Goal: Task Accomplishment & Management: Use online tool/utility

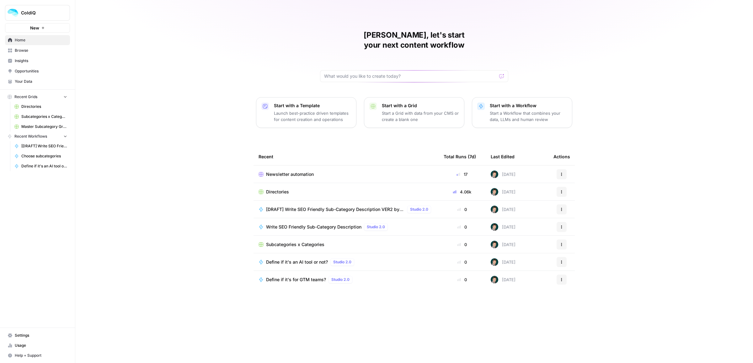
click at [24, 337] on span "Settings" at bounding box center [41, 336] width 52 height 6
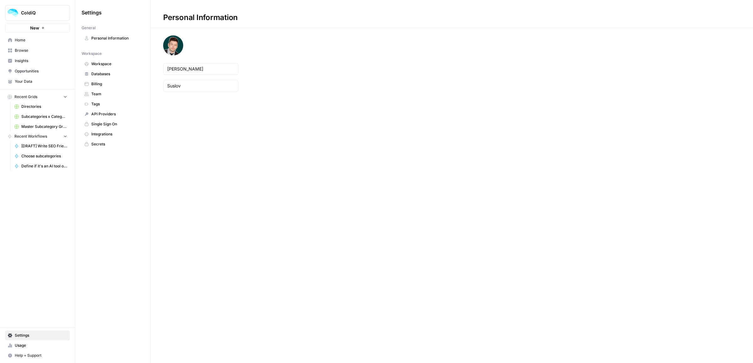
click at [100, 80] on link "Billing" at bounding box center [113, 84] width 62 height 10
click at [101, 76] on span "Databases" at bounding box center [116, 74] width 50 height 6
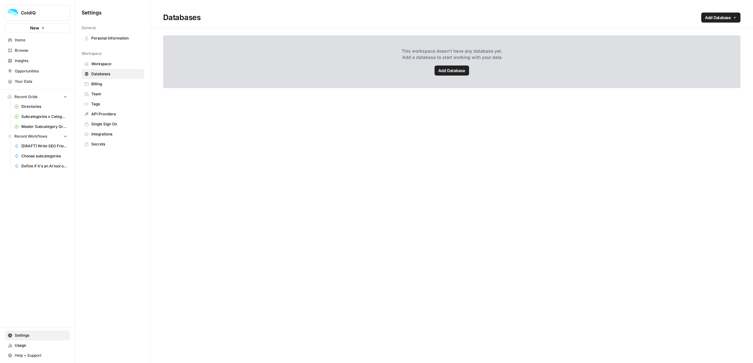
click at [470, 74] on div "This workspace doesn't have any database yet. Add a database to start working w…" at bounding box center [451, 61] width 577 height 53
click at [452, 68] on span "Add Database" at bounding box center [451, 70] width 27 height 6
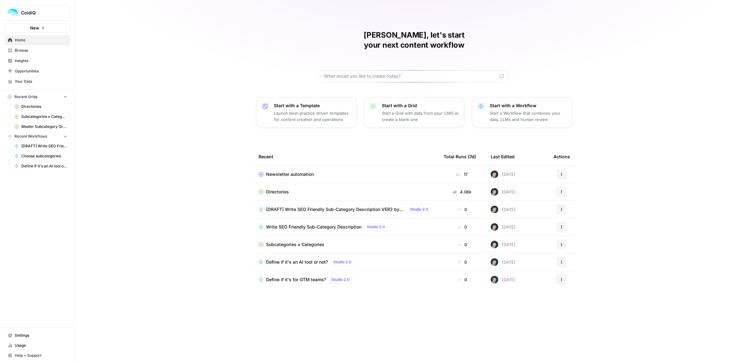
click at [27, 49] on span "Browse" at bounding box center [41, 51] width 52 height 6
click at [537, 110] on p "Start a Workflow that combines your data, LLMs and human review" at bounding box center [528, 116] width 77 height 13
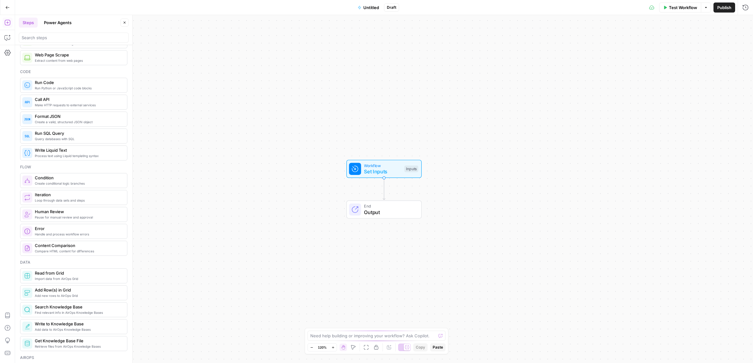
scroll to position [118, 0]
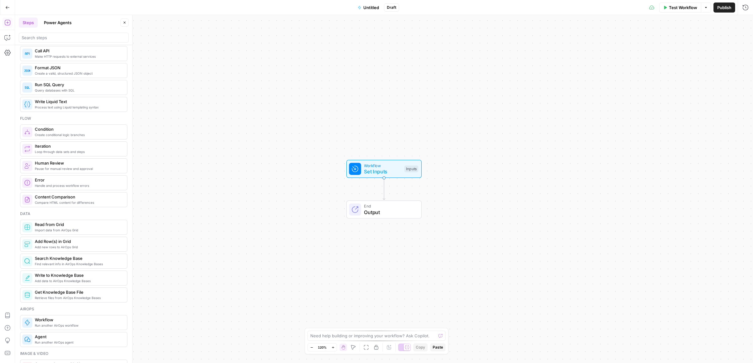
click at [53, 204] on span "Compare HTML content for differences" at bounding box center [78, 202] width 87 height 5
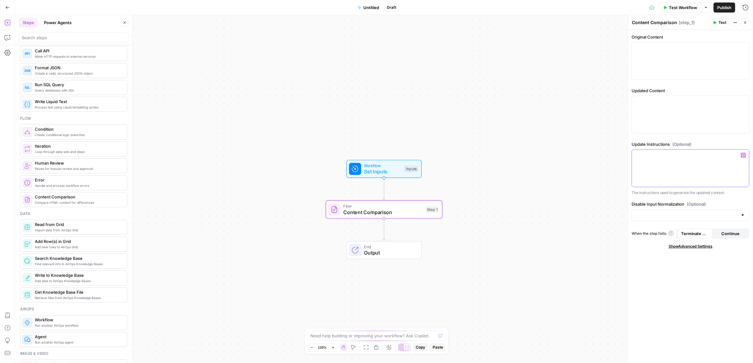
click at [662, 170] on div at bounding box center [690, 168] width 117 height 37
drag, startPoint x: 657, startPoint y: 51, endPoint x: 651, endPoint y: 71, distance: 21.0
click at [656, 52] on div at bounding box center [690, 60] width 117 height 37
click at [640, 111] on div at bounding box center [690, 114] width 117 height 37
click at [653, 175] on div at bounding box center [690, 168] width 117 height 37
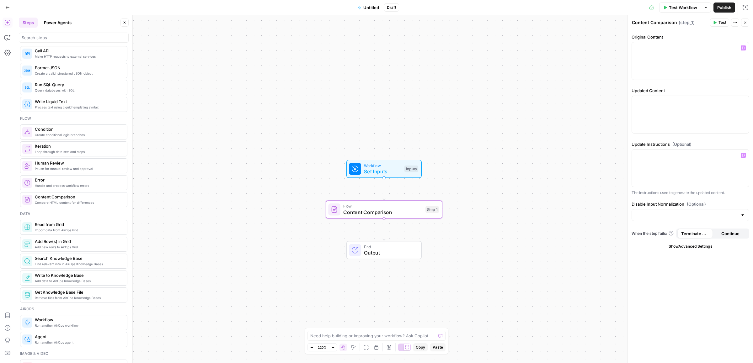
click at [747, 23] on button "Close" at bounding box center [745, 23] width 8 height 8
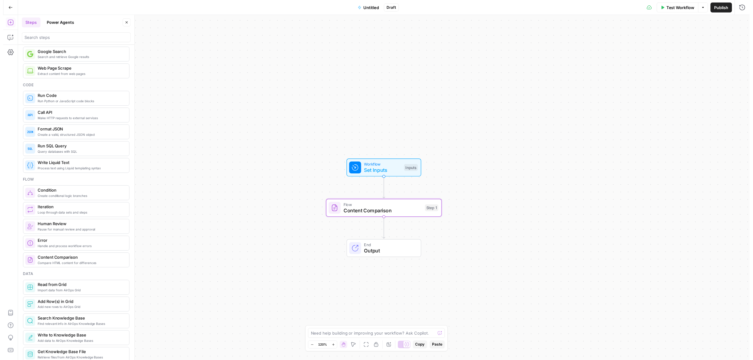
scroll to position [0, 0]
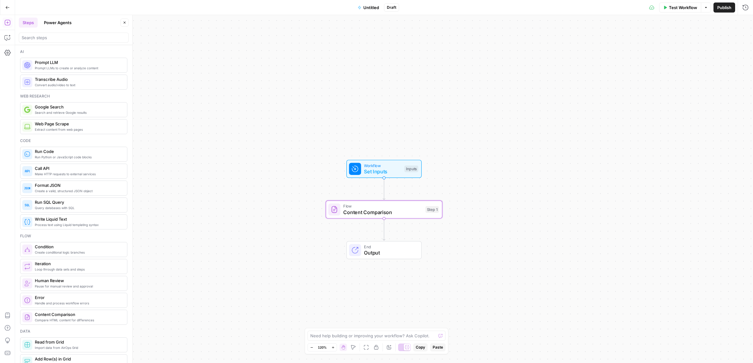
click at [2, 5] on button "Go Back" at bounding box center [7, 7] width 11 height 11
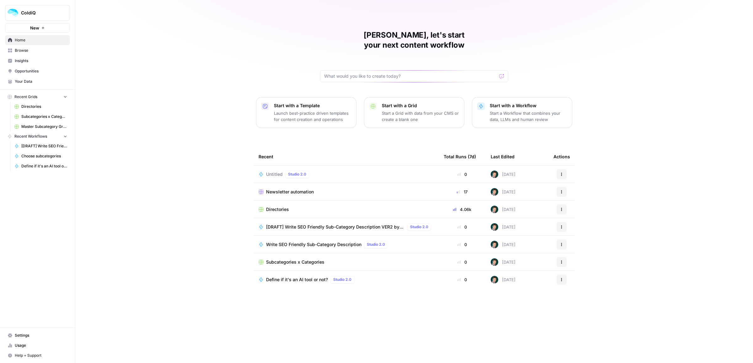
click at [559, 172] on icon "button" at bounding box center [561, 174] width 4 height 4
click at [570, 193] on span "Delete" at bounding box center [594, 193] width 50 height 6
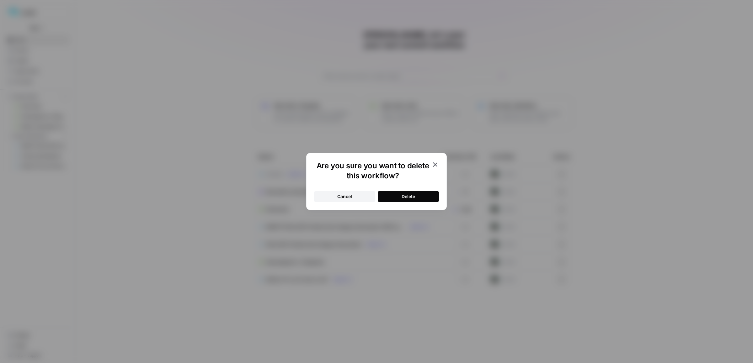
click at [405, 199] on div "Delete" at bounding box center [407, 196] width 13 height 6
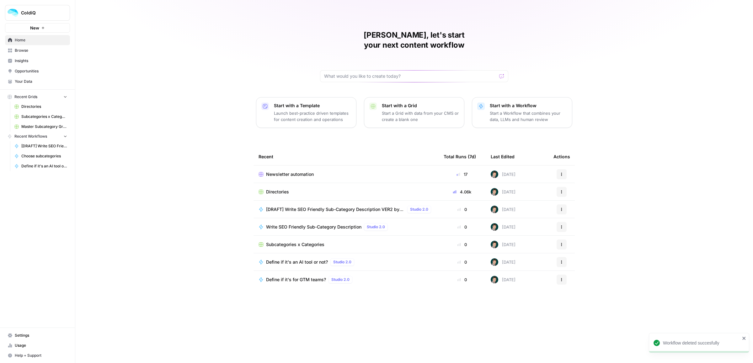
click at [30, 52] on span "Browse" at bounding box center [41, 51] width 52 height 6
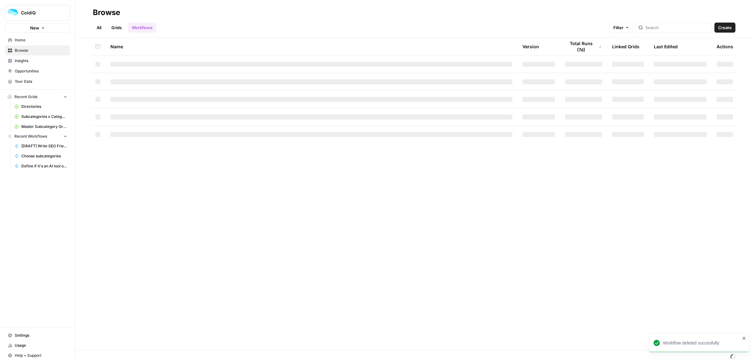
click at [680, 31] on div at bounding box center [673, 28] width 76 height 10
type input "ыгисфеу"
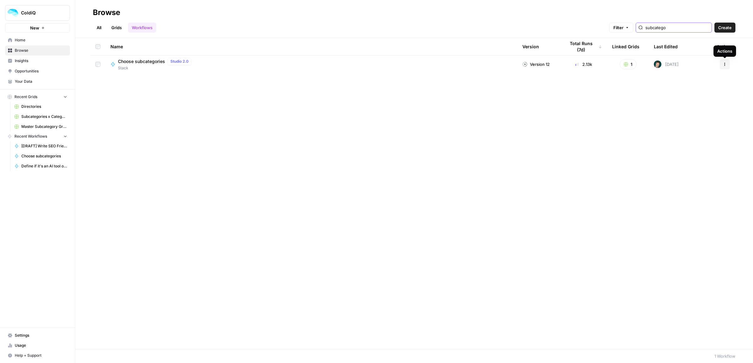
click at [721, 65] on button "Actions" at bounding box center [724, 64] width 10 height 10
type input "subcatego"
click at [681, 130] on span "Duplicate" at bounding box center [697, 128] width 50 height 6
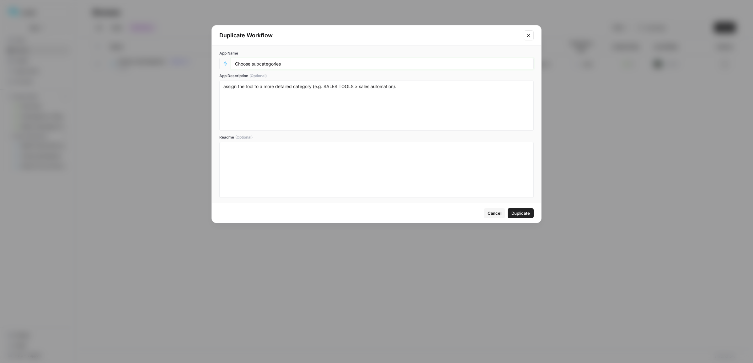
drag, startPoint x: 311, startPoint y: 61, endPoint x: 251, endPoint y: 67, distance: 60.5
click at [251, 67] on div "Choose subcategories" at bounding box center [382, 63] width 303 height 11
drag, startPoint x: 300, startPoint y: 65, endPoint x: 253, endPoint y: 65, distance: 47.7
click at [253, 65] on input "Choose subcategories" at bounding box center [382, 64] width 294 height 6
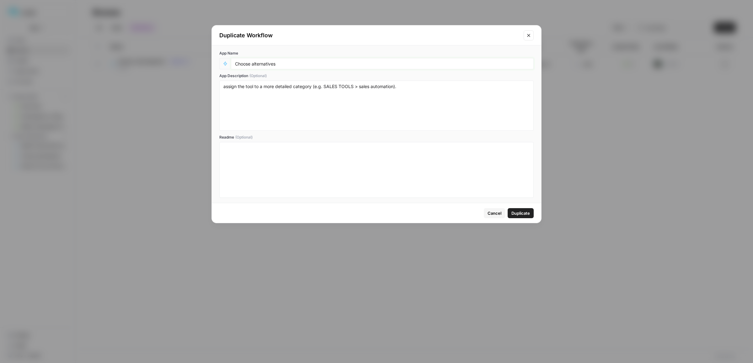
type input "Choose alternatives"
drag, startPoint x: 311, startPoint y: 86, endPoint x: 264, endPoint y: 87, distance: 47.0
click at [264, 87] on textarea "assign the tool to a more detailed category (e.g. SALES TOOLS > sales automatio…" at bounding box center [376, 105] width 306 height 45
click at [361, 86] on textarea "assign the tool to a more detailed category (e.g. SALES TOOLS > sales automatio…" at bounding box center [376, 105] width 306 height 45
click at [248, 96] on textarea "assign the tool to a more detailed category (e.g. SALES TOOLS > sales automatio…" at bounding box center [376, 105] width 306 height 45
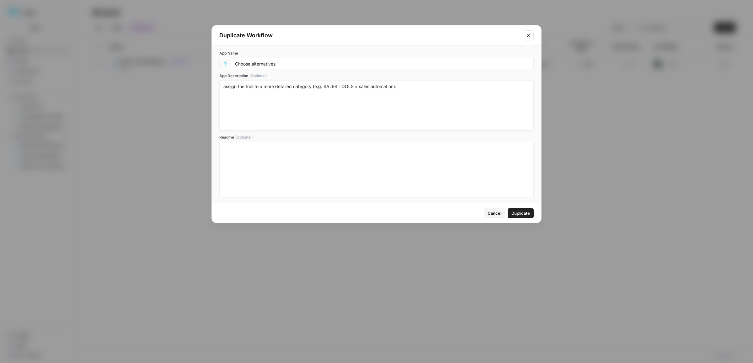
drag, startPoint x: 411, startPoint y: 85, endPoint x: 312, endPoint y: 86, distance: 99.4
click at [312, 86] on textarea "assign the tool to a more detailed category (e.g. SALES TOOLS > sales automatio…" at bounding box center [376, 105] width 306 height 45
type textarea "assign the tool to a few (<5) alternatives and vica versa"
click at [523, 213] on span "Duplicate" at bounding box center [520, 213] width 19 height 6
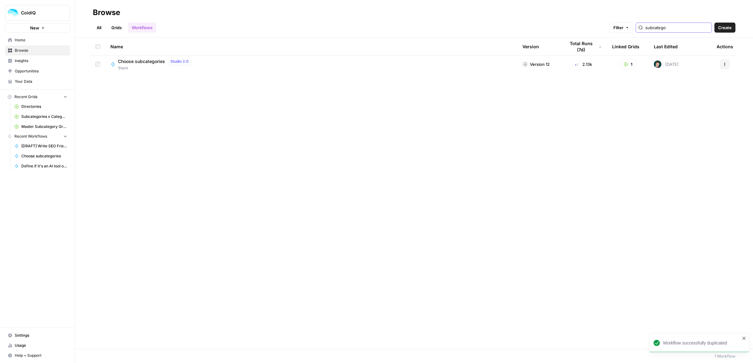
drag, startPoint x: 687, startPoint y: 30, endPoint x: 559, endPoint y: 30, distance: 128.3
click at [584, 30] on div "All Grids Workflows Filter subcatego Create" at bounding box center [414, 25] width 642 height 15
type input "alternatives"
click at [121, 67] on span "Stack" at bounding box center [153, 68] width 71 height 6
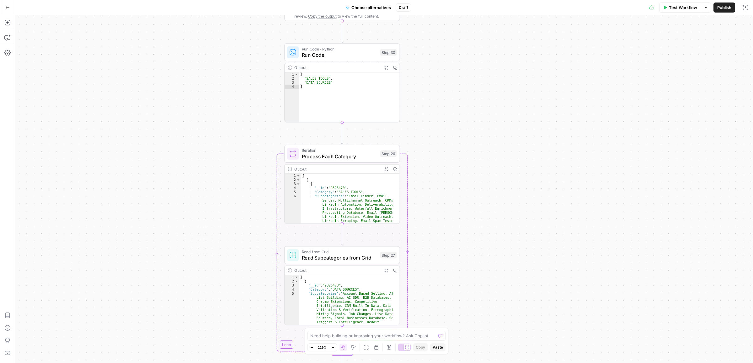
drag, startPoint x: 437, startPoint y: 165, endPoint x: 438, endPoint y: 151, distance: 13.5
click at [438, 151] on div "**********" at bounding box center [384, 189] width 738 height 348
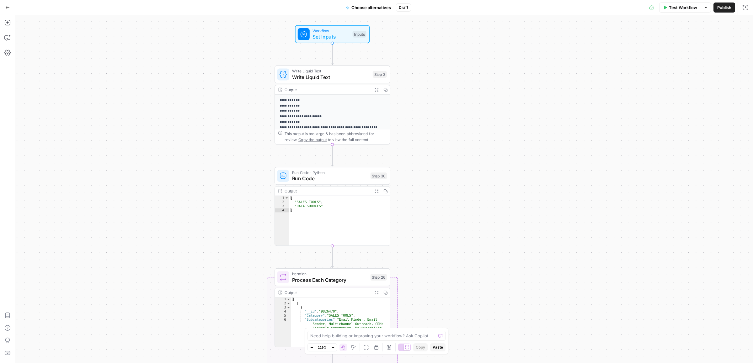
drag, startPoint x: 446, startPoint y: 219, endPoint x: 445, endPoint y: 239, distance: 19.8
click at [446, 245] on div "**********" at bounding box center [384, 189] width 738 height 348
drag, startPoint x: 325, startPoint y: 76, endPoint x: 325, endPoint y: 85, distance: 9.7
click at [324, 76] on span "Write Liquid Text" at bounding box center [330, 78] width 77 height 8
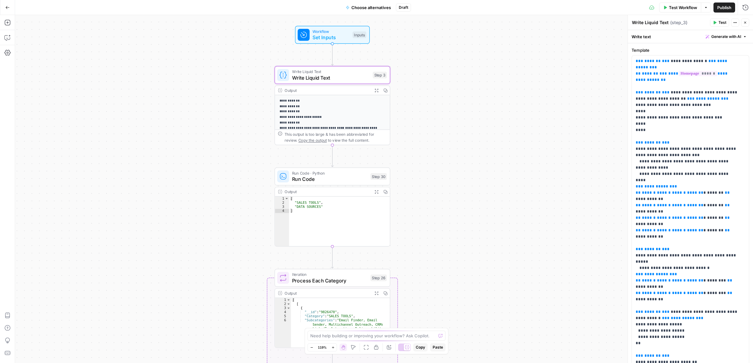
click at [312, 35] on span "Set Inputs" at bounding box center [330, 38] width 37 height 8
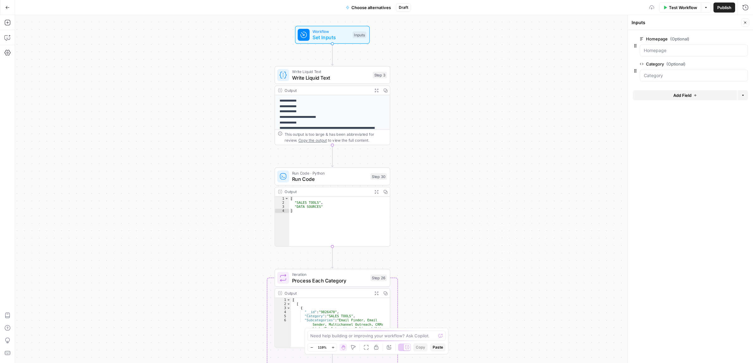
click at [334, 175] on span "Run Code · Python" at bounding box center [329, 173] width 75 height 6
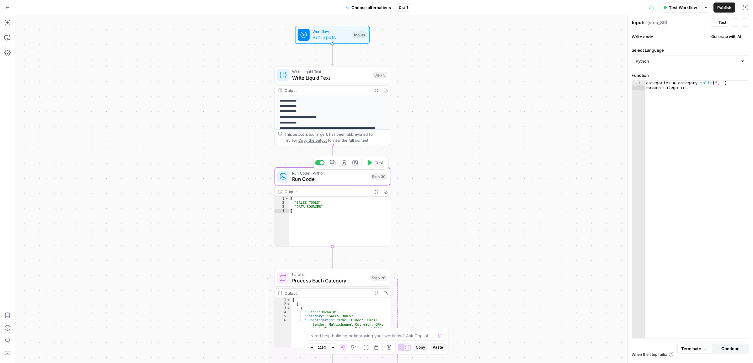
type textarea "Run Code"
click at [319, 76] on span "Write Liquid Text" at bounding box center [330, 78] width 77 height 8
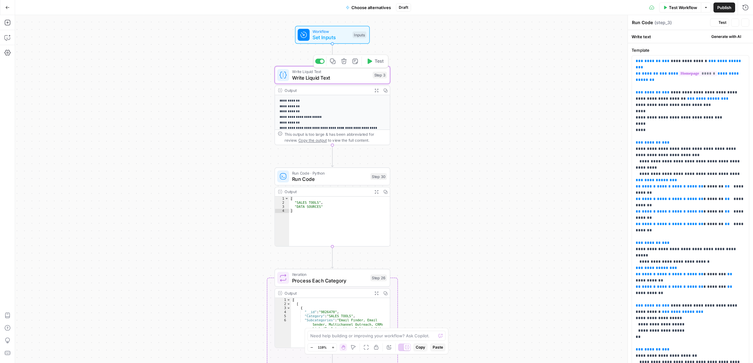
type textarea "Write Liquid Text"
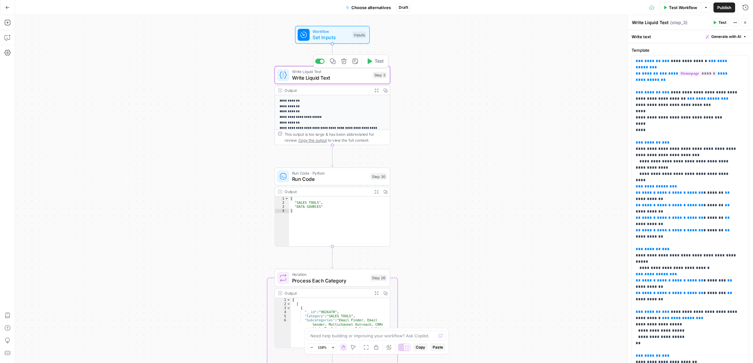
click at [319, 36] on span "Set Inputs" at bounding box center [330, 38] width 37 height 8
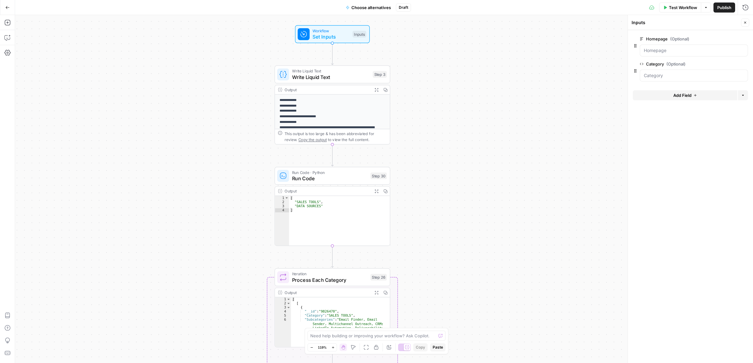
drag, startPoint x: 512, startPoint y: 240, endPoint x: 543, endPoint y: 69, distance: 173.4
click at [543, 68] on div "**********" at bounding box center [384, 189] width 738 height 348
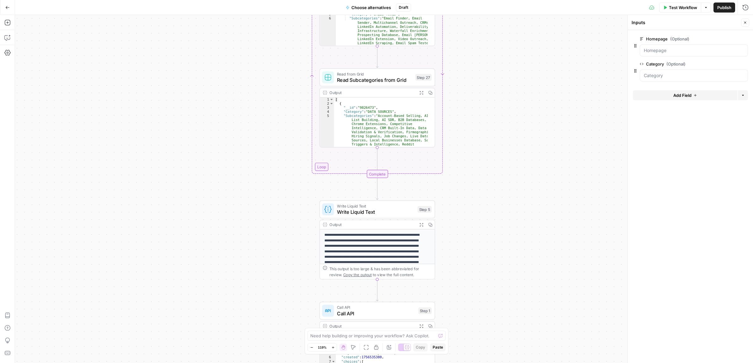
drag, startPoint x: 519, startPoint y: 272, endPoint x: 518, endPoint y: 106, distance: 166.2
click at [520, 101] on div "**********" at bounding box center [384, 189] width 738 height 348
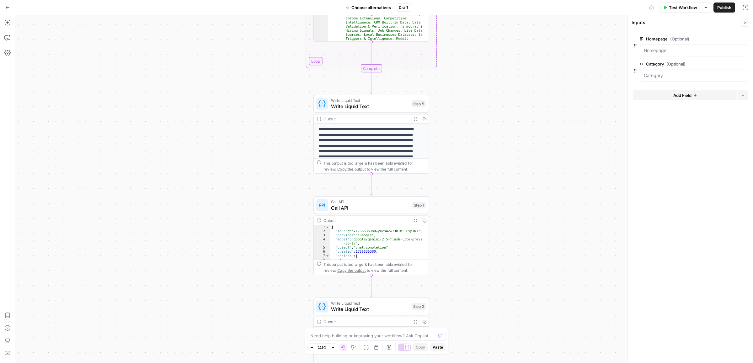
drag, startPoint x: 529, startPoint y: 192, endPoint x: 519, endPoint y: 93, distance: 99.3
click at [519, 93] on div "**********" at bounding box center [384, 189] width 738 height 348
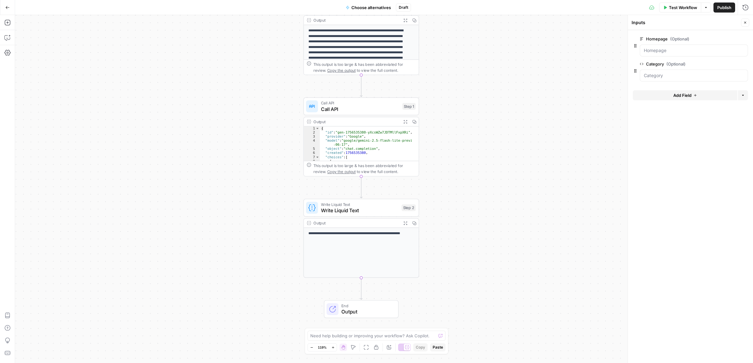
drag, startPoint x: 519, startPoint y: 83, endPoint x: 438, endPoint y: 375, distance: 303.1
click at [438, 363] on html "**********" at bounding box center [376, 181] width 753 height 363
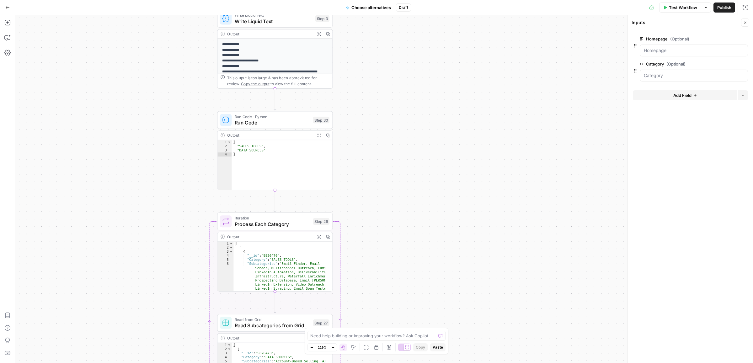
drag, startPoint x: 466, startPoint y: 120, endPoint x: 469, endPoint y: 314, distance: 194.5
click at [469, 314] on div "**********" at bounding box center [384, 189] width 738 height 348
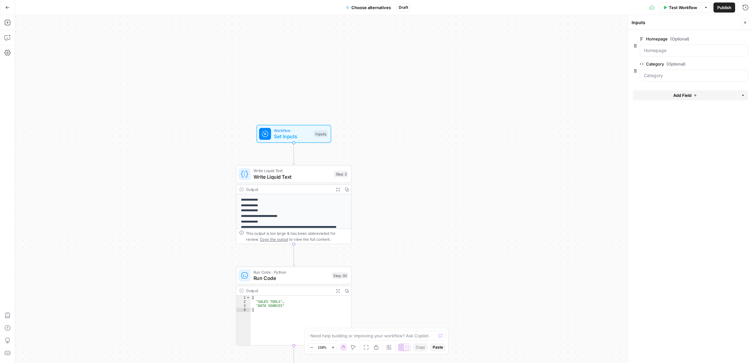
drag, startPoint x: 433, startPoint y: 169, endPoint x: 445, endPoint y: 229, distance: 61.1
click at [445, 229] on div "**********" at bounding box center [384, 189] width 738 height 348
drag, startPoint x: 438, startPoint y: 230, endPoint x: 438, endPoint y: 210, distance: 19.8
click at [438, 210] on body "**********" at bounding box center [376, 181] width 753 height 363
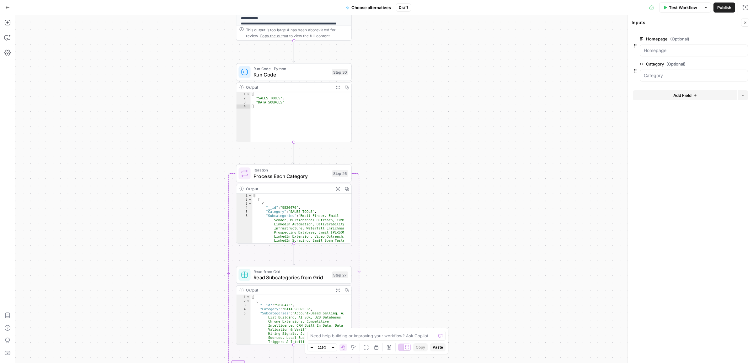
drag, startPoint x: 450, startPoint y: 254, endPoint x: 450, endPoint y: 48, distance: 206.4
click at [450, 48] on div "**********" at bounding box center [384, 189] width 738 height 348
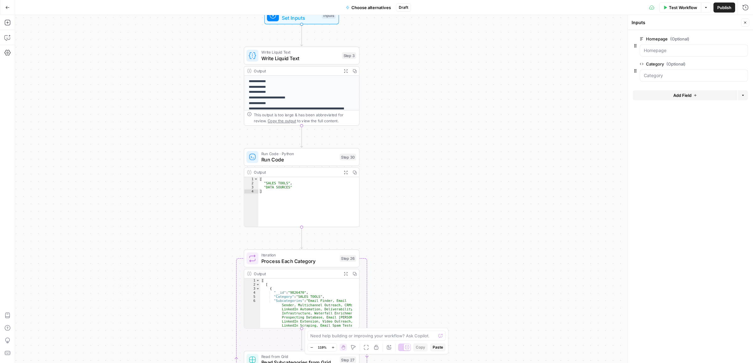
drag, startPoint x: 453, startPoint y: 155, endPoint x: 456, endPoint y: 172, distance: 16.9
click at [456, 172] on div "**********" at bounding box center [384, 189] width 738 height 348
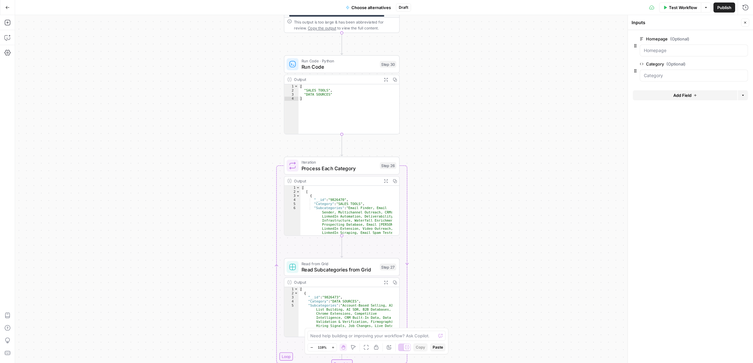
drag, startPoint x: 463, startPoint y: 122, endPoint x: 468, endPoint y: 85, distance: 37.4
click at [468, 85] on div "**********" at bounding box center [384, 189] width 738 height 348
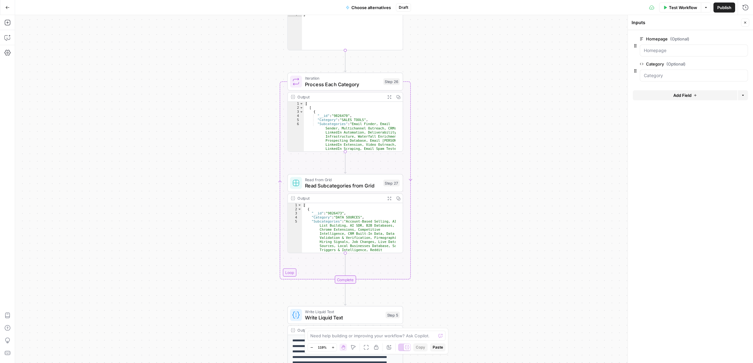
click at [468, 137] on div "**********" at bounding box center [384, 189] width 738 height 348
drag, startPoint x: 511, startPoint y: 1, endPoint x: 451, endPoint y: 152, distance: 163.2
click at [444, 247] on div "**********" at bounding box center [376, 181] width 753 height 363
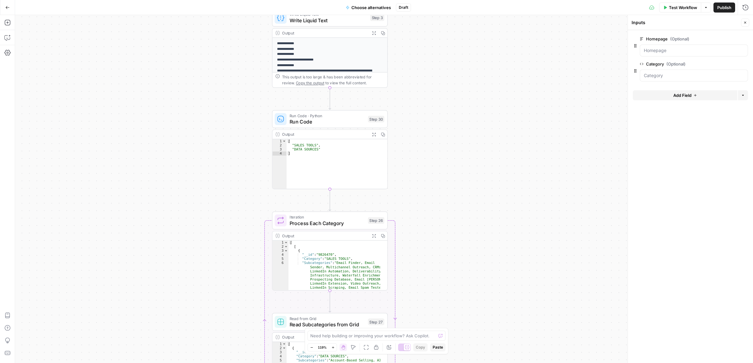
drag, startPoint x: 453, startPoint y: 237, endPoint x: 449, endPoint y: 271, distance: 34.1
click at [442, 315] on div "**********" at bounding box center [384, 189] width 738 height 348
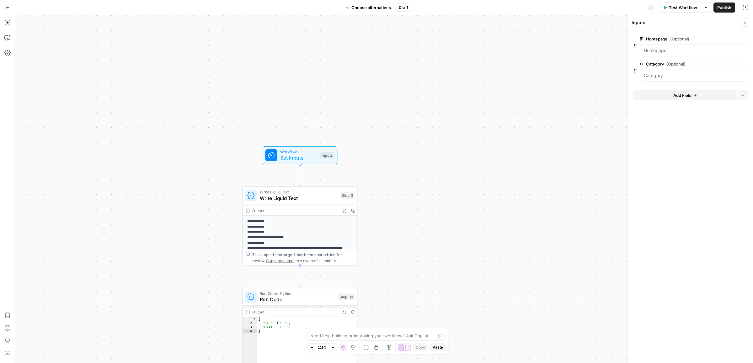
drag, startPoint x: 449, startPoint y: 129, endPoint x: 446, endPoint y: 146, distance: 17.8
click at [447, 152] on div "**********" at bounding box center [384, 189] width 738 height 348
click at [297, 157] on span "Set Inputs" at bounding box center [298, 158] width 37 height 8
click at [728, 35] on button "edit field" at bounding box center [727, 39] width 24 height 8
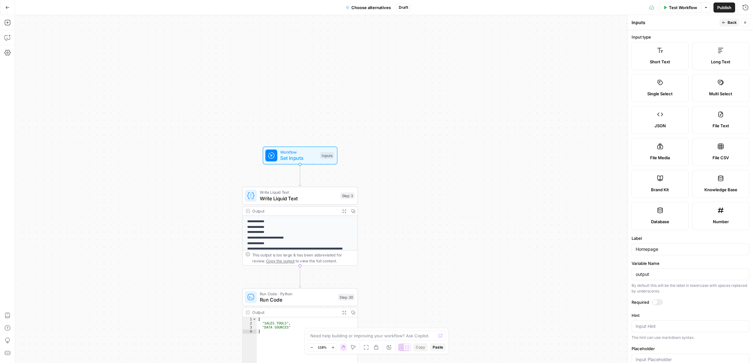
click at [672, 58] on label "Short Text" at bounding box center [659, 56] width 57 height 28
drag, startPoint x: 670, startPoint y: 249, endPoint x: 594, endPoint y: 252, distance: 75.6
click at [595, 252] on body "**********" at bounding box center [376, 181] width 753 height 363
type input "T"
type input "Tool name"
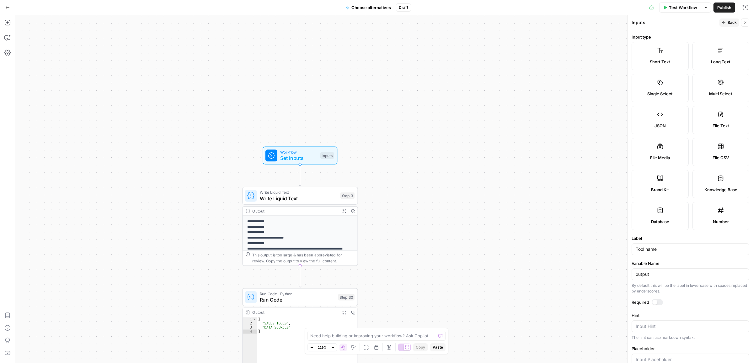
click at [726, 19] on button "Back" at bounding box center [729, 23] width 20 height 8
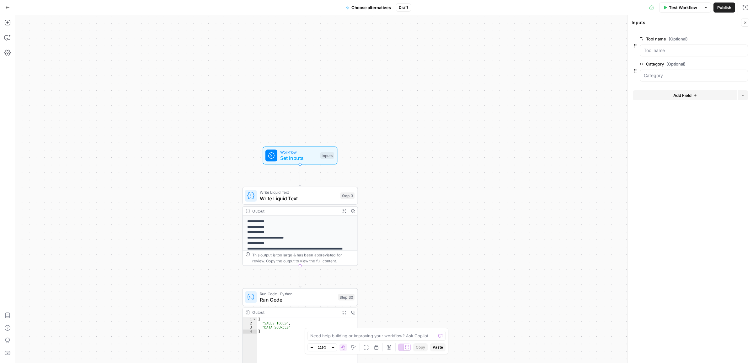
click at [677, 93] on span "Add Field" at bounding box center [682, 95] width 18 height 6
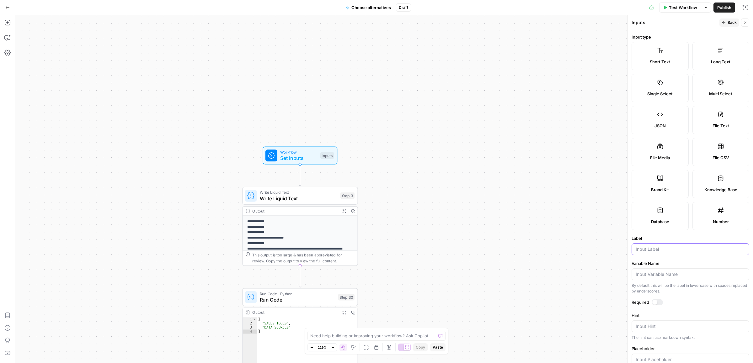
click at [650, 247] on input "Label" at bounding box center [689, 249] width 109 height 6
type input "Subcategories"
click at [722, 23] on icon "button" at bounding box center [724, 23] width 4 height 4
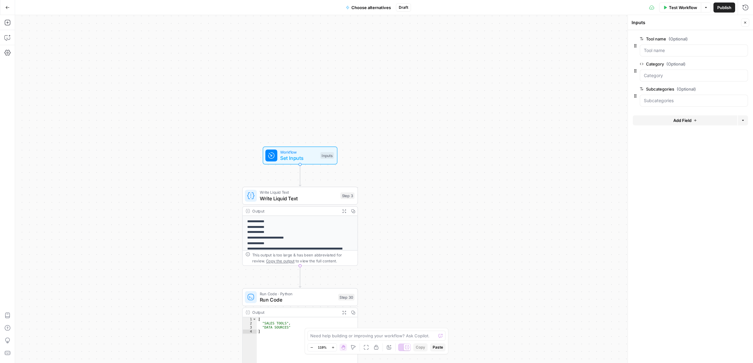
click at [722, 63] on span "edit field" at bounding box center [724, 63] width 14 height 5
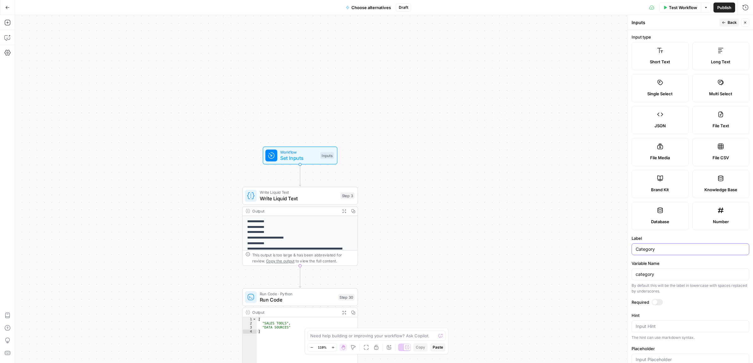
drag, startPoint x: 659, startPoint y: 248, endPoint x: 620, endPoint y: 255, distance: 39.4
click at [620, 254] on body "**********" at bounding box center [376, 181] width 753 height 363
type input "Categories"
click at [665, 270] on div "category" at bounding box center [690, 274] width 118 height 12
type input "categories"
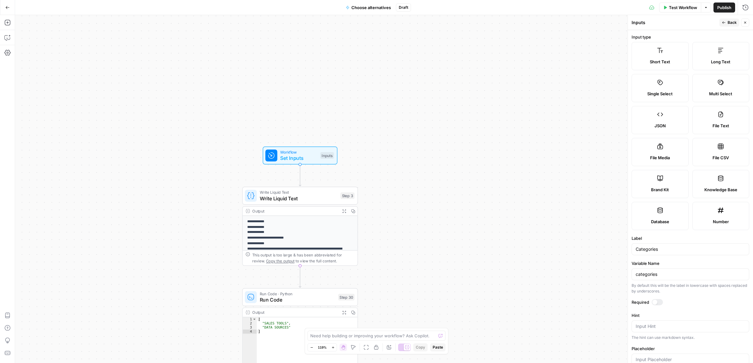
click at [726, 22] on button "Back" at bounding box center [729, 23] width 20 height 8
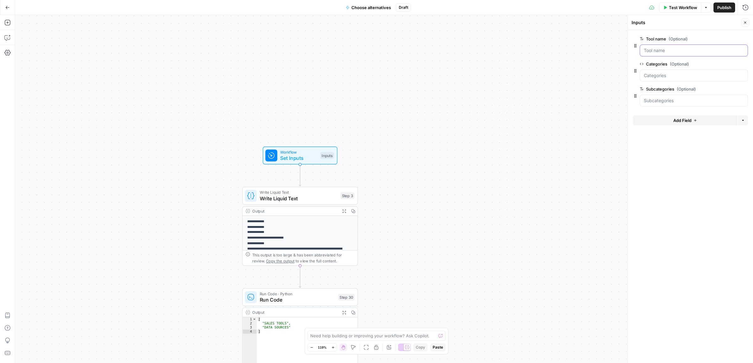
click at [659, 51] on name "Tool name (Optional)" at bounding box center [694, 50] width 100 height 6
click at [73, 25] on div "**********" at bounding box center [384, 189] width 738 height 348
click at [689, 121] on span "Add Field" at bounding box center [682, 120] width 18 height 6
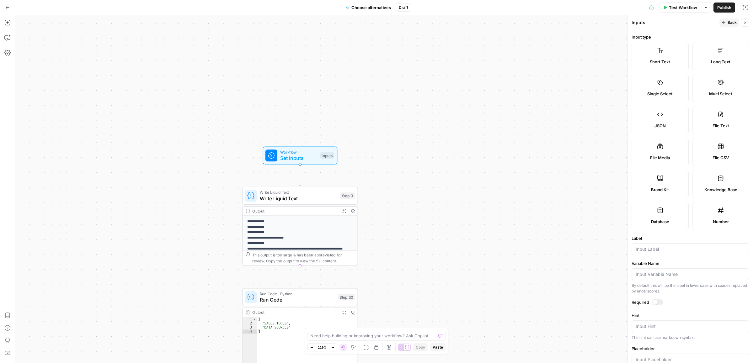
click at [706, 53] on label "Long Text" at bounding box center [720, 56] width 57 height 28
drag, startPoint x: 666, startPoint y: 237, endPoint x: 661, endPoint y: 250, distance: 13.3
click at [665, 242] on div "Label" at bounding box center [690, 245] width 118 height 20
click at [660, 250] on input "Label" at bounding box center [689, 249] width 109 height 6
type input "Long description"
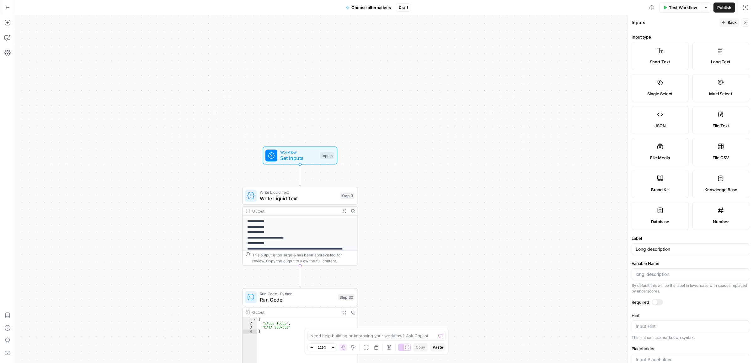
click at [568, 241] on div "**********" at bounding box center [384, 189] width 738 height 348
click at [723, 24] on icon "button" at bounding box center [724, 23] width 4 height 4
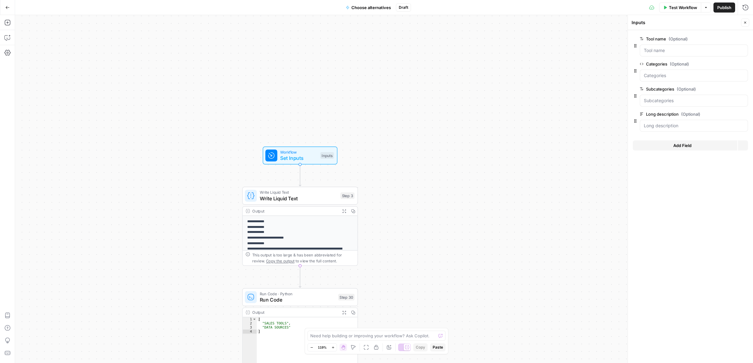
drag, startPoint x: 489, startPoint y: 204, endPoint x: 487, endPoint y: 126, distance: 78.1
click at [488, 127] on div "**********" at bounding box center [384, 189] width 738 height 348
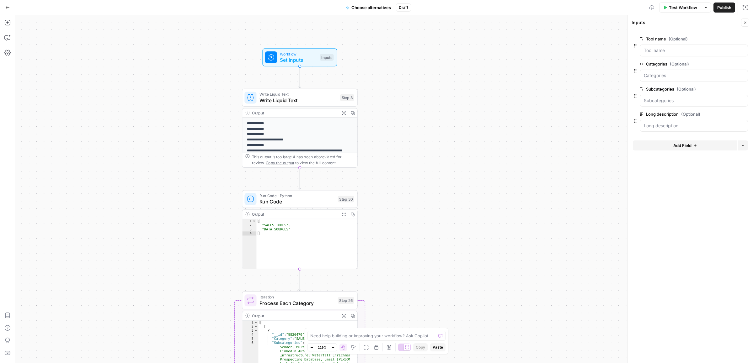
click at [273, 95] on span "Write Liquid Text" at bounding box center [297, 94] width 77 height 6
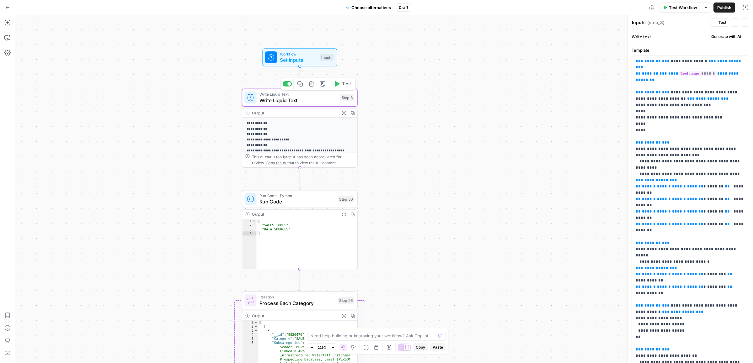
type textarea "Write Liquid Text"
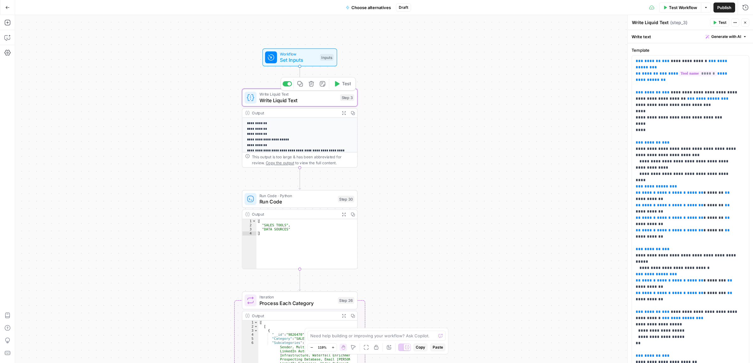
click at [311, 86] on icon "button" at bounding box center [311, 83] width 5 height 5
click at [366, 77] on span "Delete Step" at bounding box center [359, 80] width 24 height 6
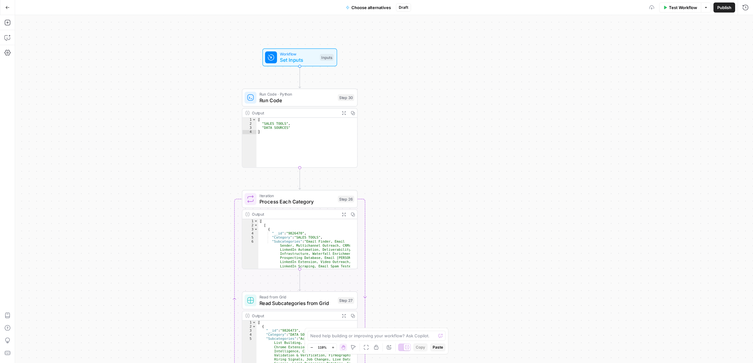
click at [268, 99] on span "Run Code" at bounding box center [296, 101] width 75 height 8
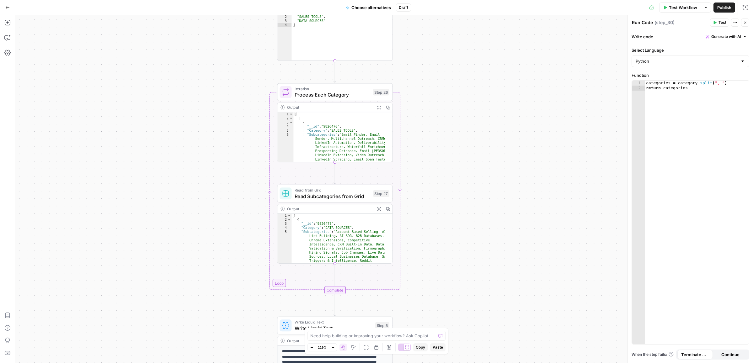
drag, startPoint x: 444, startPoint y: 132, endPoint x: 446, endPoint y: 78, distance: 54.6
click at [450, 60] on div "Workflow Set Inputs Inputs Run Code · Python Run Code Step 30 Output Expand Out…" at bounding box center [384, 189] width 738 height 348
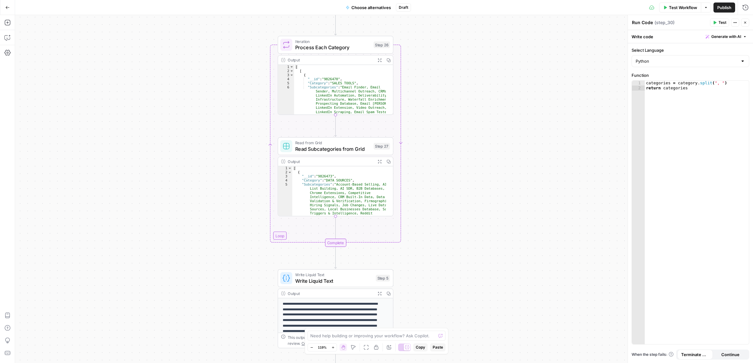
drag, startPoint x: 455, startPoint y: 220, endPoint x: 458, endPoint y: 126, distance: 93.8
click at [459, 127] on div "Workflow Set Inputs Inputs Run Code · Python Run Code Step 30 Output Expand Out…" at bounding box center [384, 189] width 738 height 348
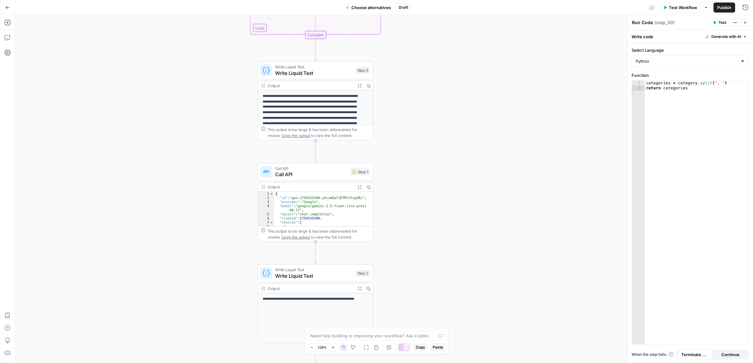
drag, startPoint x: 449, startPoint y: 275, endPoint x: 413, endPoint y: 179, distance: 102.7
click at [413, 179] on div "Workflow Set Inputs Inputs Run Code · Python Run Code Step 30 Output Expand Out…" at bounding box center [384, 189] width 738 height 348
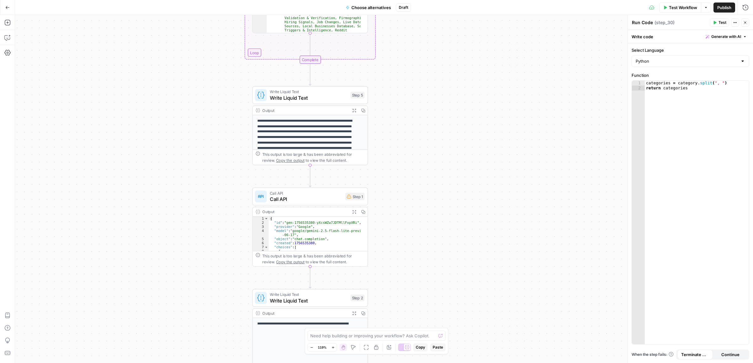
drag, startPoint x: 427, startPoint y: 138, endPoint x: 401, endPoint y: 328, distance: 192.1
click at [401, 328] on body "ColdiQ New Home Browse Insights Opportunities Your Data Recent Grids Directorie…" at bounding box center [376, 181] width 753 height 363
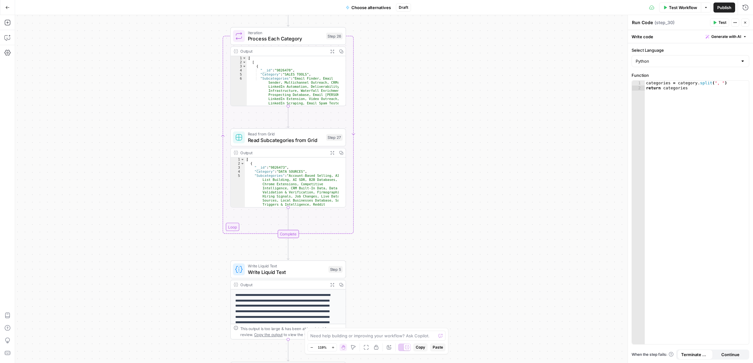
click at [275, 133] on span "Read from Grid" at bounding box center [285, 134] width 75 height 6
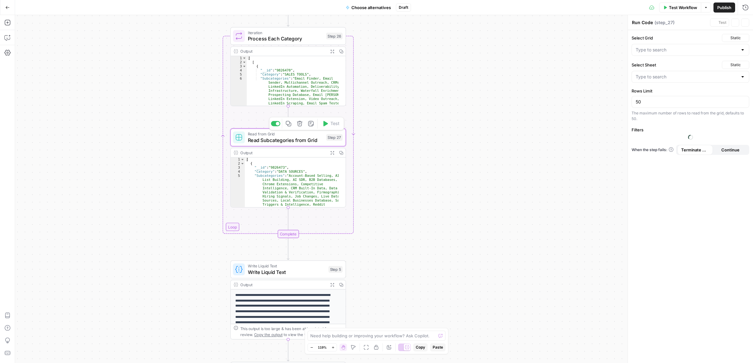
type textarea "Read Subcategories from Grid"
type input "Subcategories x Categories"
type input "Sheet with categories"
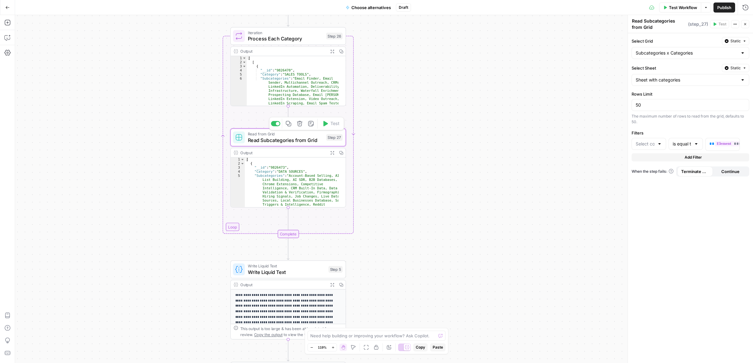
type input "Category"
click at [648, 108] on input "50" at bounding box center [689, 105] width 109 height 6
click at [530, 87] on div "Workflow Set Inputs Inputs Run Code · Python Run Code Step 30 Output Expand Out…" at bounding box center [384, 189] width 738 height 348
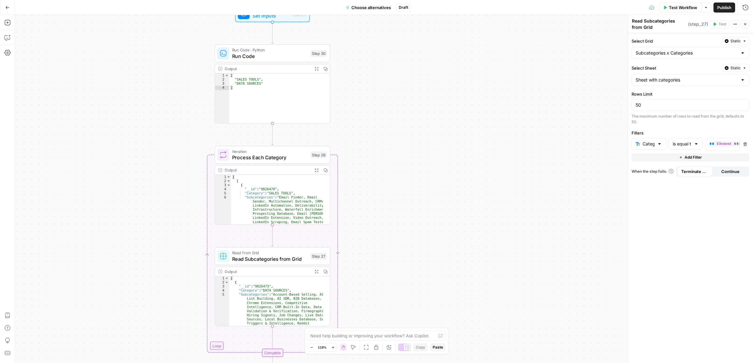
drag, startPoint x: 468, startPoint y: 134, endPoint x: 466, endPoint y: 199, distance: 64.6
click at [466, 199] on div "Workflow Set Inputs Inputs Run Code · Python Run Code Step 30 Output Expand Out…" at bounding box center [384, 189] width 738 height 348
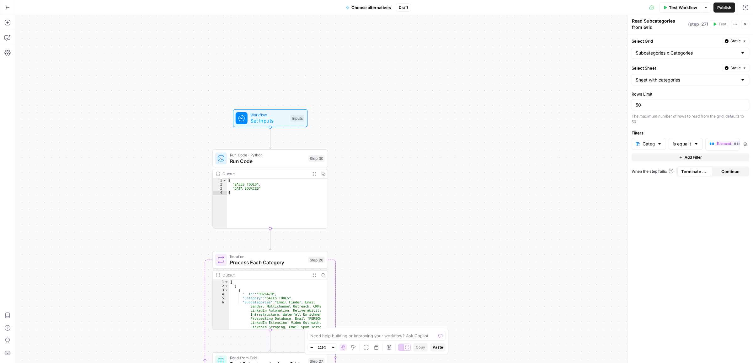
drag, startPoint x: 465, startPoint y: 107, endPoint x: 463, endPoint y: 203, distance: 96.0
click at [463, 203] on div "Workflow Set Inputs Inputs Run Code · Python Run Code Step 30 Output Expand Out…" at bounding box center [384, 189] width 738 height 348
click at [372, 88] on div "Workflow Set Inputs Inputs Run Code · Python Run Code Step 30 Output Expand Out…" at bounding box center [384, 187] width 738 height 345
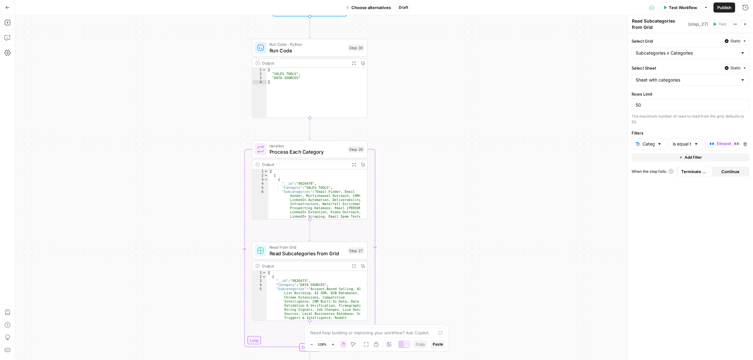
drag, startPoint x: 422, startPoint y: 173, endPoint x: 439, endPoint y: 143, distance: 34.4
click at [439, 143] on div "Workflow Set Inputs Inputs Run Code · Python Run Code Step 30 Output Expand Out…" at bounding box center [384, 187] width 738 height 345
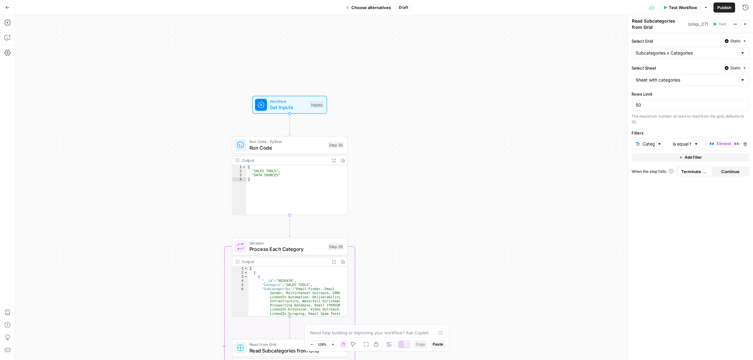
drag, startPoint x: 439, startPoint y: 138, endPoint x: 391, endPoint y: 141, distance: 48.4
click at [419, 236] on div "Workflow Set Inputs Inputs Run Code · Python Run Code Step 30 Output Expand Out…" at bounding box center [384, 187] width 738 height 345
click at [269, 149] on span "Run Code" at bounding box center [286, 148] width 75 height 8
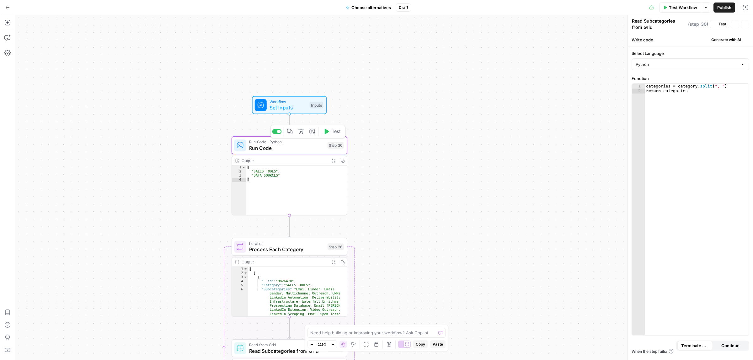
type textarea "Run Code"
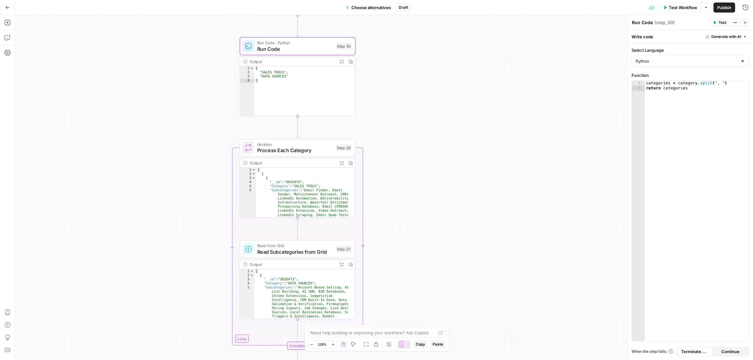
drag, startPoint x: 452, startPoint y: 180, endPoint x: 452, endPoint y: 107, distance: 73.1
click at [452, 107] on div "Workflow Set Inputs Inputs Run Code · Python Run Code Step 30 Output Expand Out…" at bounding box center [384, 187] width 738 height 345
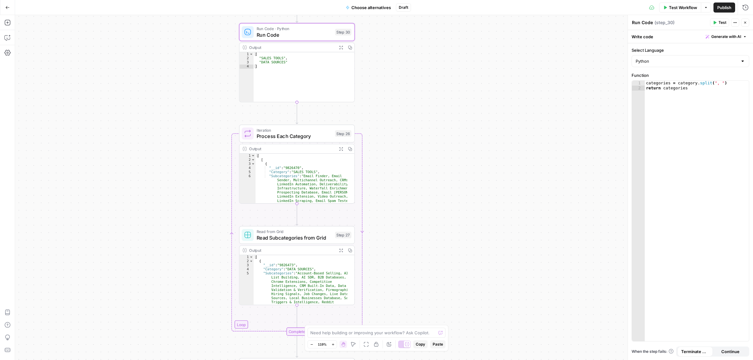
click at [280, 140] on div "Iteration Process Each Category Step 26 Copy step Delete step Add Note Test" at bounding box center [297, 134] width 116 height 18
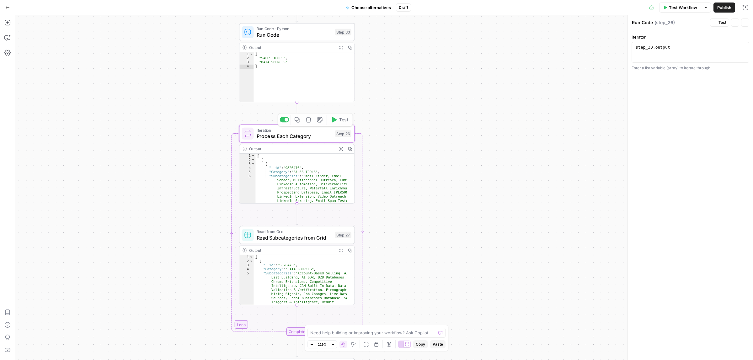
type textarea "Process Each Category"
click at [289, 239] on span "Read Subcategories from Grid" at bounding box center [294, 238] width 75 height 8
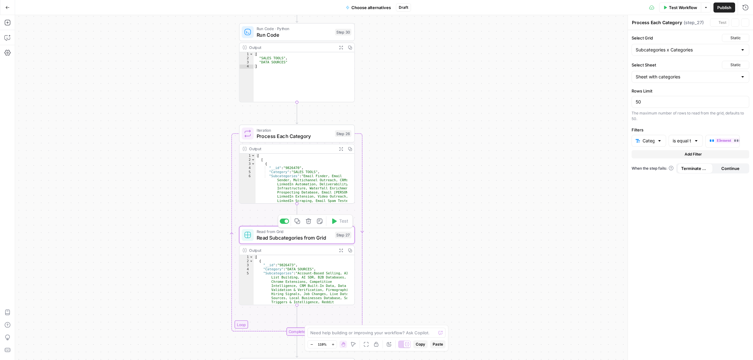
type textarea "Read Subcategories from Grid"
click at [660, 145] on div at bounding box center [659, 144] width 5 height 6
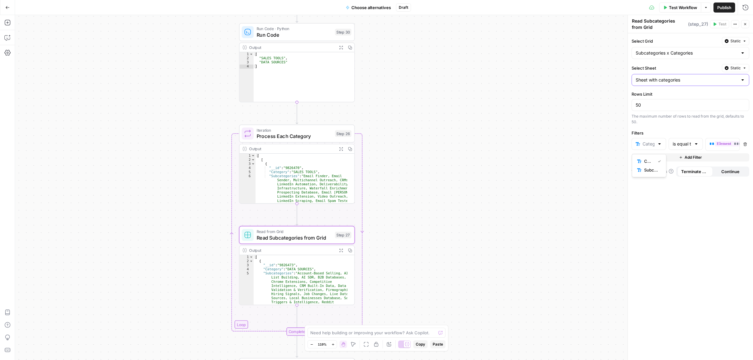
type input "Category"
click at [684, 79] on input "Select Sheet" at bounding box center [686, 80] width 102 height 6
type input "Sheet with categories"
click at [674, 71] on label "Select Sheet" at bounding box center [675, 68] width 88 height 6
click at [674, 77] on input "Sheet with categories" at bounding box center [686, 80] width 102 height 6
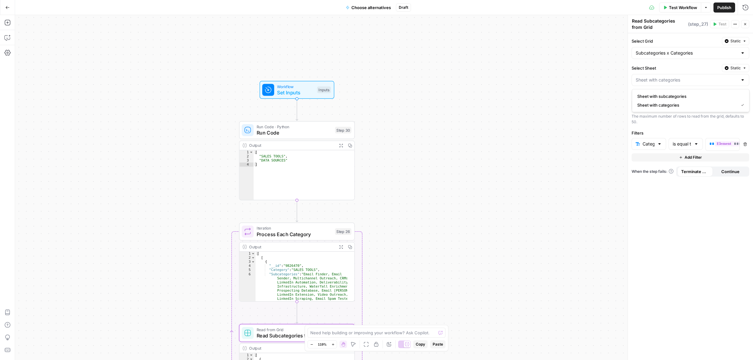
type input "Sheet with categories"
click at [413, 140] on div "Workflow Set Inputs Inputs Run Code · Python Run Code Step 30 Output Expand Out…" at bounding box center [384, 187] width 738 height 345
click at [379, 8] on span "Choose alternatives" at bounding box center [371, 7] width 40 height 6
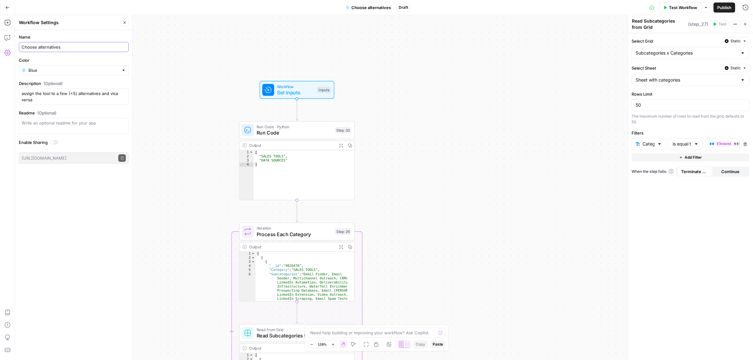
click at [75, 47] on input "Choose alternatives" at bounding box center [74, 47] width 104 height 6
type input "Choose alternatives (using LLM)"
click at [123, 22] on icon "button" at bounding box center [125, 23] width 4 height 4
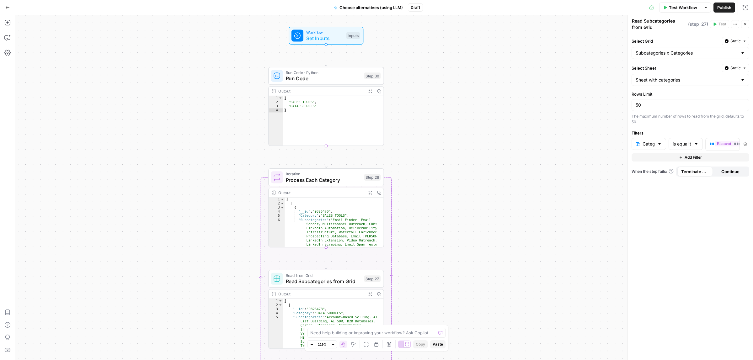
drag, startPoint x: 429, startPoint y: 146, endPoint x: 447, endPoint y: 112, distance: 38.9
click at [447, 112] on div "Workflow Set Inputs Inputs Run Code · Python Run Code Step 30 Output Expand Out…" at bounding box center [384, 187] width 738 height 345
click at [311, 72] on span "Run Code · Python" at bounding box center [323, 73] width 75 height 6
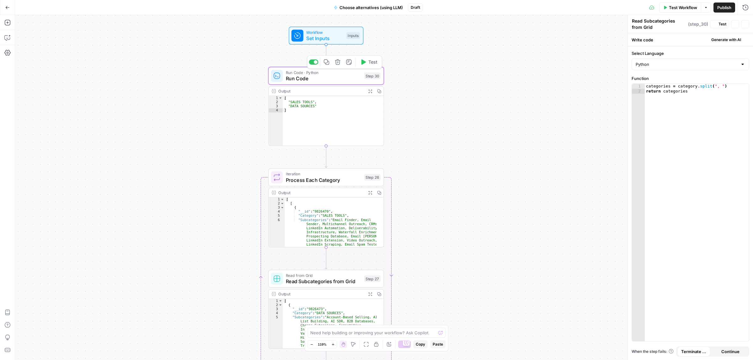
type textarea "Run Code"
click at [318, 31] on span "Workflow" at bounding box center [324, 32] width 37 height 6
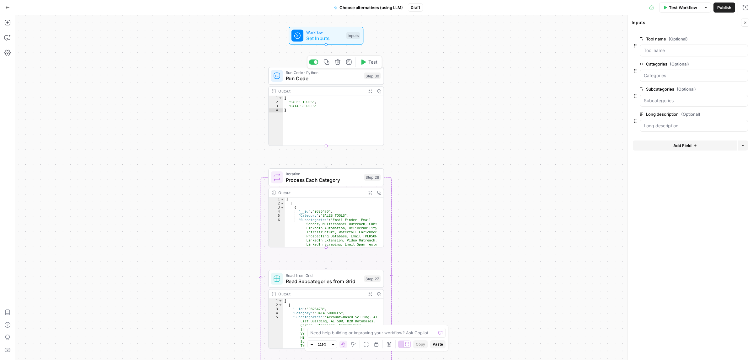
click at [318, 76] on span "Run Code" at bounding box center [323, 79] width 75 height 8
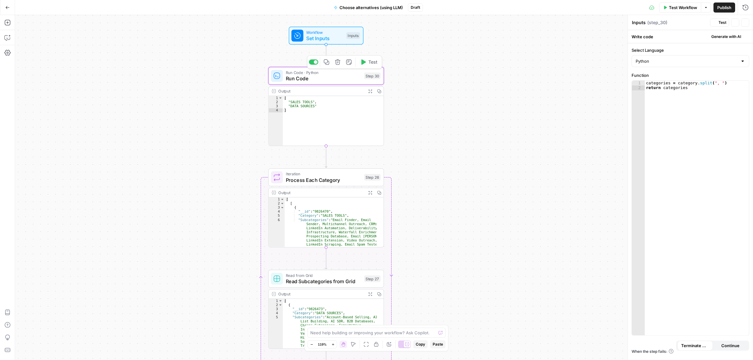
type textarea "Run Code"
click at [367, 61] on button "Test" at bounding box center [368, 62] width 23 height 10
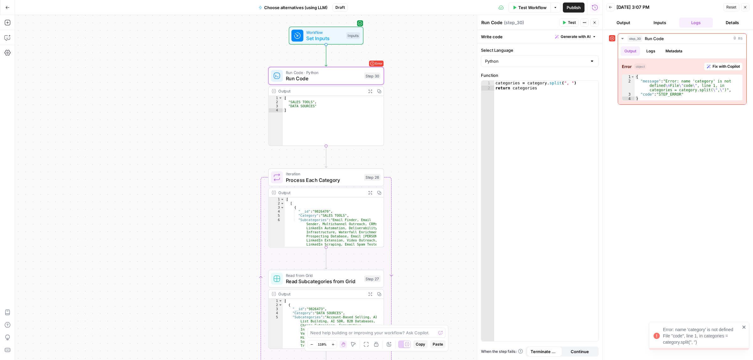
click at [526, 8] on span "Test Workflow" at bounding box center [532, 7] width 28 height 6
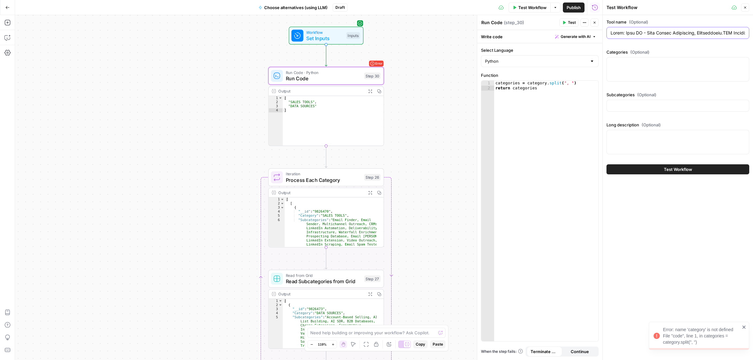
click at [645, 32] on input "Tool name (Optional)" at bounding box center [677, 33] width 135 height 6
type input "Clay"
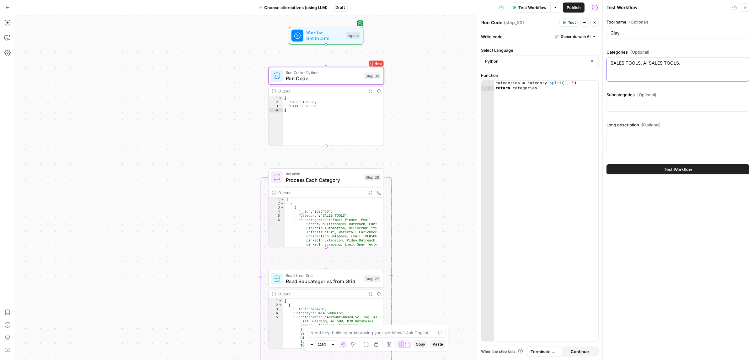
type textarea "SALES TOOLS, AI SALES TOOLS.="
click at [684, 172] on span "Test Workflow" at bounding box center [678, 169] width 28 height 6
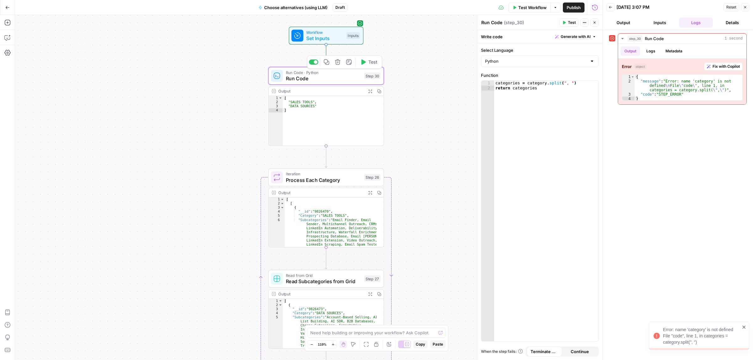
click at [342, 78] on span "Run Code" at bounding box center [323, 79] width 75 height 8
click at [332, 43] on div "Workflow Set Inputs Inputs Test Step" at bounding box center [326, 36] width 75 height 18
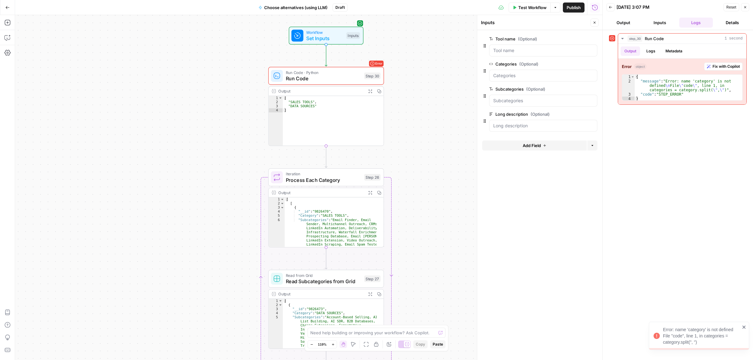
click at [524, 7] on span "Test Workflow" at bounding box center [532, 7] width 28 height 6
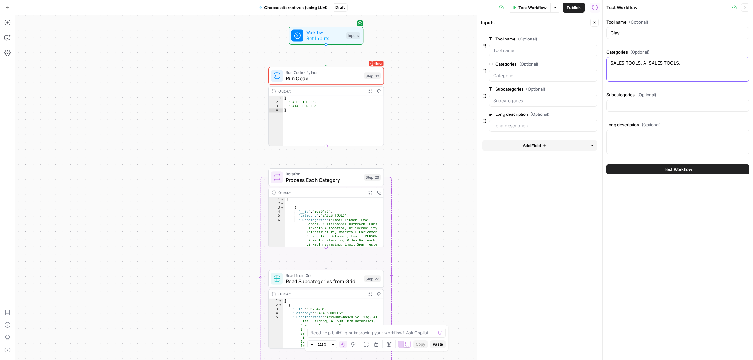
click at [633, 66] on textarea "SALES TOOLS, AI SALES TOOLS.=" at bounding box center [677, 63] width 135 height 6
click at [698, 60] on textarea "SALES TOOLS, AI SALES TOOLS.=" at bounding box center [677, 63] width 135 height 6
type textarea "SALES TOOLS, AI SALES TOOLS"
click at [666, 167] on span "Test Workflow" at bounding box center [678, 169] width 28 height 6
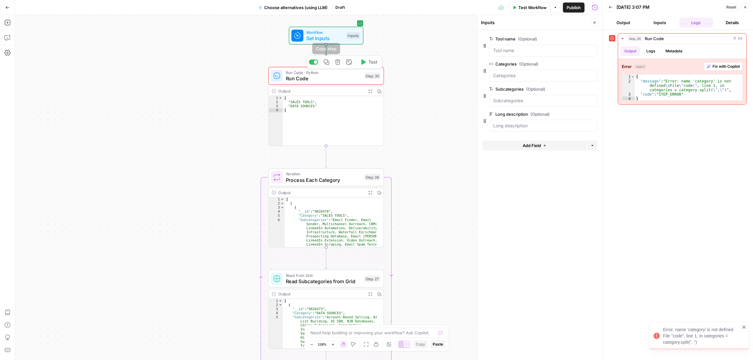
click at [341, 60] on button "Delete step" at bounding box center [338, 62] width 10 height 10
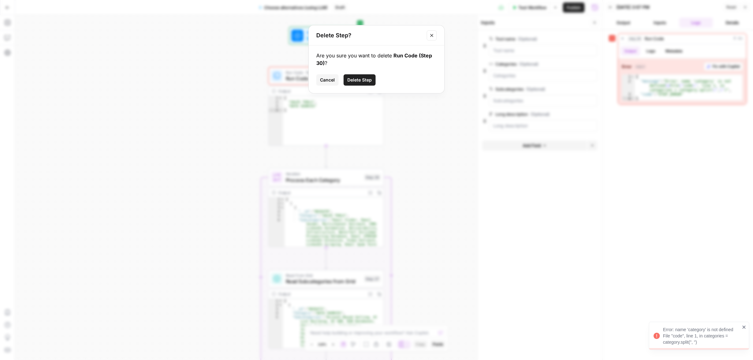
click at [364, 72] on div "Are you sure you want to delete Run Code (Step 30) ? Cancel Delete Step" at bounding box center [376, 69] width 135 height 48
click at [364, 78] on span "Delete Step" at bounding box center [359, 80] width 24 height 6
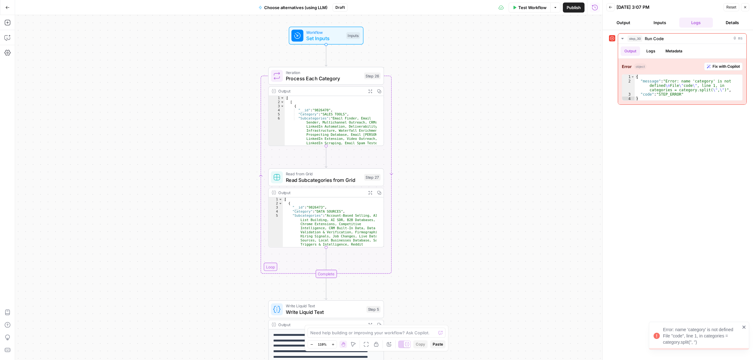
click at [321, 77] on span "Process Each Category" at bounding box center [323, 79] width 75 height 8
click at [524, 50] on div "step_30 . output" at bounding box center [540, 57] width 112 height 25
click at [593, 47] on icon "button" at bounding box center [591, 47] width 3 height 3
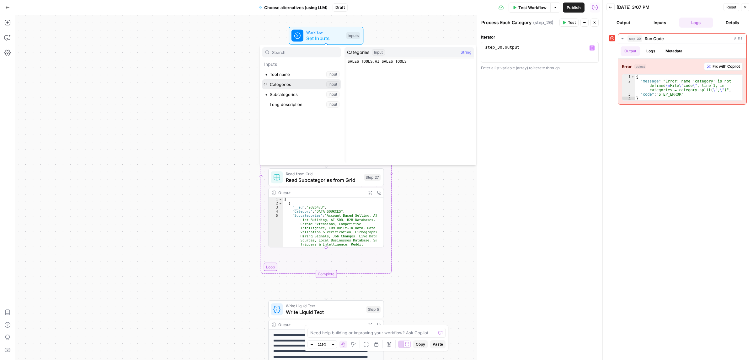
click at [296, 83] on button "Select variable Categories" at bounding box center [301, 84] width 78 height 10
type textarea "**********"
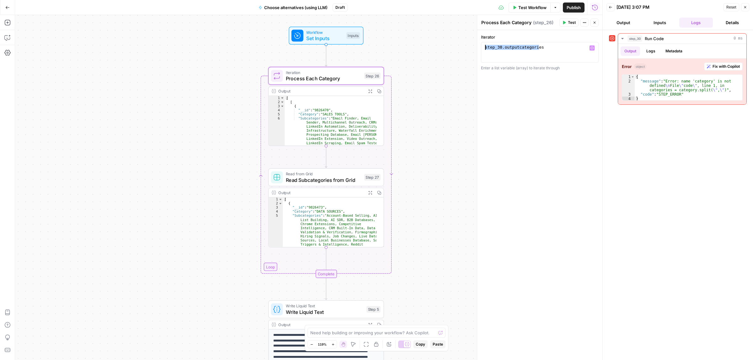
drag, startPoint x: 549, startPoint y: 46, endPoint x: 460, endPoint y: 50, distance: 88.5
click at [454, 50] on body "ColdiQ New Home Browse Insights Opportunities Your Data Recent Grids Directorie…" at bounding box center [376, 180] width 753 height 360
click at [593, 49] on icon "button" at bounding box center [591, 47] width 3 height 3
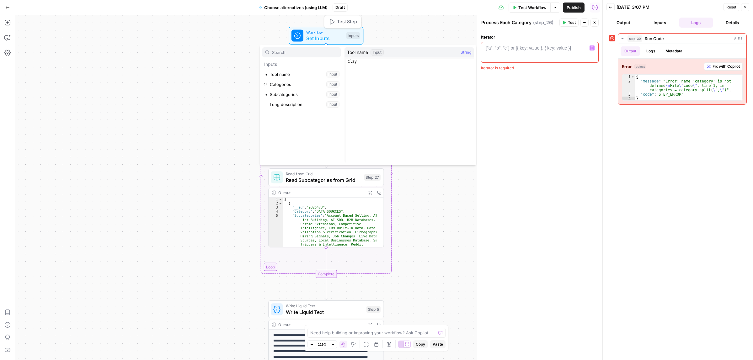
click at [332, 38] on span "Set Inputs" at bounding box center [324, 38] width 37 height 8
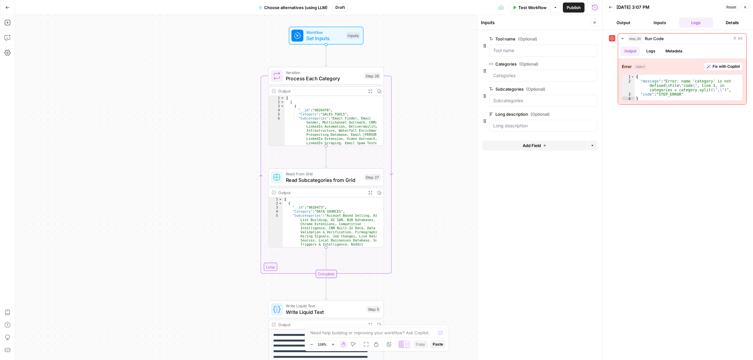
click at [593, 66] on button "Delete group" at bounding box center [594, 64] width 8 height 8
click at [313, 76] on span "Process Each Category" at bounding box center [323, 79] width 75 height 8
type textarea "Process Each Category"
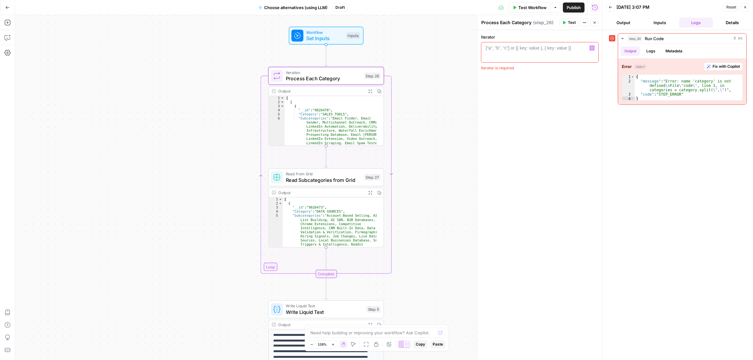
click at [592, 48] on icon "button" at bounding box center [591, 47] width 3 height 3
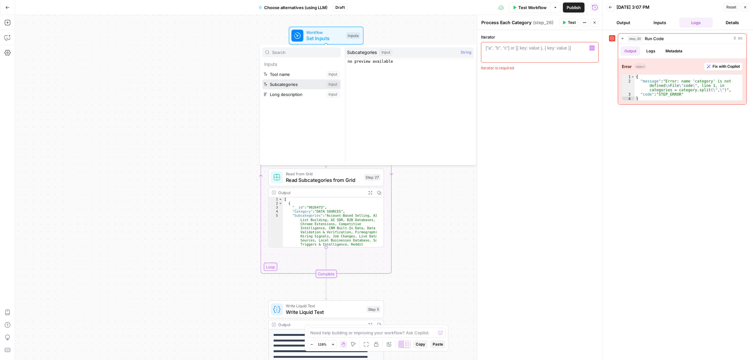
click at [292, 84] on button "Select variable Subcategories" at bounding box center [301, 84] width 78 height 10
type textarea "**********"
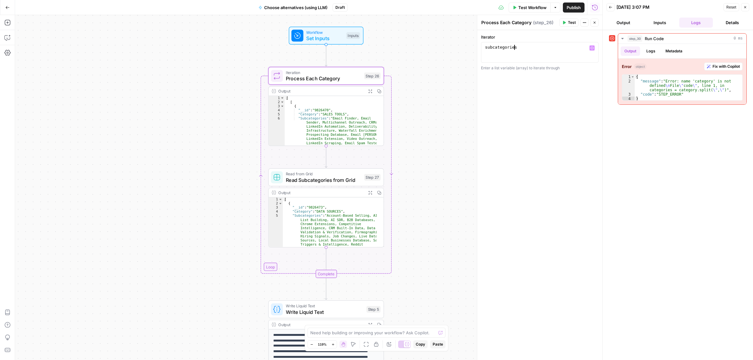
click at [457, 151] on div "Workflow Set Inputs Inputs Loop Iteration Process Each Category Step 26 Output …" at bounding box center [308, 187] width 587 height 345
click at [330, 81] on span "Process Each Category" at bounding box center [323, 79] width 75 height 8
click at [334, 183] on span "Read Subcategories from Grid" at bounding box center [323, 180] width 75 height 8
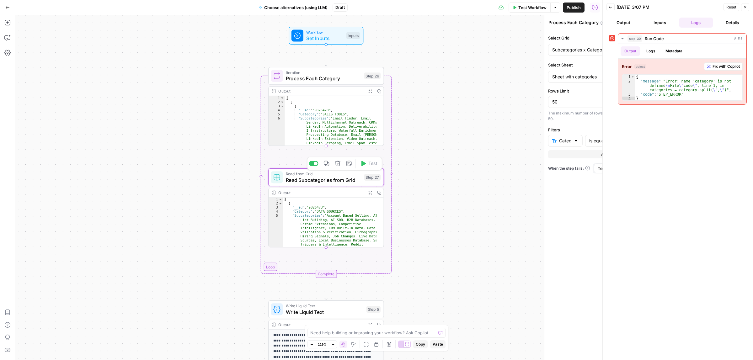
type textarea "Read Subcategories from Grid"
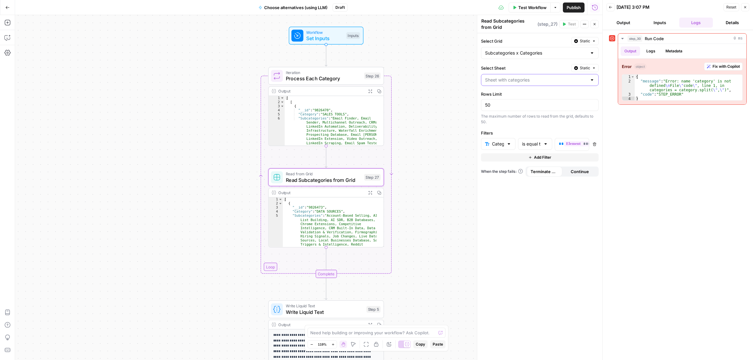
click at [517, 80] on input "Select Sheet" at bounding box center [536, 80] width 102 height 6
type input "Sheet with categories"
click at [522, 52] on input "Select Grid" at bounding box center [536, 53] width 102 height 6
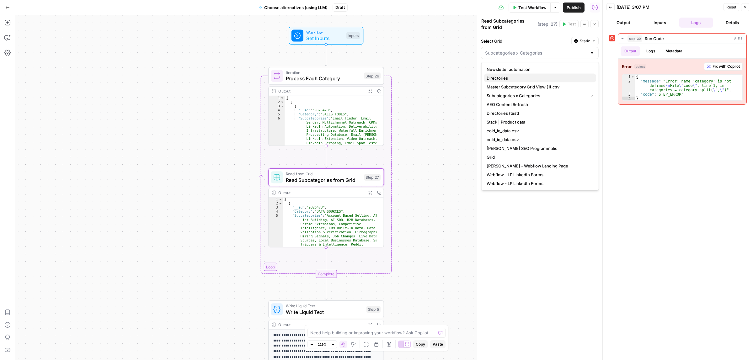
click at [505, 79] on span "Directories" at bounding box center [538, 78] width 104 height 6
type input "Directories"
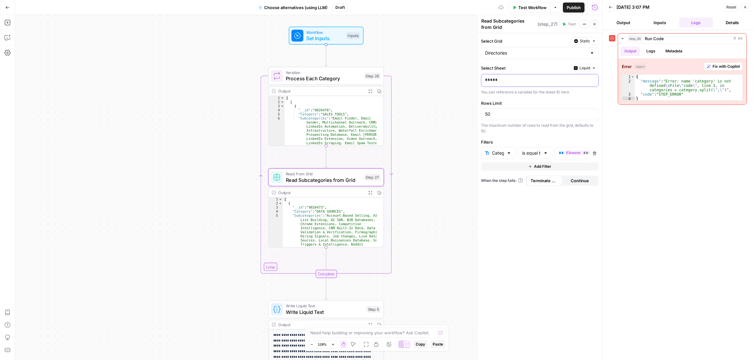
click at [507, 81] on p "*****" at bounding box center [539, 80] width 109 height 6
click at [587, 68] on span "Liquid" at bounding box center [584, 68] width 11 height 6
click at [571, 81] on span "Static" at bounding box center [570, 82] width 40 height 6
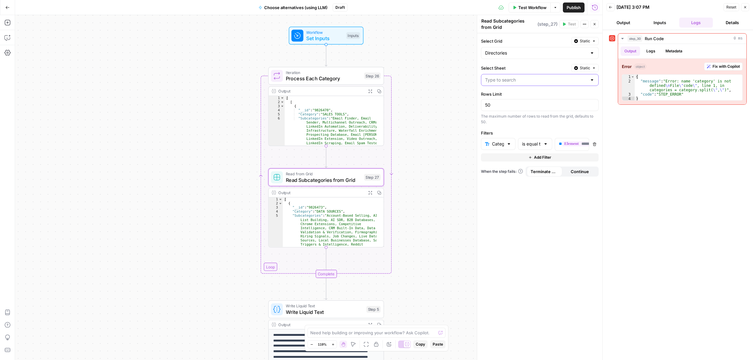
click at [510, 82] on input "Select Sheet" at bounding box center [536, 80] width 102 height 6
click at [513, 121] on span "AI Marketing Tools Cleaning" at bounding box center [538, 122] width 104 height 6
type input "AI Marketing Tools Cleaning"
click at [500, 147] on input "text" at bounding box center [494, 144] width 19 height 6
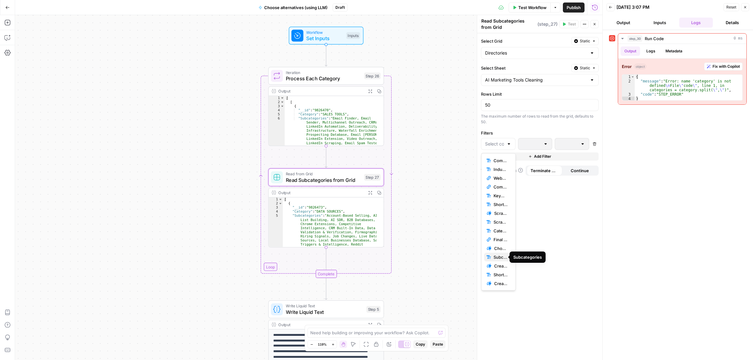
click at [490, 259] on div "Subcategories" at bounding box center [498, 257] width 24 height 6
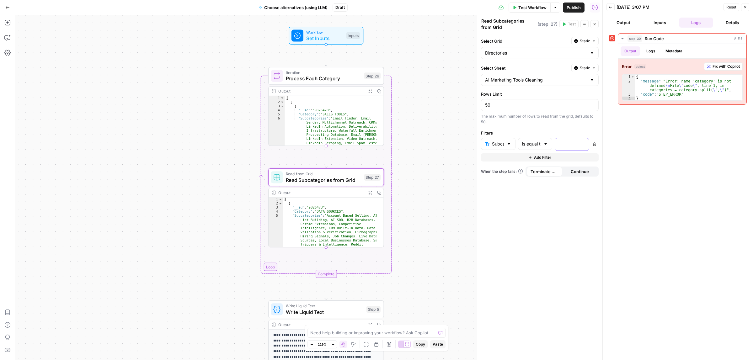
click at [584, 141] on div "“/” to reference Variables Menu" at bounding box center [572, 144] width 34 height 12
click at [582, 144] on icon "button" at bounding box center [582, 143] width 3 height 3
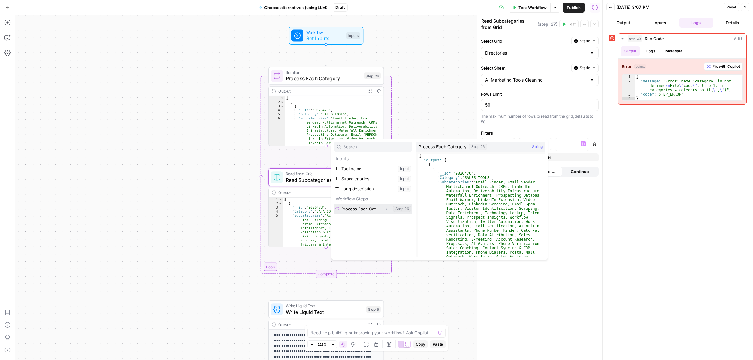
click at [359, 210] on button "Select variable Process Each Category" at bounding box center [373, 209] width 78 height 10
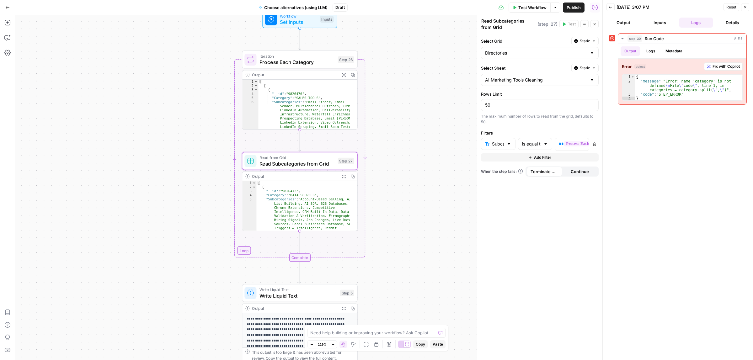
drag, startPoint x: 427, startPoint y: 226, endPoint x: 392, endPoint y: 225, distance: 35.2
click at [392, 225] on div "Workflow Set Inputs Inputs Loop Iteration Process Each Category Step 26 Output …" at bounding box center [308, 187] width 587 height 345
click at [302, 60] on span "Process Each Category" at bounding box center [296, 63] width 75 height 8
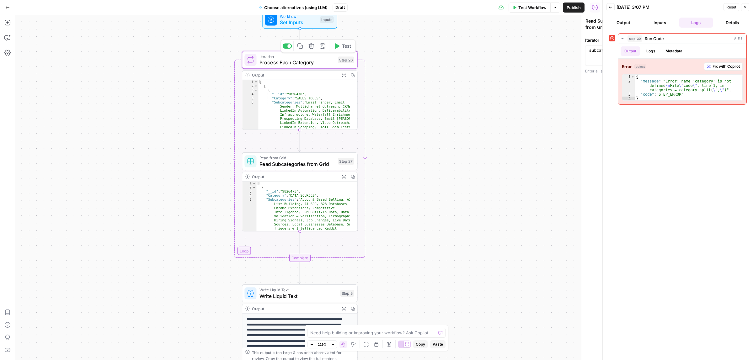
type textarea "Process Each Category"
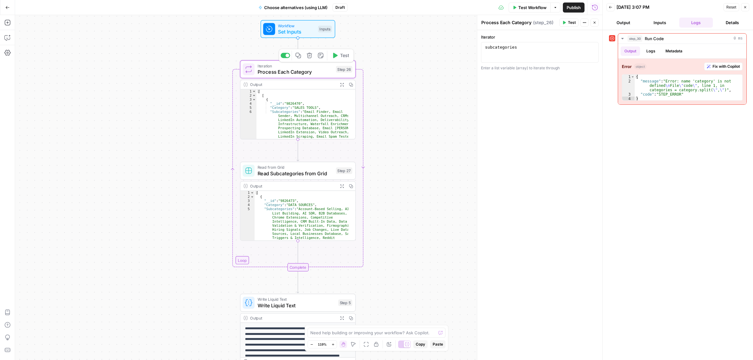
drag, startPoint x: 439, startPoint y: 85, endPoint x: 434, endPoint y: 164, distance: 79.2
click at [434, 164] on div "Workflow Set Inputs Inputs Loop Iteration Process Each Category Step 26 Copy st…" at bounding box center [308, 187] width 587 height 345
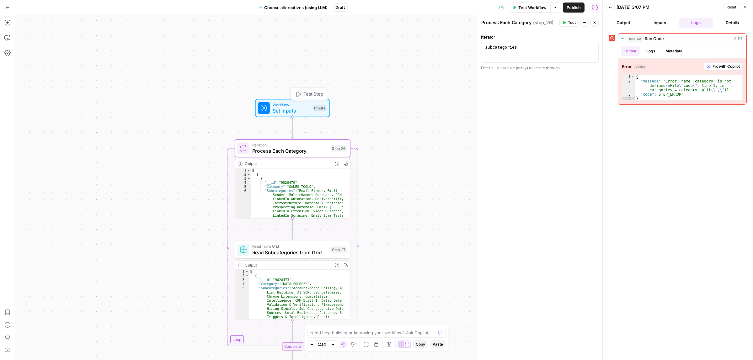
click at [534, 7] on span "Test Workflow" at bounding box center [532, 7] width 28 height 6
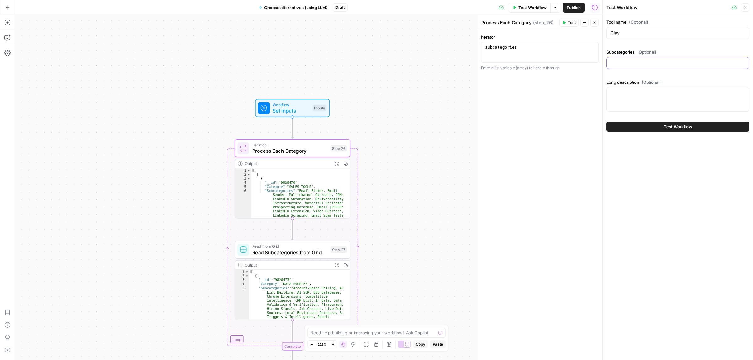
click at [624, 65] on input "Subcategories (Optional)" at bounding box center [677, 63] width 135 height 6
click at [289, 106] on span "Workflow" at bounding box center [291, 105] width 37 height 6
click at [518, 42] on span "(Optional)" at bounding box center [527, 39] width 19 height 6
click at [518, 47] on name "Tool name (Optional)" at bounding box center [543, 50] width 100 height 6
click at [518, 45] on div at bounding box center [543, 51] width 108 height 12
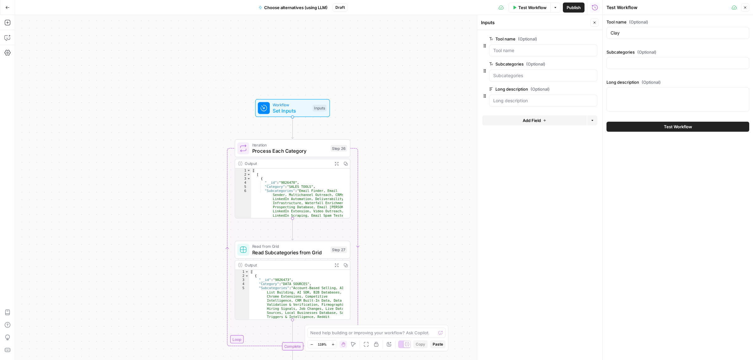
click at [515, 7] on button "Test Workflow" at bounding box center [529, 8] width 42 height 10
click at [625, 31] on input "Clay" at bounding box center [677, 33] width 135 height 6
paste input "DataGenie"
type input "DataGenie"
click at [642, 61] on input "Subcategories (Optional)" at bounding box center [677, 63] width 135 height 6
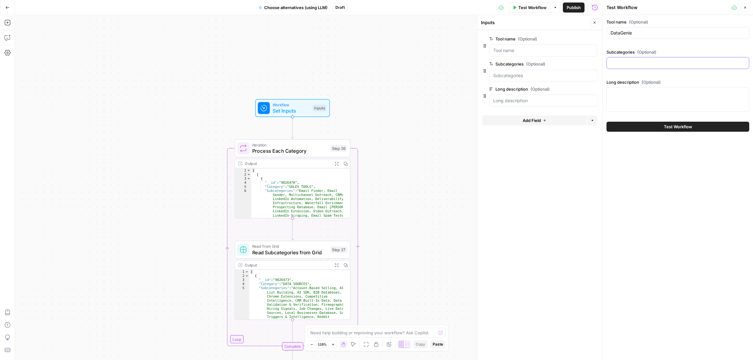
paste input "Prospecting Database, B2B Databases"
type input "Prospecting Database, B2B Databases"
click at [640, 97] on div at bounding box center [677, 99] width 143 height 24
paste textarea "DataGenie provides 100% accurate B2B contact data with real-time validation for…"
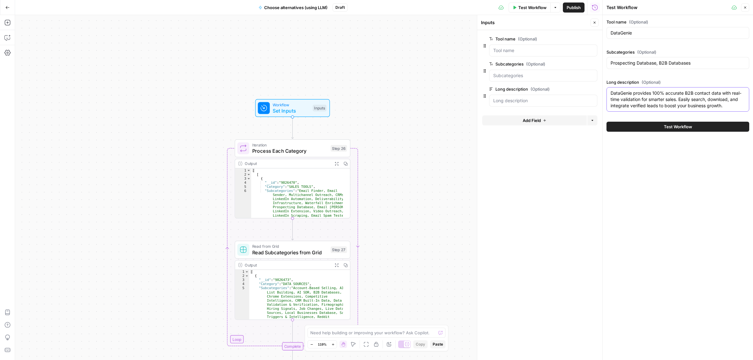
type textarea "DataGenie provides 100% accurate B2B contact data with real-time validation for…"
click at [652, 131] on button "Test Workflow" at bounding box center [677, 127] width 143 height 10
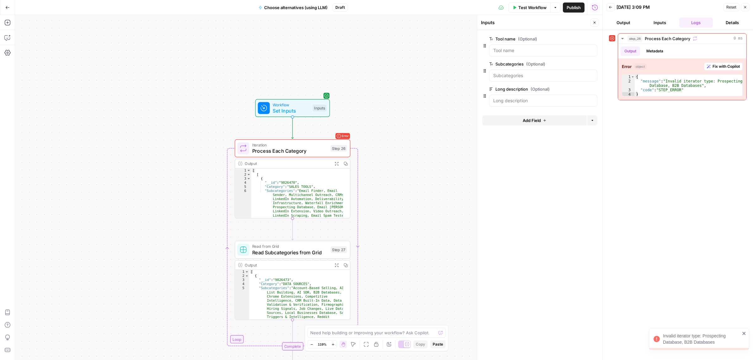
click at [289, 148] on span "Process Each Category" at bounding box center [289, 151] width 75 height 8
type textarea "Process Each Category"
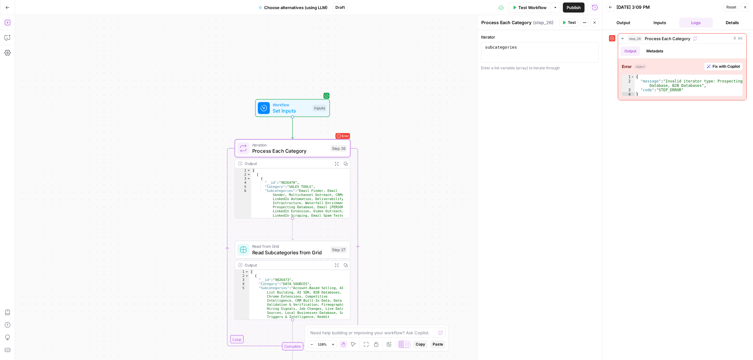
click at [8, 24] on icon "button" at bounding box center [7, 22] width 6 height 6
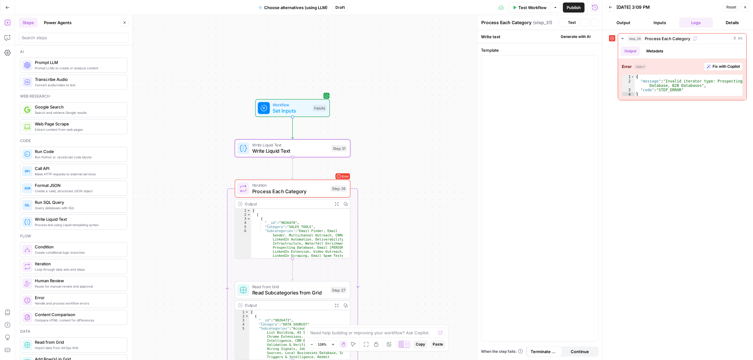
type textarea "Write Liquid Text"
click at [281, 194] on span "Process Each Category" at bounding box center [289, 192] width 75 height 8
type textarea "Process Each Category"
click at [298, 151] on span "Write Liquid Text" at bounding box center [290, 151] width 76 height 8
type textarea "Write Liquid Text"
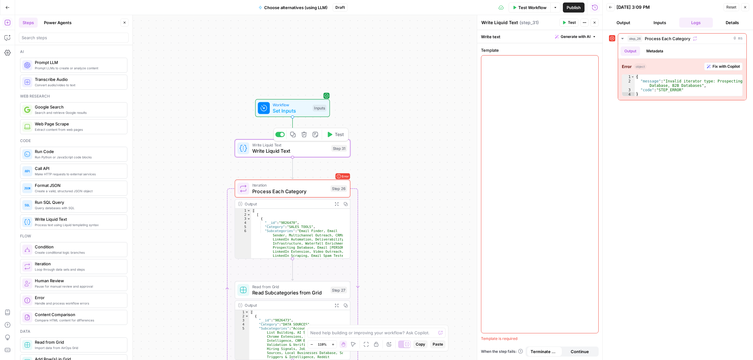
click at [297, 103] on span "Workflow" at bounding box center [291, 105] width 37 height 6
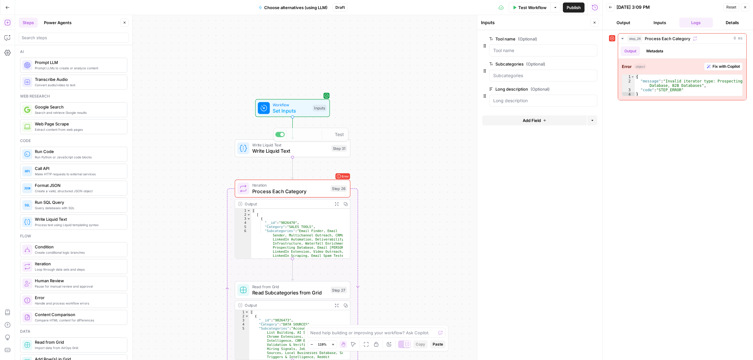
drag, startPoint x: 299, startPoint y: 162, endPoint x: 295, endPoint y: 182, distance: 20.1
click at [299, 162] on div "Workflow Set Inputs Inputs Write Liquid Text Write Liquid Text Step 31 Copy ste…" at bounding box center [308, 187] width 587 height 345
click at [302, 149] on span "Write Liquid Text" at bounding box center [290, 151] width 76 height 8
type textarea "Write Liquid Text"
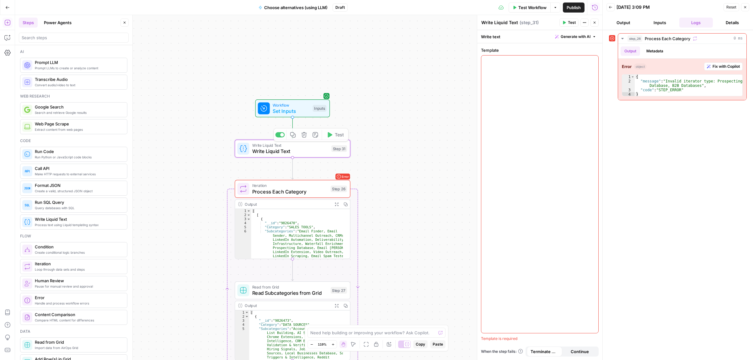
click at [527, 72] on div at bounding box center [539, 195] width 117 height 278
click at [592, 61] on icon "button" at bounding box center [592, 61] width 3 height 3
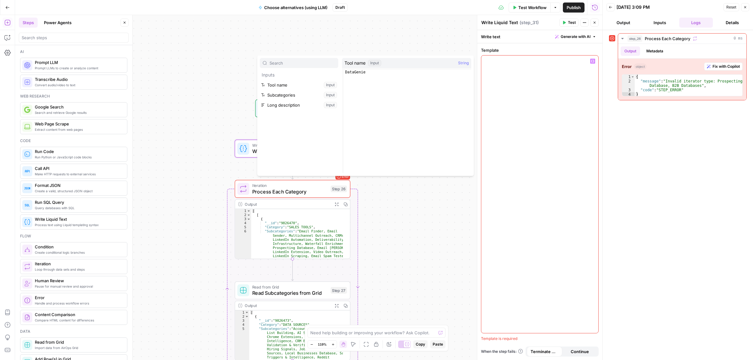
click at [378, 252] on div "Workflow Set Inputs Inputs Write Liquid Text Write Liquid Text Step 31 Loop Err…" at bounding box center [308, 187] width 587 height 345
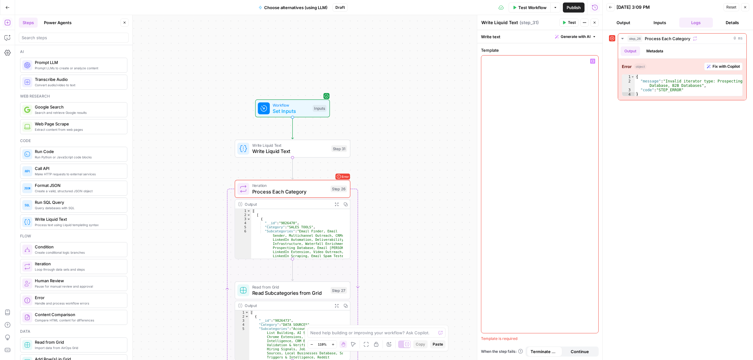
drag, startPoint x: 325, startPoint y: 202, endPoint x: 318, endPoint y: 189, distance: 14.9
click at [325, 201] on div "Output" at bounding box center [287, 204] width 85 height 6
click at [318, 189] on span "Process Each Category" at bounding box center [289, 192] width 75 height 8
type textarea "Process Each Category"
type textarea "**********"
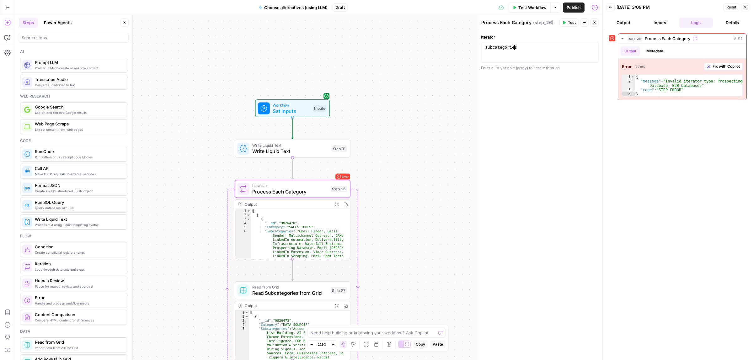
click at [525, 48] on div "subcategories" at bounding box center [540, 57] width 112 height 25
click at [712, 65] on span "Fix with Copilot" at bounding box center [725, 67] width 27 height 6
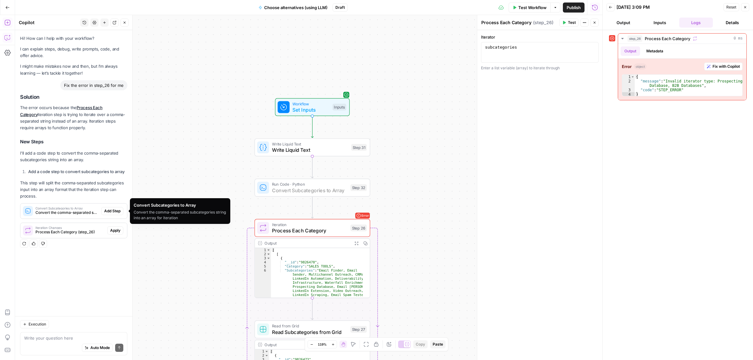
click at [110, 209] on span "Add Step" at bounding box center [112, 211] width 16 height 6
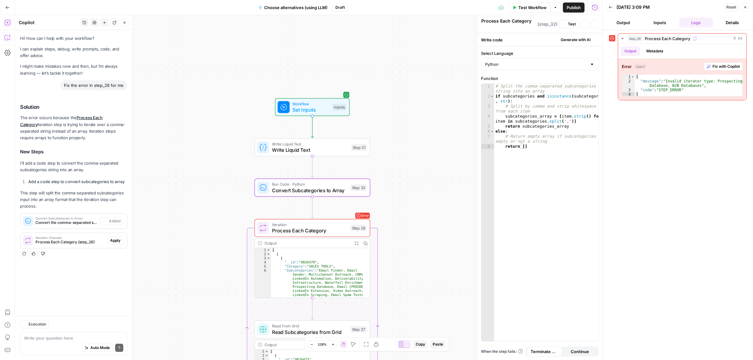
type textarea "Convert Subcategories to Array"
click at [321, 133] on icon "button" at bounding box center [324, 133] width 6 height 6
click at [355, 83] on button "Delete Step" at bounding box center [359, 79] width 32 height 11
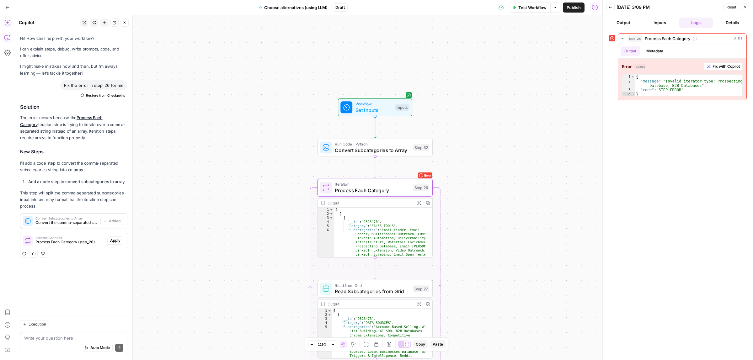
click at [79, 240] on span "Process Each Category (step_26)" at bounding box center [69, 242] width 69 height 6
click at [114, 240] on span "Apply" at bounding box center [115, 241] width 10 height 6
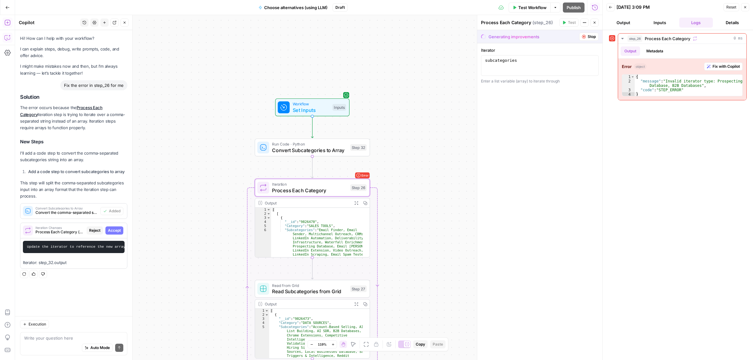
click at [117, 231] on span "Accept" at bounding box center [114, 231] width 13 height 6
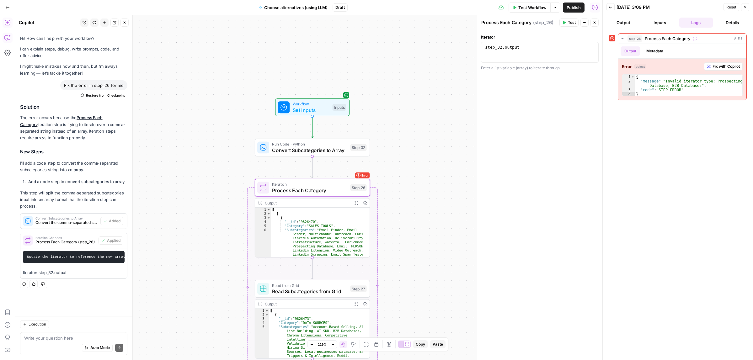
click at [564, 24] on button "Test" at bounding box center [568, 23] width 19 height 8
click at [347, 88] on span "Test All Steps" at bounding box center [353, 87] width 29 height 6
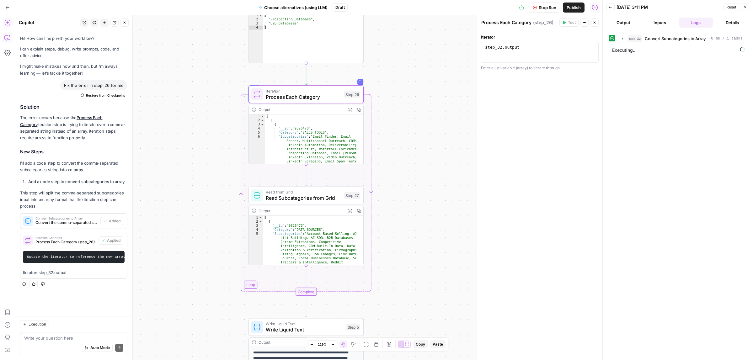
drag, startPoint x: 418, startPoint y: 234, endPoint x: 403, endPoint y: 75, distance: 160.0
click at [403, 75] on div "Workflow Set Inputs Inputs Run Code · Python Convert Subcategories to Array Ste…" at bounding box center [308, 187] width 587 height 345
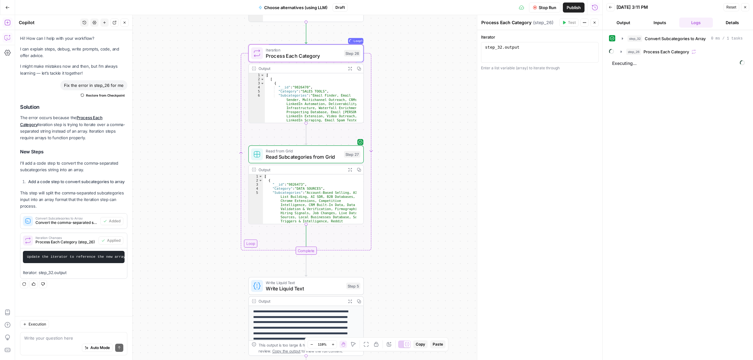
drag, startPoint x: 430, startPoint y: 260, endPoint x: 389, endPoint y: 192, distance: 79.8
click at [425, 158] on div "Workflow Set Inputs Inputs Run Code · Python Convert Subcategories to Array Ste…" at bounding box center [308, 187] width 587 height 345
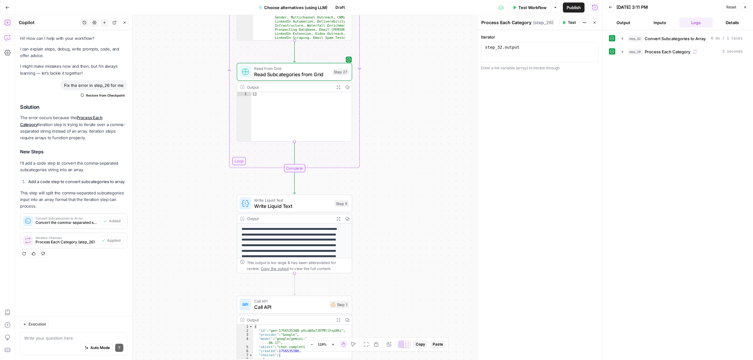
drag, startPoint x: 399, startPoint y: 195, endPoint x: 375, endPoint y: 230, distance: 42.9
click at [376, 318] on div "Workflow Set Inputs Inputs Run Code · Python Convert Subcategories to Array Ste…" at bounding box center [308, 187] width 587 height 345
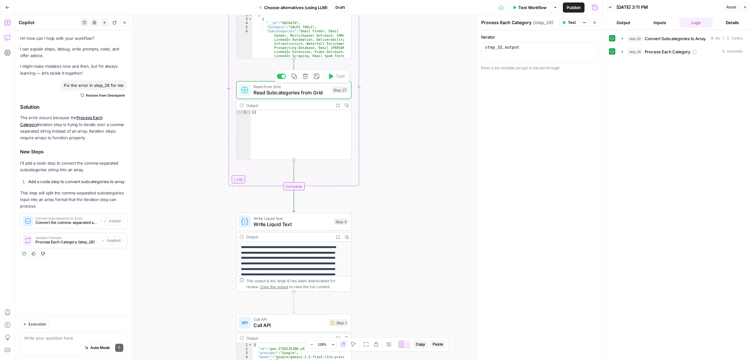
click at [338, 105] on icon "button" at bounding box center [338, 105] width 4 height 4
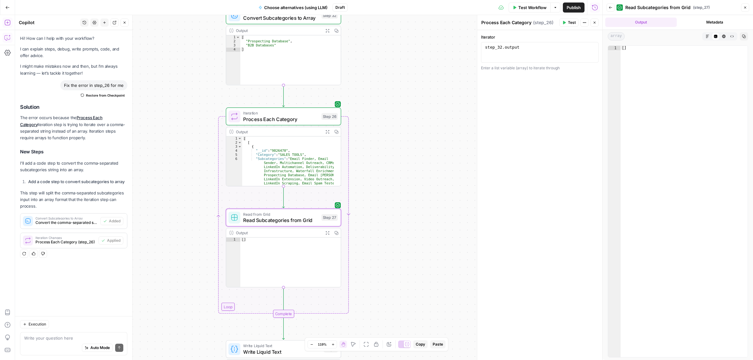
click at [408, 211] on div "Workflow Set Inputs Inputs Run Code · Python Convert Subcategories to Array Ste…" at bounding box center [308, 187] width 587 height 345
click at [325, 133] on icon "button" at bounding box center [327, 132] width 4 height 4
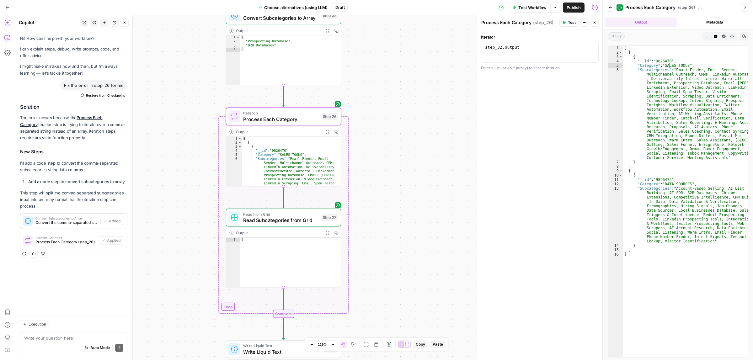
drag, startPoint x: 675, startPoint y: 66, endPoint x: 681, endPoint y: 68, distance: 6.8
click at [680, 66] on div "[ [ { "__id" : "9826470" , "Category" : "SALES TOOLS" , "Subcategories" : "Emai…" at bounding box center [685, 206] width 125 height 320
drag, startPoint x: 684, startPoint y: 71, endPoint x: 714, endPoint y: 74, distance: 29.6
click at [713, 74] on div "[ [ { "__id" : "9826470" , "Category" : "SALES TOOLS" , "Subcategories" : "Emai…" at bounding box center [685, 206] width 125 height 320
type textarea "**********"
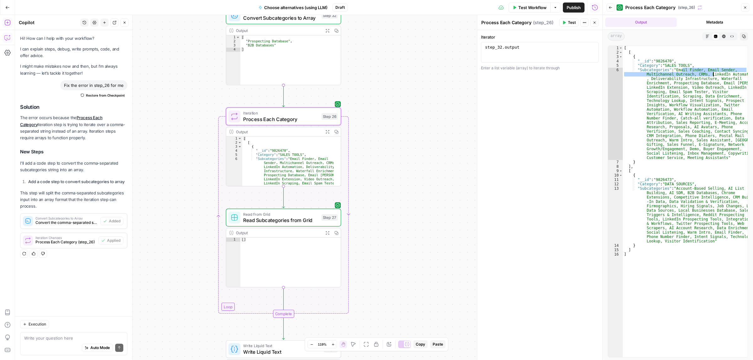
click at [694, 99] on div "[ [ { "__id" : "9826470" , "Category" : "SALES TOOLS" , "Subcategories" : "Emai…" at bounding box center [685, 206] width 125 height 320
drag, startPoint x: 683, startPoint y: 77, endPoint x: 692, endPoint y: 140, distance: 63.8
click at [692, 140] on div "[ [ { "__id" : "9826470" , "Category" : "SALES TOOLS" , "Subcategories" : "Emai…" at bounding box center [685, 206] width 125 height 320
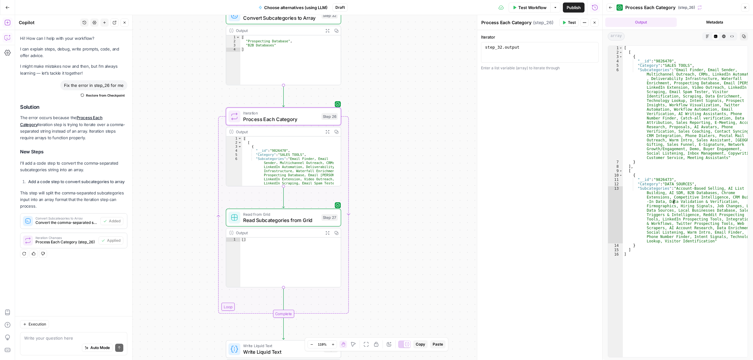
drag, startPoint x: 673, startPoint y: 202, endPoint x: 690, endPoint y: 238, distance: 39.7
click at [690, 238] on div "[ [ { "__id" : "9826470" , "Category" : "SALES TOOLS" , "Subcategories" : "Emai…" at bounding box center [685, 206] width 125 height 320
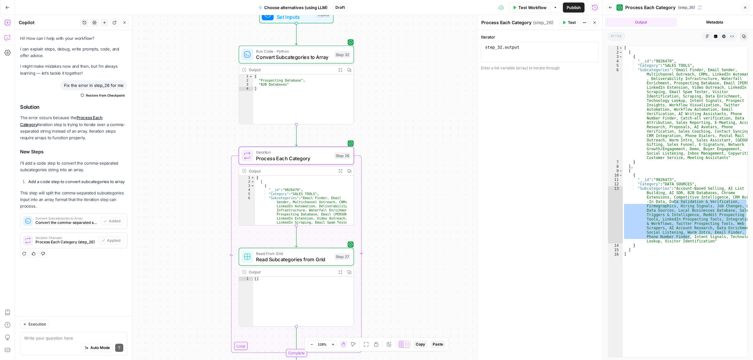
drag, startPoint x: 415, startPoint y: 128, endPoint x: 422, endPoint y: 157, distance: 30.3
click at [422, 157] on div "Workflow Set Inputs Inputs Run Code · Python Convert Subcategories to Array Ste…" at bounding box center [308, 187] width 587 height 345
click at [286, 157] on span "Process Each Category" at bounding box center [293, 159] width 75 height 8
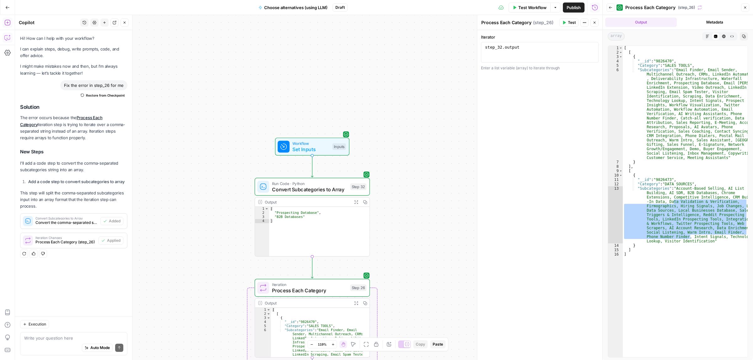
click at [51, 342] on div "Auto Mode Send" at bounding box center [73, 348] width 99 height 14
type textarea "Ш"
type textarea "I want to get from the Iteration step all the tools within subcategories"
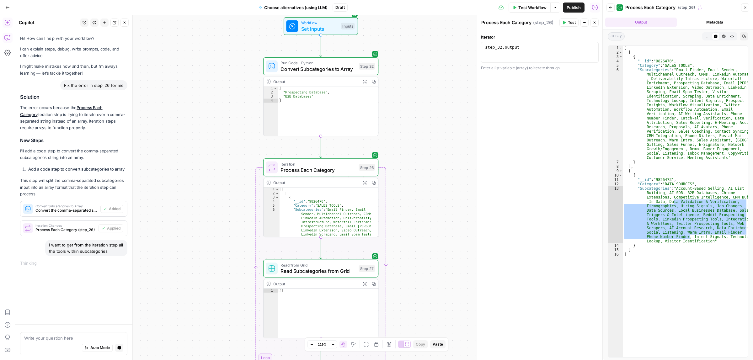
drag, startPoint x: 409, startPoint y: 239, endPoint x: 398, endPoint y: 119, distance: 120.9
click at [398, 119] on div "Workflow Set Inputs Inputs Run Code · Python Convert Subcategories to Array Ste…" at bounding box center [308, 187] width 587 height 345
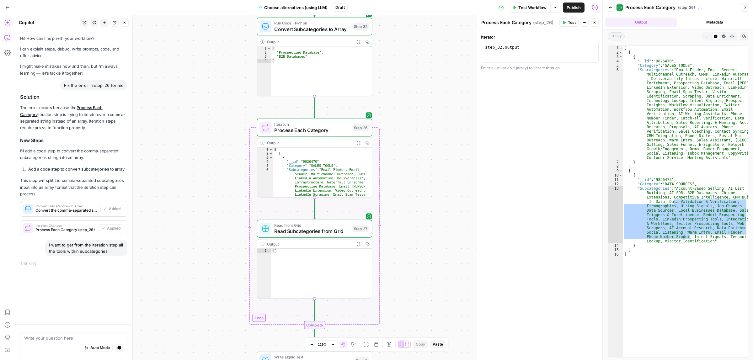
click at [745, 7] on icon "button" at bounding box center [745, 8] width 4 height 4
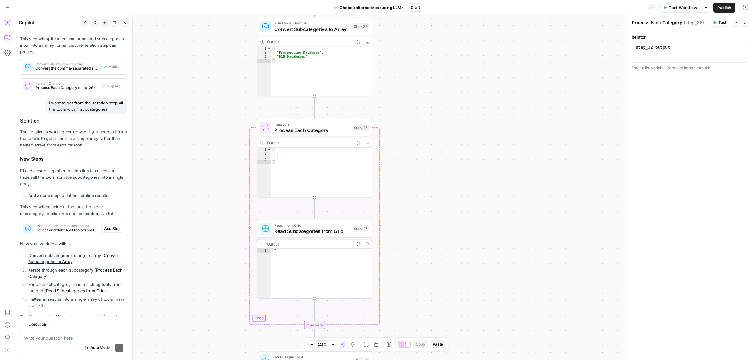
scroll to position [187, 0]
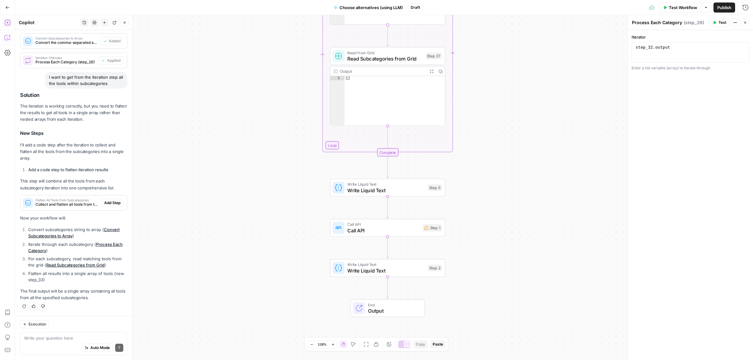
click at [68, 210] on div "Solution The iteration is working correctly, but you need to flatten the result…" at bounding box center [73, 196] width 107 height 209
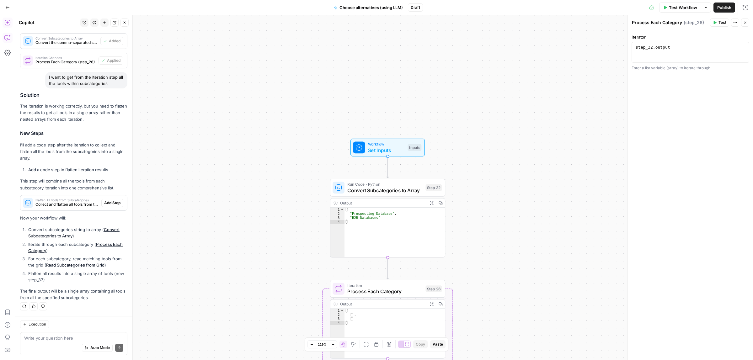
click at [54, 202] on span "Collect and flatten all tools from the iteration results into a single array" at bounding box center [66, 205] width 63 height 6
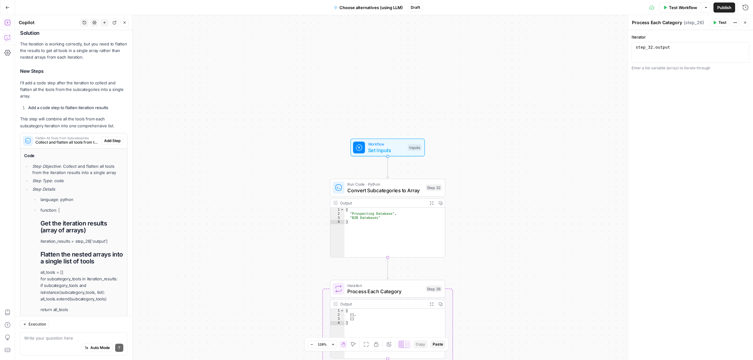
scroll to position [241, 0]
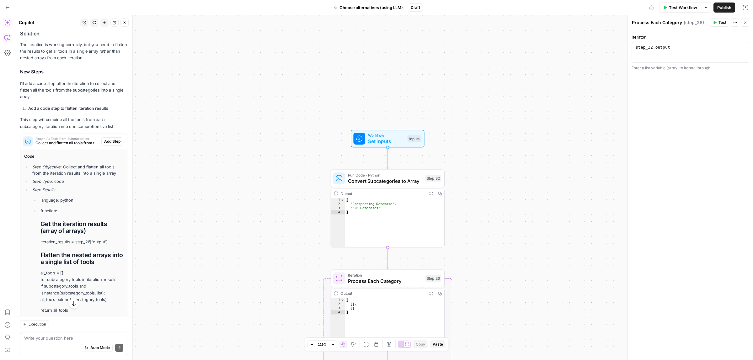
click at [106, 144] on span "Add Step" at bounding box center [112, 142] width 16 height 6
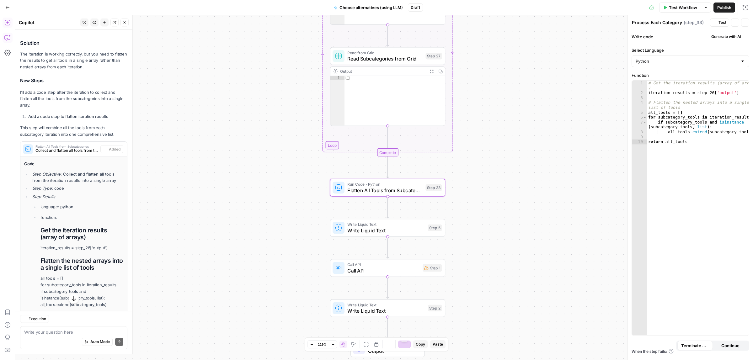
type textarea "Flatten All Tools from Subcategories"
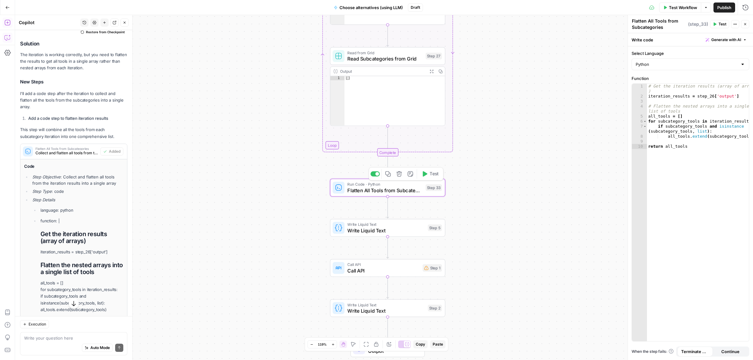
click at [437, 172] on span "Test" at bounding box center [433, 174] width 9 height 7
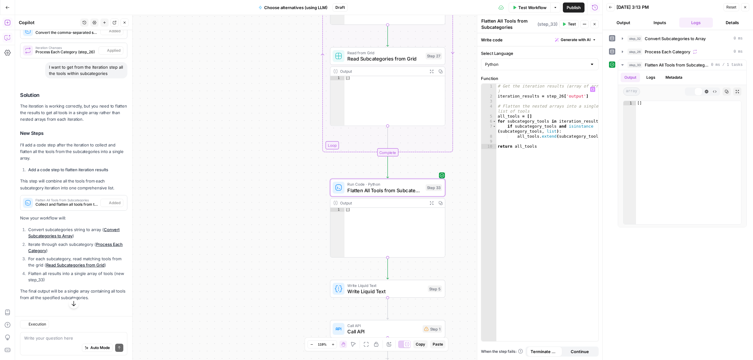
scroll to position [198, 0]
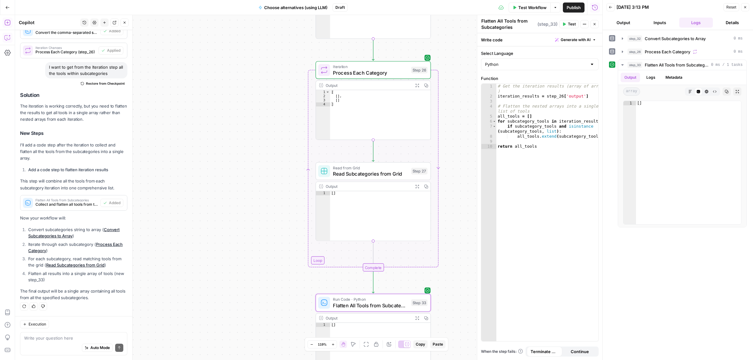
drag, startPoint x: 252, startPoint y: 137, endPoint x: 237, endPoint y: 245, distance: 108.7
click at [237, 245] on div "Workflow Set Inputs Inputs Run Code · Python Convert Subcategories to Array Ste…" at bounding box center [308, 187] width 587 height 345
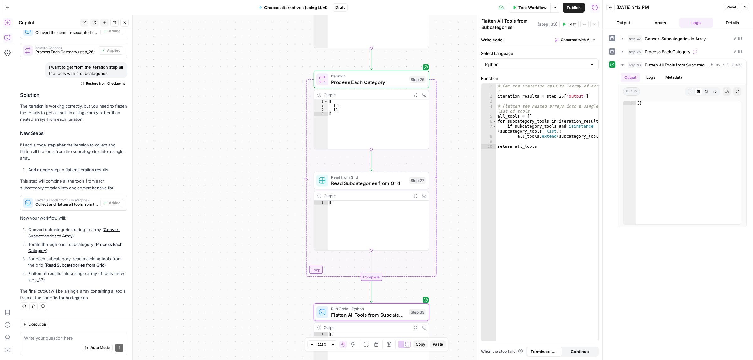
click at [362, 84] on span "Process Each Category" at bounding box center [368, 82] width 75 height 8
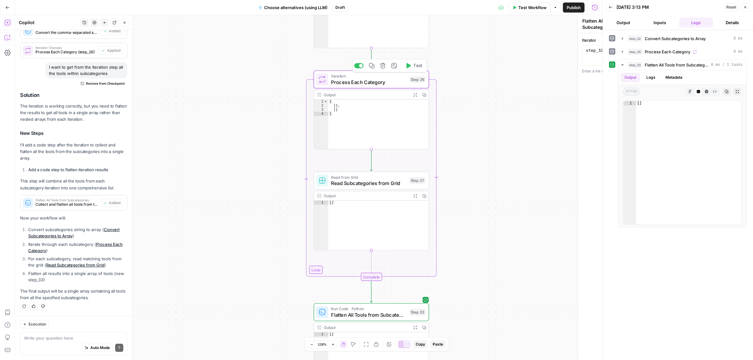
type textarea "Process Each Category"
click at [416, 68] on span "Test" at bounding box center [417, 65] width 9 height 7
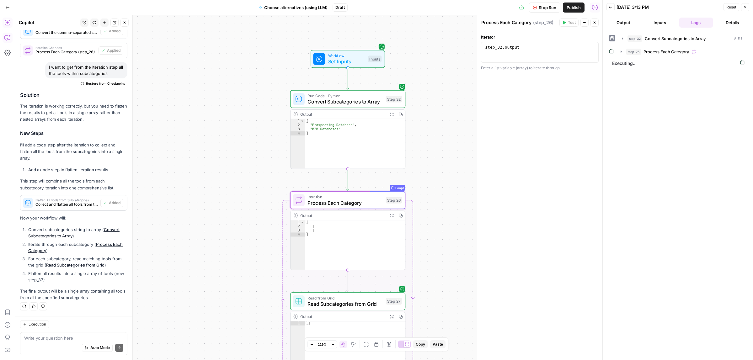
drag, startPoint x: 440, startPoint y: 177, endPoint x: 435, endPoint y: 197, distance: 20.9
click at [436, 202] on div "Workflow Set Inputs Inputs Run Code · Python Convert Subcategories to Array Ste…" at bounding box center [308, 187] width 587 height 345
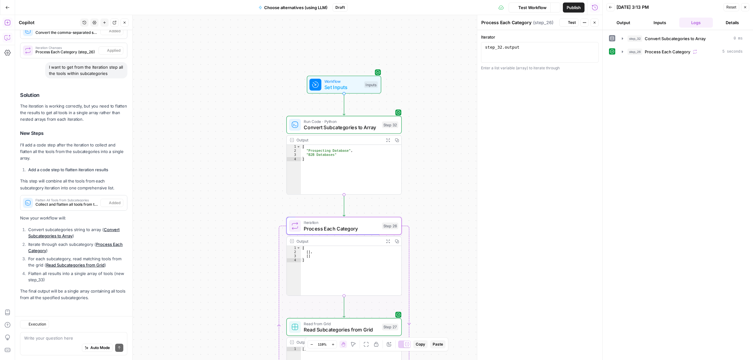
click at [340, 126] on span "Convert Subcategories to Array" at bounding box center [341, 128] width 75 height 8
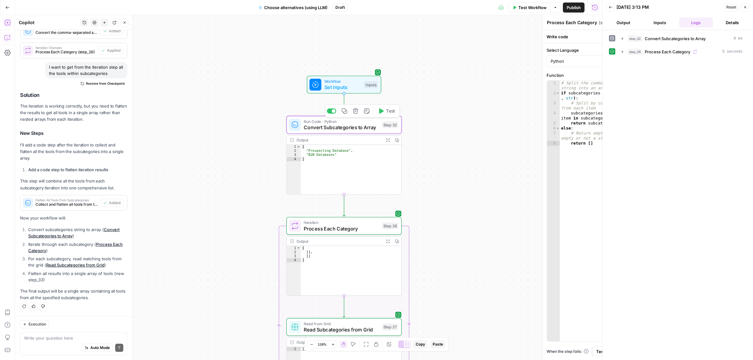
type textarea "Convert Subcategories to Array"
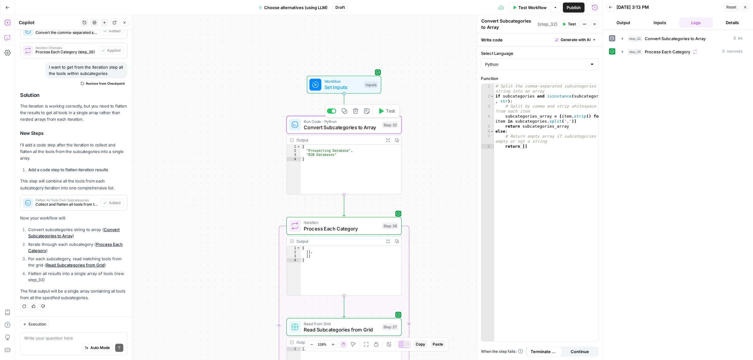
click at [386, 112] on span "Test" at bounding box center [390, 111] width 9 height 7
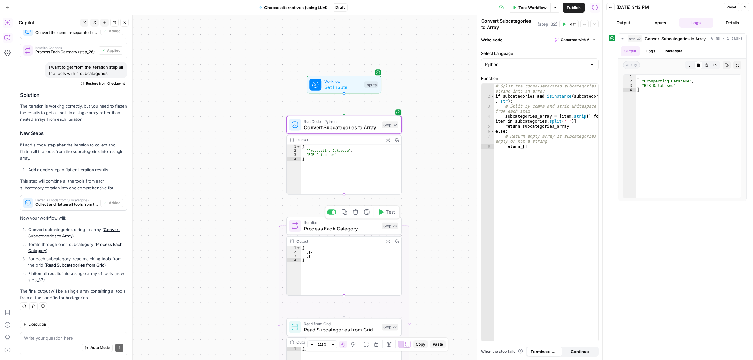
click at [384, 210] on button "Test" at bounding box center [386, 212] width 23 height 10
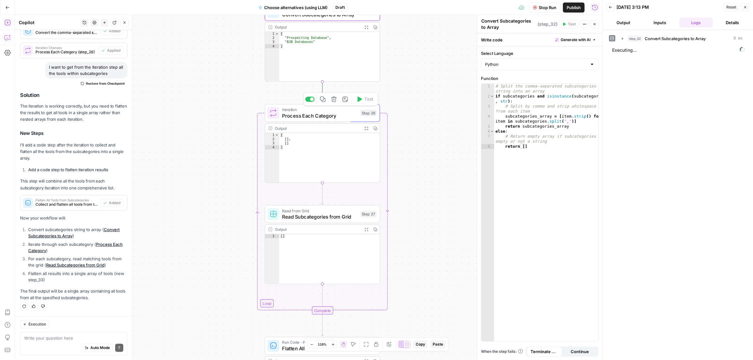
drag, startPoint x: 444, startPoint y: 234, endPoint x: 422, endPoint y: 120, distance: 116.6
click at [422, 120] on div "Workflow Set Inputs Inputs Run Code · Python Convert Subcategories to Array Ste…" at bounding box center [308, 187] width 587 height 345
click at [330, 217] on span "Read Subcategories from Grid" at bounding box center [319, 215] width 75 height 8
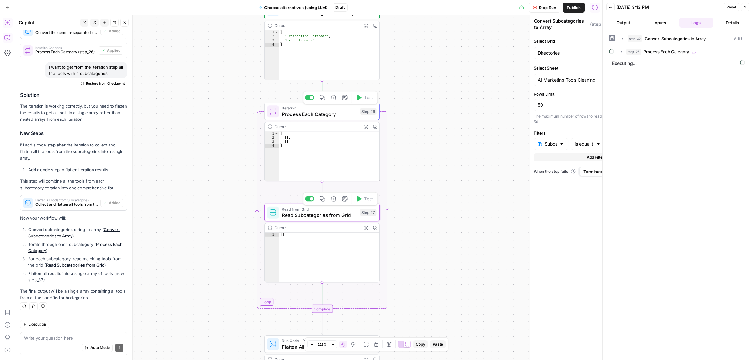
type textarea "Read Subcategories from Grid"
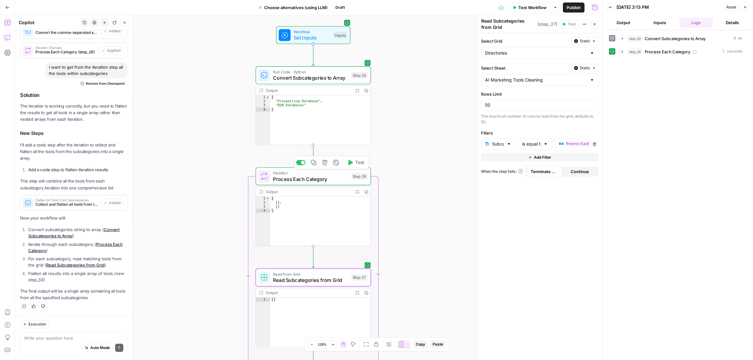
drag, startPoint x: 414, startPoint y: 128, endPoint x: 413, endPoint y: 181, distance: 52.7
click at [413, 181] on div "Workflow Set Inputs Inputs Run Code · Python Convert Subcategories to Array Ste…" at bounding box center [308, 187] width 587 height 345
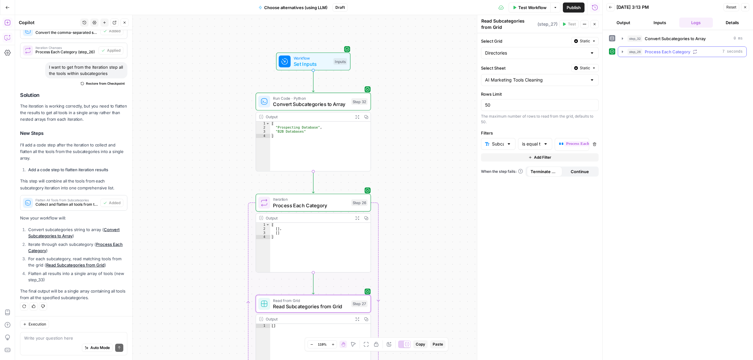
click at [620, 51] on icon "button" at bounding box center [622, 51] width 5 height 5
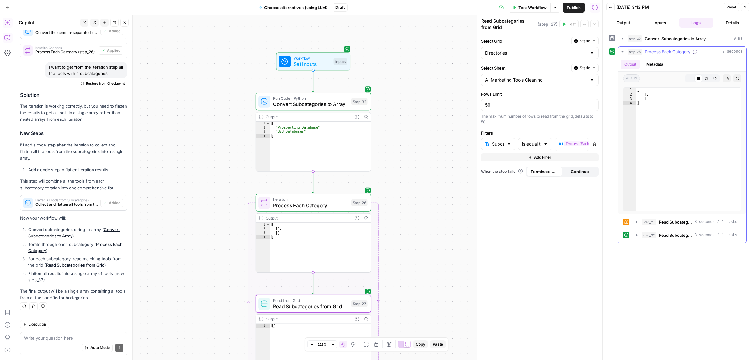
click at [704, 80] on icon "button" at bounding box center [706, 79] width 4 height 4
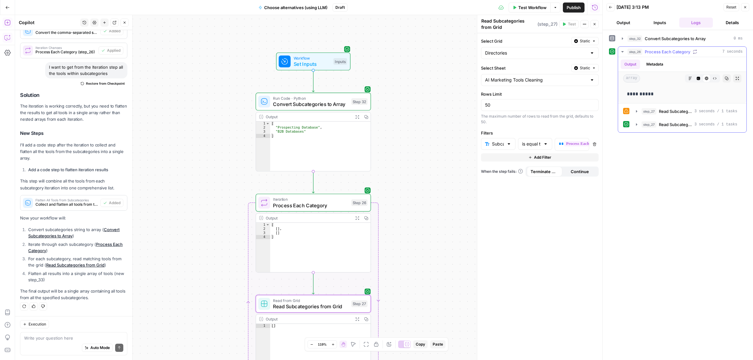
click at [714, 80] on icon "button" at bounding box center [715, 79] width 4 height 4
click at [691, 79] on icon "button" at bounding box center [690, 79] width 4 height 4
click at [463, 108] on div "Workflow Set Inputs Inputs Run Code · Python Convert Subcategories to Array Ste…" at bounding box center [308, 187] width 587 height 345
click at [334, 61] on div "Inputs" at bounding box center [340, 61] width 14 height 7
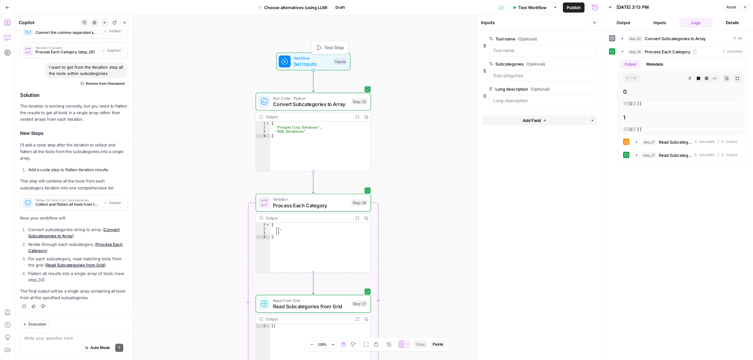
drag, startPoint x: 415, startPoint y: 92, endPoint x: 413, endPoint y: 109, distance: 17.3
click at [413, 109] on div "Workflow Set Inputs Inputs Test Step Run Code · Python Convert Subcategories to…" at bounding box center [308, 187] width 587 height 345
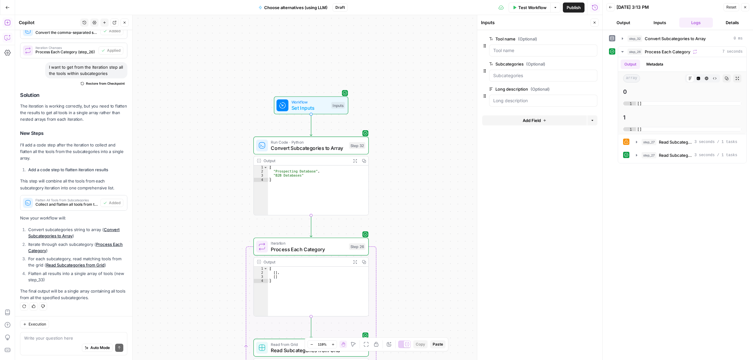
click at [747, 7] on button "Close" at bounding box center [745, 7] width 8 height 8
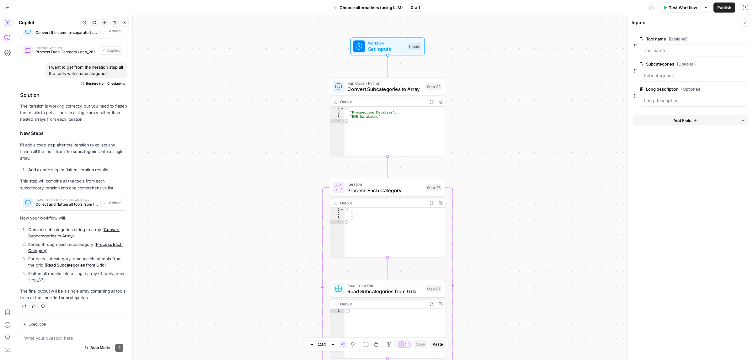
drag, startPoint x: 198, startPoint y: 61, endPoint x: 350, endPoint y: 8, distance: 160.8
click at [203, 61] on div "Workflow Set Inputs Inputs Run Code · Python Convert Subcategories to Array Ste…" at bounding box center [384, 187] width 738 height 345
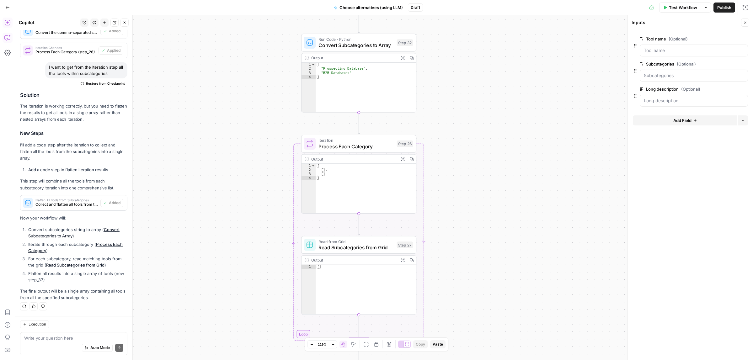
drag, startPoint x: 486, startPoint y: 157, endPoint x: 389, endPoint y: 5, distance: 180.9
click at [470, 145] on div "Workflow Set Inputs Inputs Run Code · Python Convert Subcategories to Array Ste…" at bounding box center [384, 187] width 738 height 345
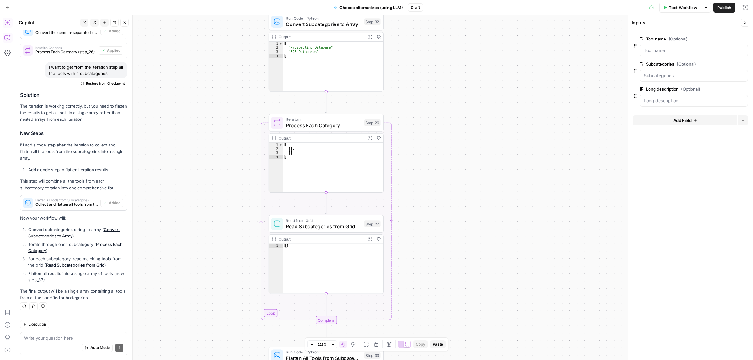
drag, startPoint x: 465, startPoint y: 170, endPoint x: 430, endPoint y: 204, distance: 48.6
click at [440, 225] on div "Workflow Set Inputs Inputs Run Code · Python Convert Subcategories to Array Ste…" at bounding box center [384, 187] width 738 height 345
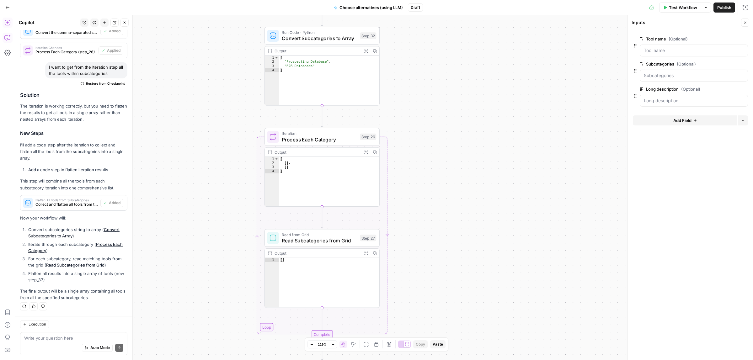
click at [295, 140] on span "Process Each Category" at bounding box center [319, 140] width 75 height 8
type textarea "Process Each Category"
click at [310, 241] on span "Read Subcategories from Grid" at bounding box center [319, 241] width 75 height 8
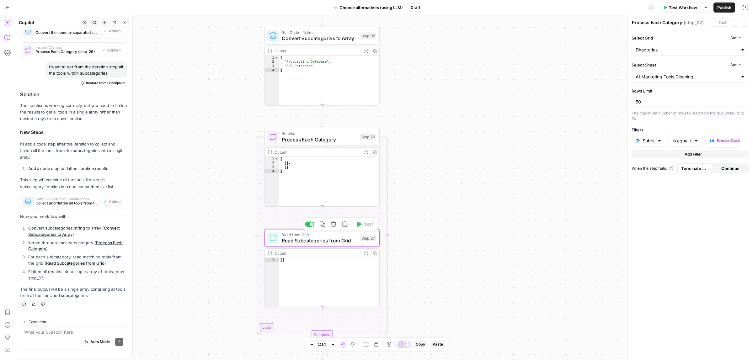
type textarea "Read Subcategories from Grid"
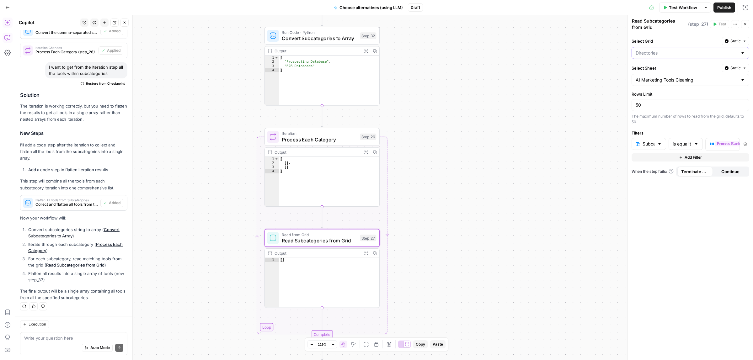
click at [672, 54] on input "Select Grid" at bounding box center [686, 53] width 102 height 6
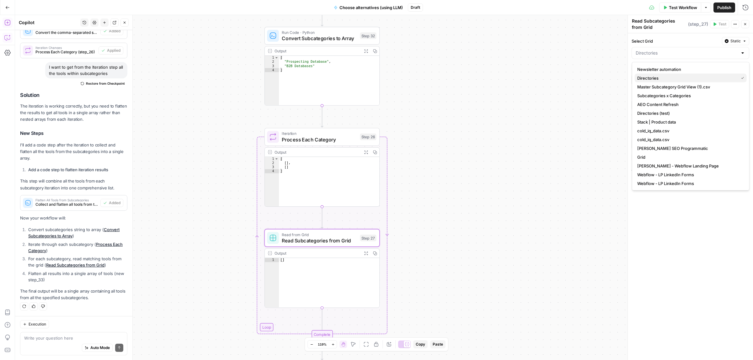
click at [646, 79] on span "Directories" at bounding box center [686, 78] width 99 height 6
type input "Directories"
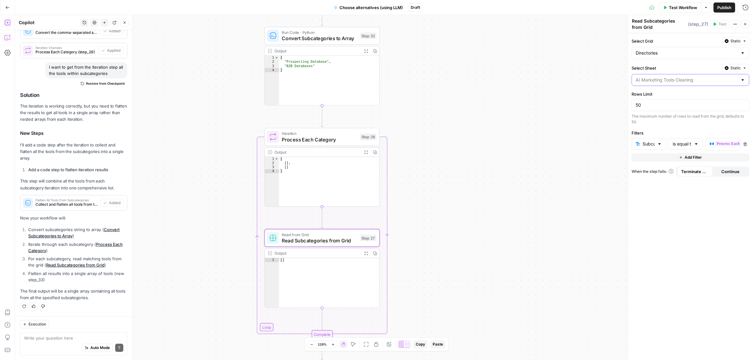
click at [659, 81] on input "Select Sheet" at bounding box center [686, 80] width 102 height 6
type input "AI Marketing Tools Cleaning"
click at [662, 185] on div "**********" at bounding box center [690, 196] width 125 height 327
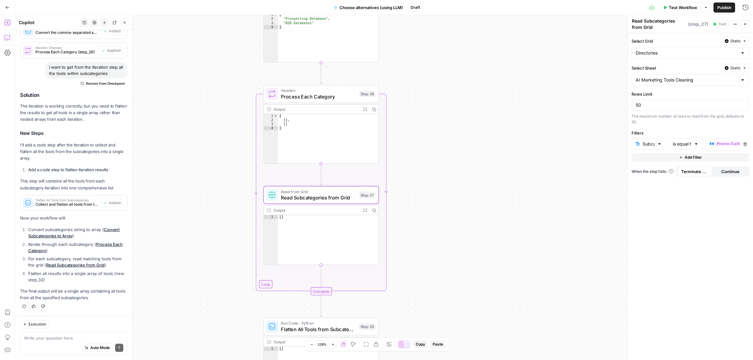
click at [461, 180] on div "Workflow Set Inputs Inputs Run Code · Python Convert Subcategories to Array Ste…" at bounding box center [384, 187] width 738 height 345
click at [299, 97] on span "Process Each Category" at bounding box center [318, 97] width 75 height 8
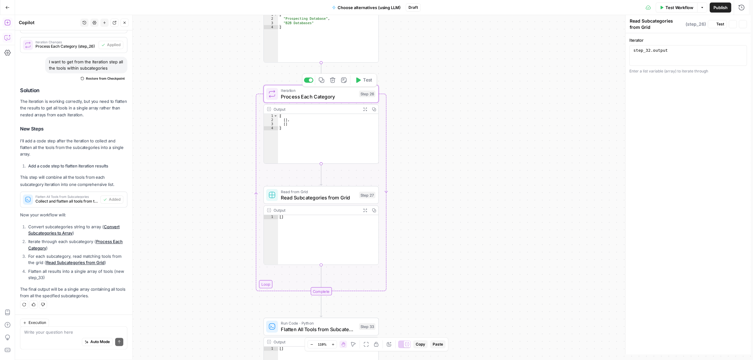
type textarea "Process Each Category"
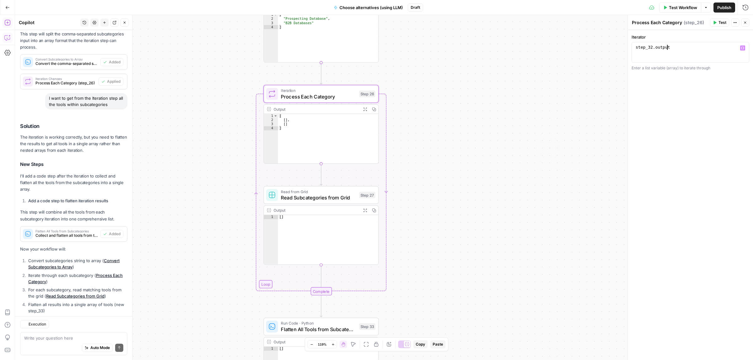
click at [676, 53] on div "step_32 . output" at bounding box center [690, 57] width 112 height 25
type textarea "**********"
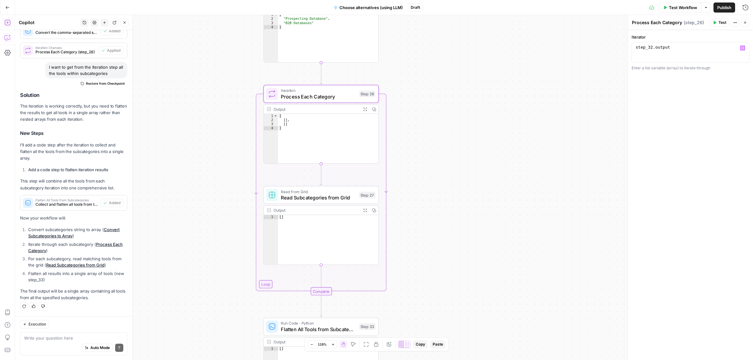
drag, startPoint x: 324, startPoint y: 80, endPoint x: 446, endPoint y: 108, distance: 124.8
click at [341, 166] on div "Workflow Set Inputs Inputs Run Code · Python Convert Subcategories to Array Ste…" at bounding box center [384, 187] width 738 height 345
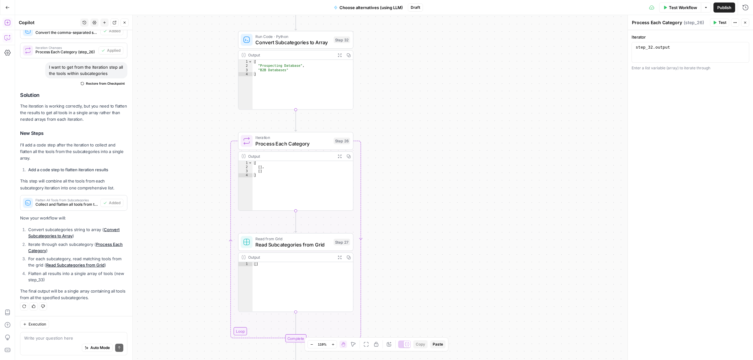
drag, startPoint x: 471, startPoint y: 156, endPoint x: 478, endPoint y: 95, distance: 61.9
click at [478, 95] on div "Workflow Set Inputs Inputs Run Code · Python Convert Subcategories to Array Ste…" at bounding box center [384, 187] width 738 height 345
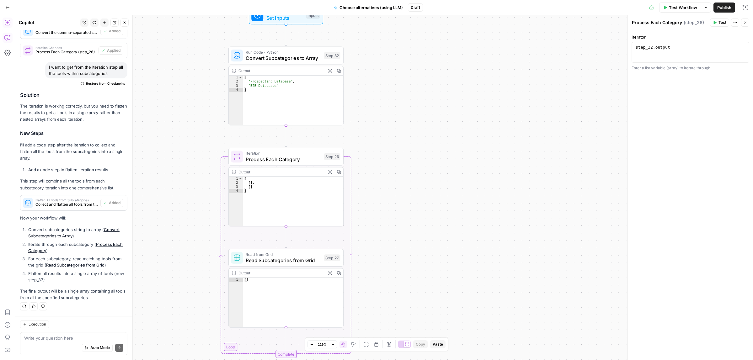
drag, startPoint x: 391, startPoint y: 138, endPoint x: 380, endPoint y: 220, distance: 82.9
click at [380, 220] on div "Workflow Set Inputs Inputs Run Code · Python Convert Subcategories to Array Ste…" at bounding box center [384, 187] width 738 height 345
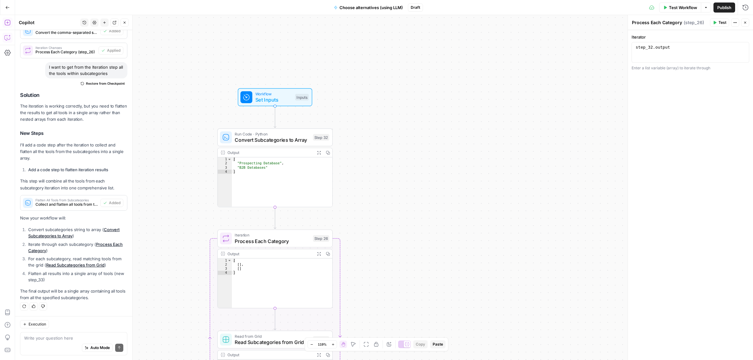
click at [280, 95] on span "Workflow" at bounding box center [273, 94] width 37 height 6
click at [695, 6] on span "Test Workflow" at bounding box center [683, 7] width 28 height 6
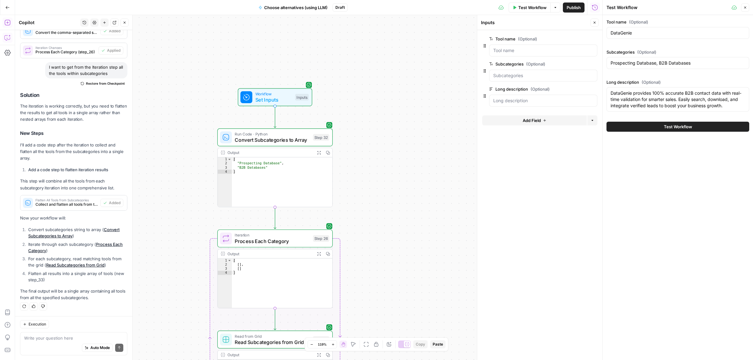
click at [674, 129] on span "Test Workflow" at bounding box center [678, 127] width 28 height 6
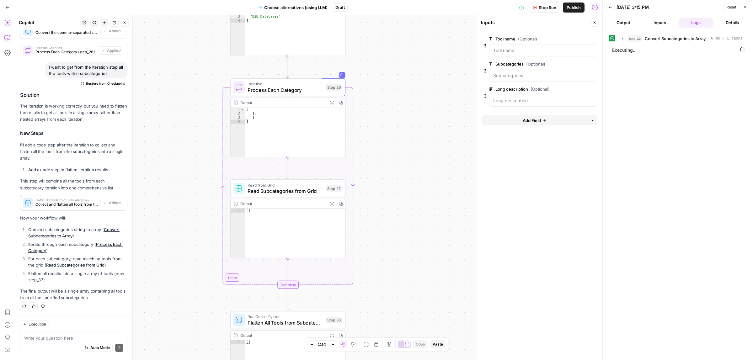
drag, startPoint x: 423, startPoint y: 250, endPoint x: 435, endPoint y: 91, distance: 159.1
click at [435, 91] on div "Workflow Set Inputs Inputs Run Code · Python Convert Subcategories to Array Ste…" at bounding box center [308, 187] width 587 height 345
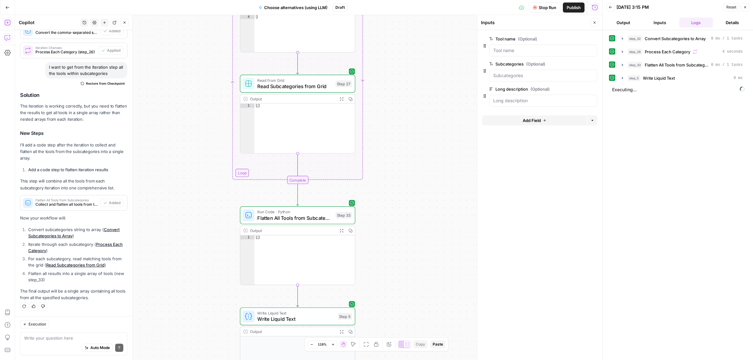
drag, startPoint x: 416, startPoint y: 199, endPoint x: 415, endPoint y: 100, distance: 98.2
click at [421, 95] on div "Workflow Set Inputs Inputs Run Code · Python Convert Subcategories to Array Ste…" at bounding box center [308, 187] width 587 height 345
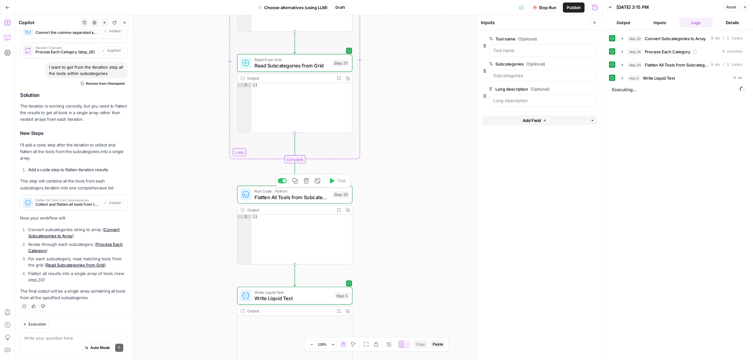
click at [308, 184] on button "Delete step" at bounding box center [306, 181] width 10 height 10
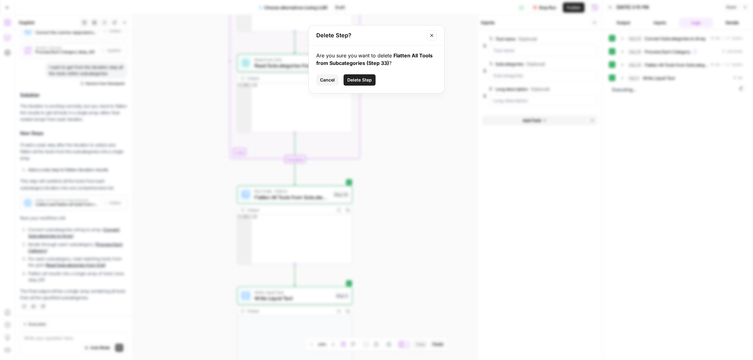
click at [364, 82] on span "Delete Step" at bounding box center [359, 80] width 24 height 6
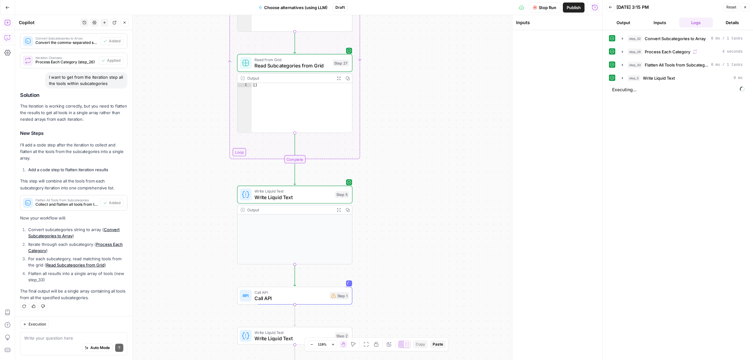
scroll to position [187, 0]
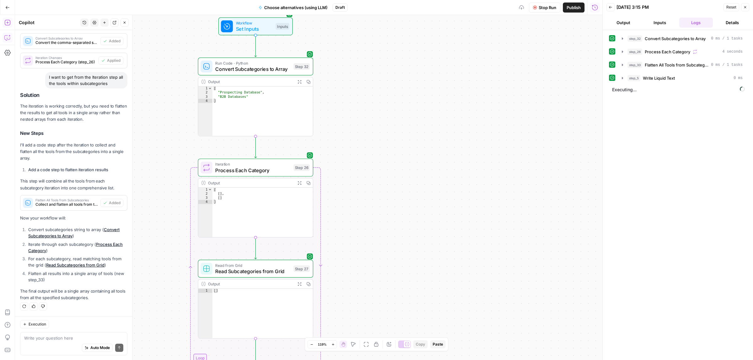
drag, startPoint x: 437, startPoint y: 71, endPoint x: 402, endPoint y: 270, distance: 202.0
click at [402, 270] on div "Workflow Set Inputs Inputs Run Code · Python Convert Subcategories to Array Ste…" at bounding box center [308, 187] width 587 height 345
click at [258, 65] on span "Run Code · Python" at bounding box center [252, 63] width 75 height 6
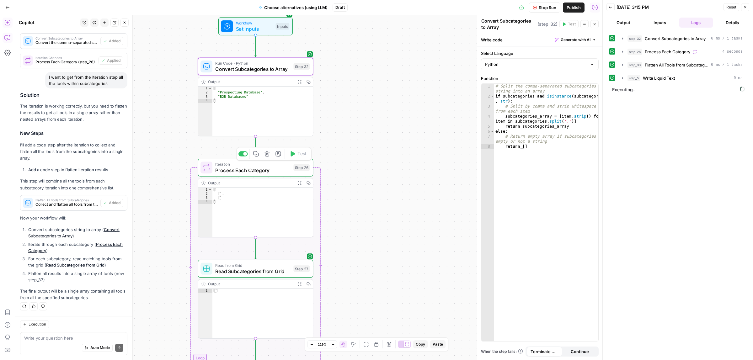
click at [250, 165] on span "Iteration" at bounding box center [252, 164] width 75 height 6
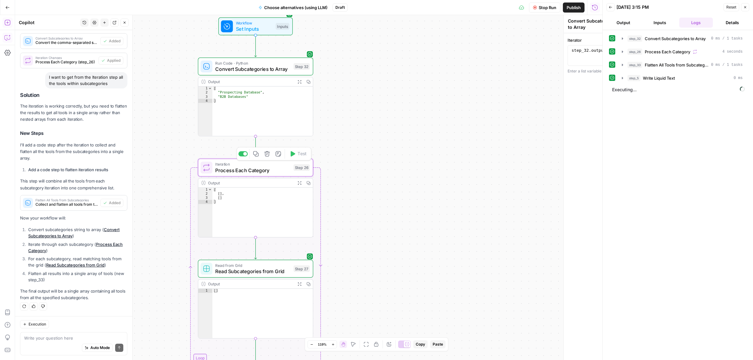
type textarea "Process Each Category"
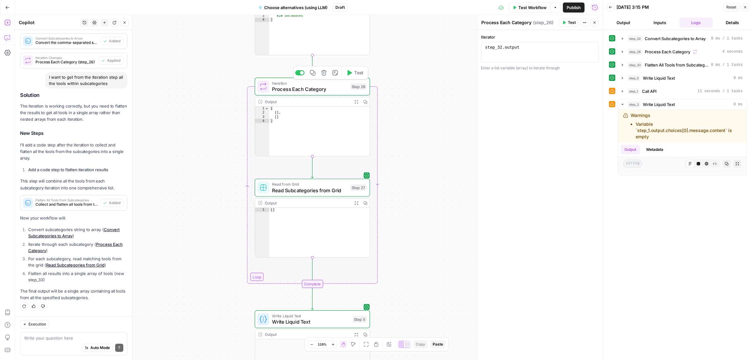
click at [297, 86] on span "Process Each Category" at bounding box center [309, 89] width 75 height 8
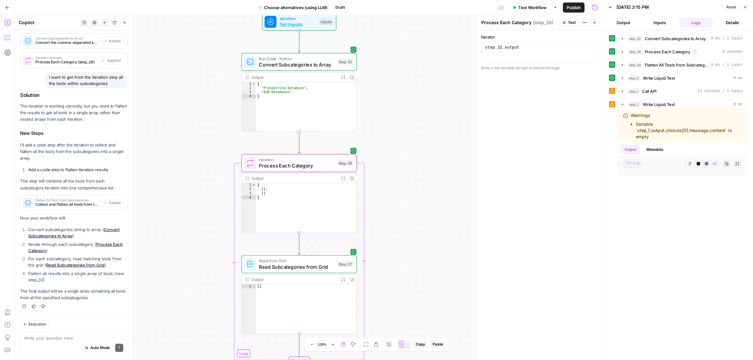
drag, startPoint x: 431, startPoint y: 65, endPoint x: 416, endPoint y: 161, distance: 97.5
click at [416, 161] on div "Workflow Set Inputs Inputs Run Code · Python Convert Subcategories to Array Ste…" at bounding box center [308, 187] width 587 height 345
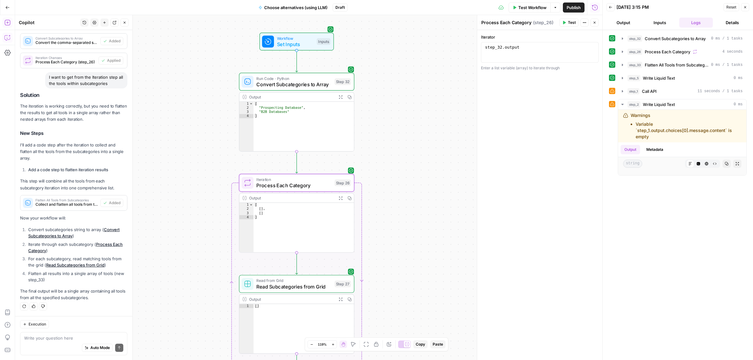
click at [273, 82] on span "Convert Subcategories to Array" at bounding box center [293, 85] width 75 height 8
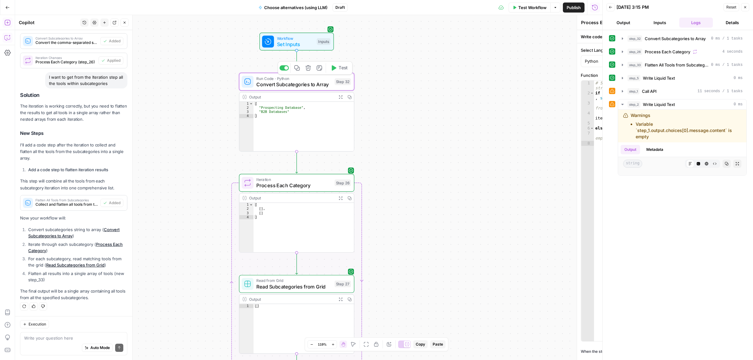
type textarea "Convert Subcategories to Array"
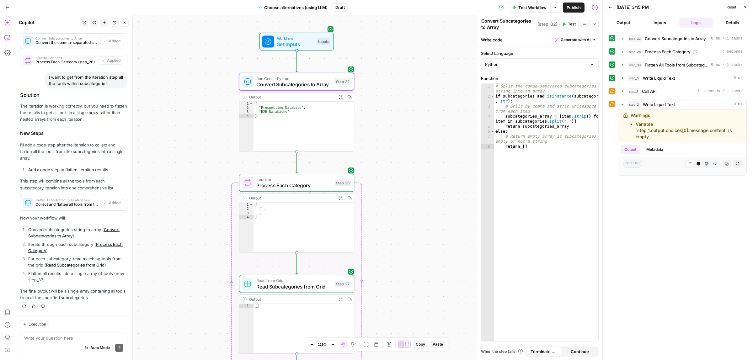
click at [312, 183] on span "Process Each Category" at bounding box center [293, 186] width 75 height 8
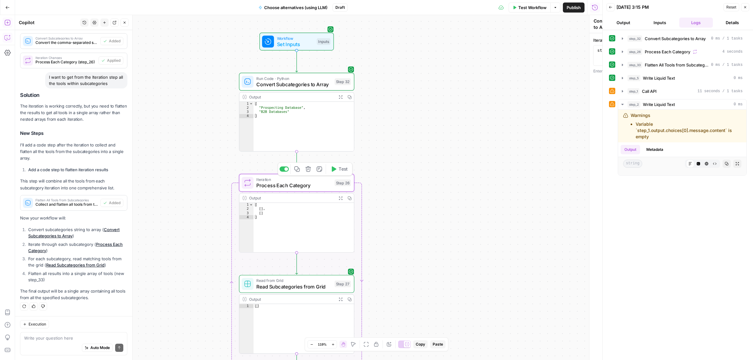
type textarea "Process Each Category"
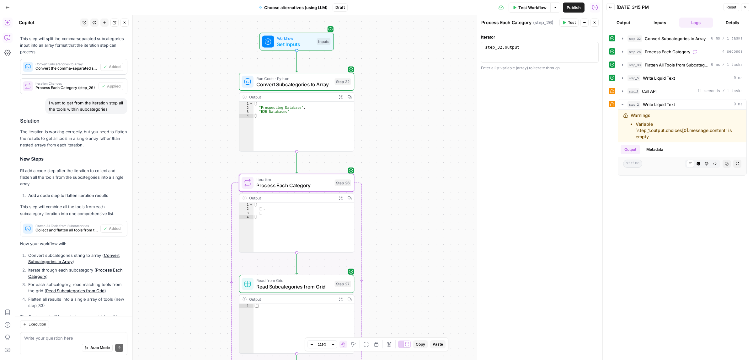
scroll to position [148, 0]
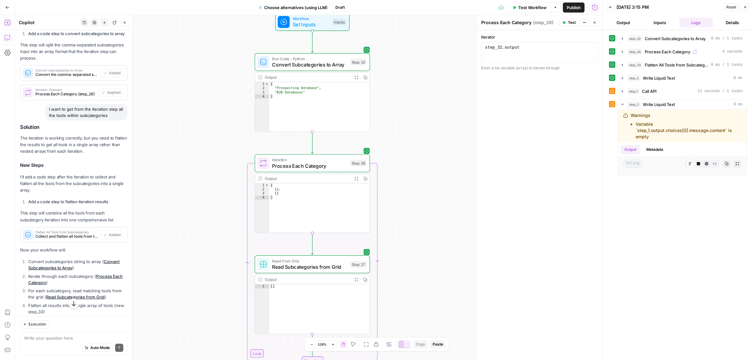
drag, startPoint x: 416, startPoint y: 203, endPoint x: 416, endPoint y: 170, distance: 32.3
click at [416, 170] on div "Workflow Set Inputs Inputs Run Code · Python Convert Subcategories to Array Ste…" at bounding box center [308, 187] width 587 height 345
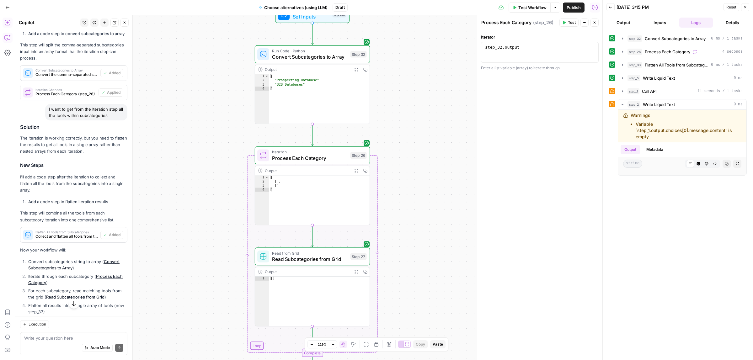
click at [306, 159] on span "Process Each Category" at bounding box center [309, 158] width 75 height 8
click at [352, 144] on button "Test" at bounding box center [354, 142] width 23 height 10
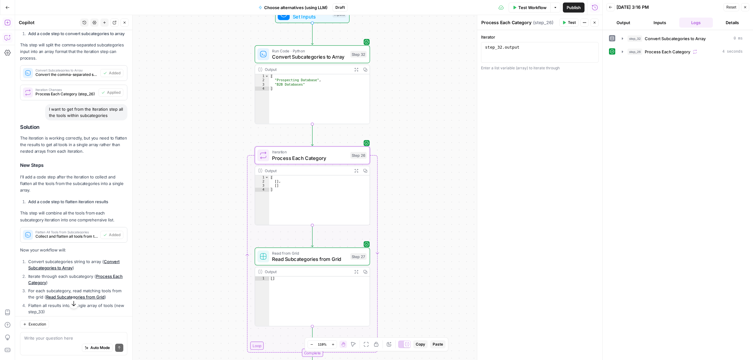
click at [332, 255] on span "Read Subcategories from Grid" at bounding box center [309, 259] width 75 height 8
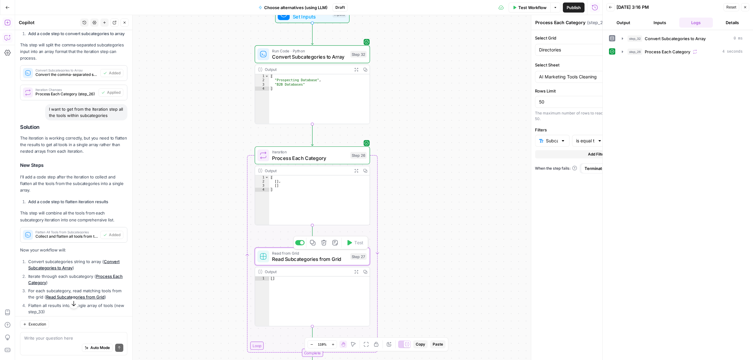
type textarea "Read Subcategories from Grid"
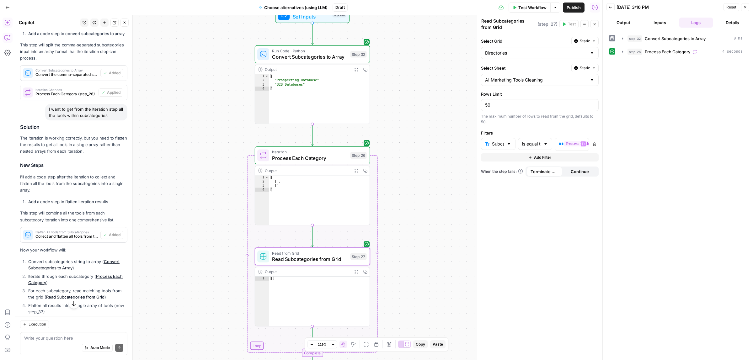
click at [543, 145] on div at bounding box center [545, 144] width 5 height 6
click at [533, 178] on span "contains" at bounding box center [533, 179] width 21 height 6
type input "contains"
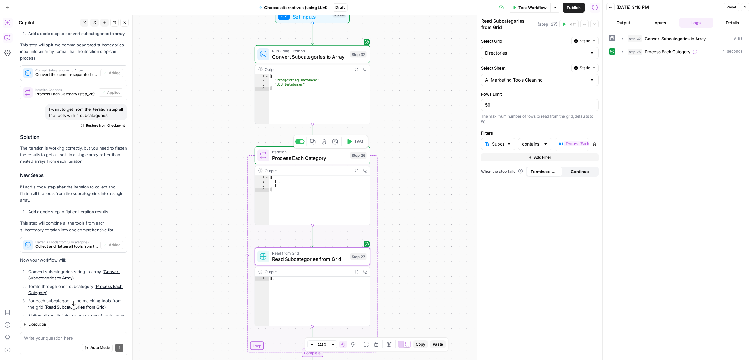
click at [356, 143] on span "Test" at bounding box center [358, 141] width 9 height 7
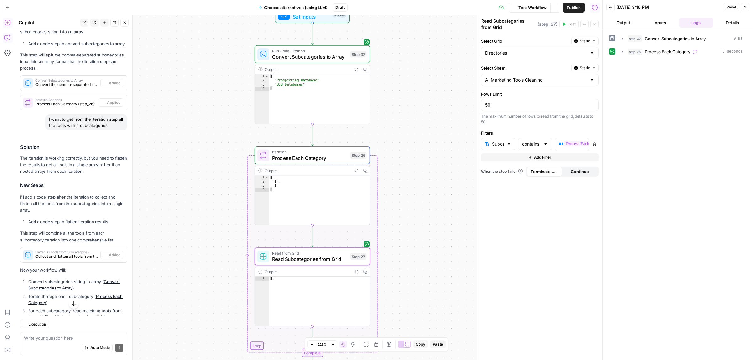
scroll to position [148, 0]
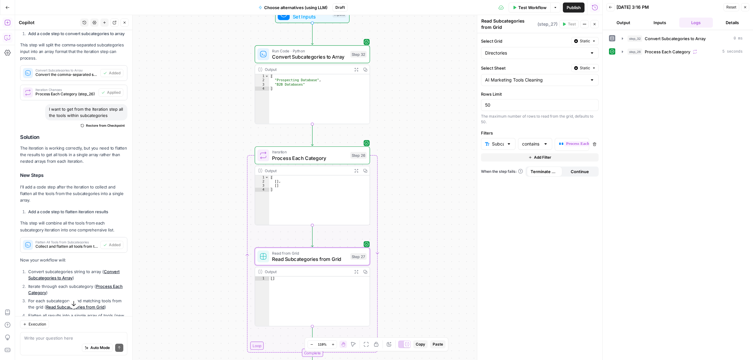
click at [358, 170] on span "Expand Output" at bounding box center [358, 170] width 0 height 0
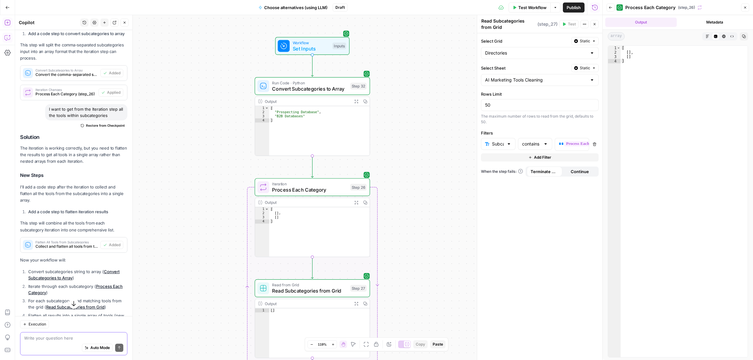
click at [54, 339] on textarea at bounding box center [73, 338] width 99 height 6
type textarea "еуру"
type textarea "h"
type textarea "the iterations are empty..."
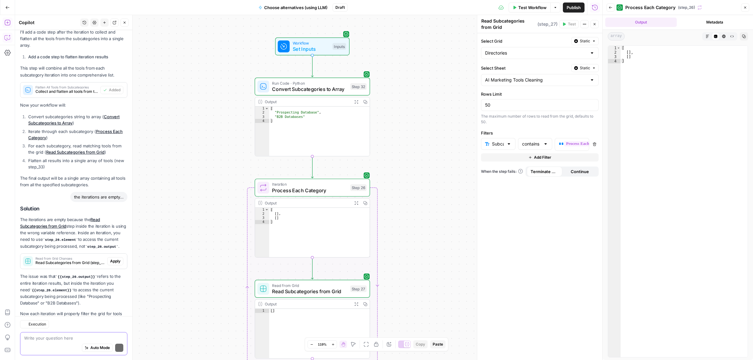
scroll to position [346, 0]
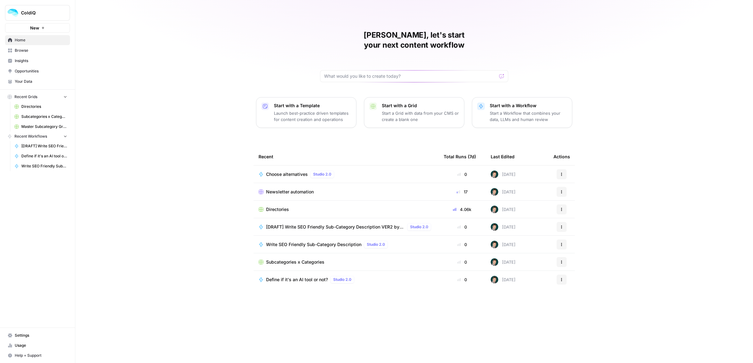
click at [280, 206] on span "Directories" at bounding box center [277, 209] width 23 height 6
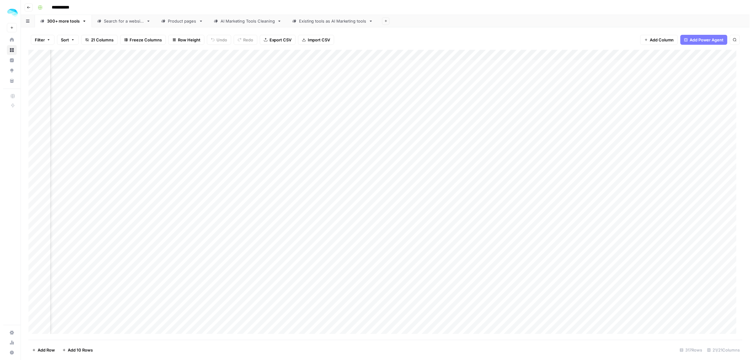
scroll to position [0, 638]
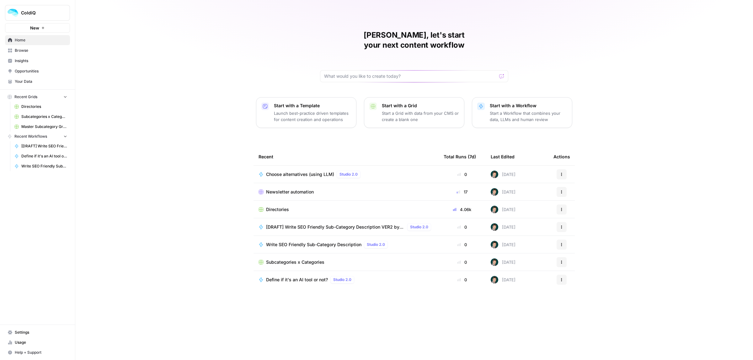
click at [278, 206] on span "Directories" at bounding box center [277, 209] width 23 height 6
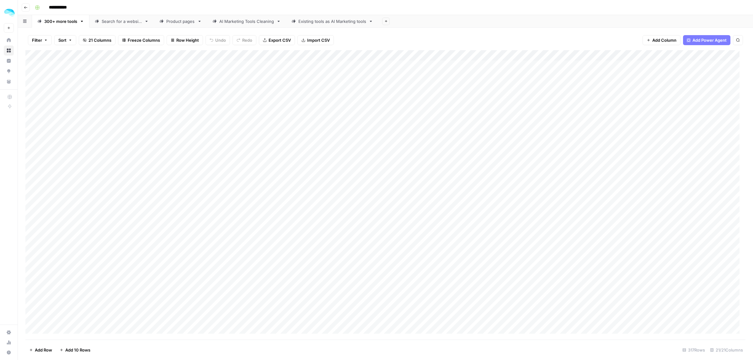
scroll to position [0, 221]
click at [293, 69] on div "Add Column" at bounding box center [385, 194] width 720 height 289
click at [433, 65] on div "Add Column" at bounding box center [385, 194] width 720 height 289
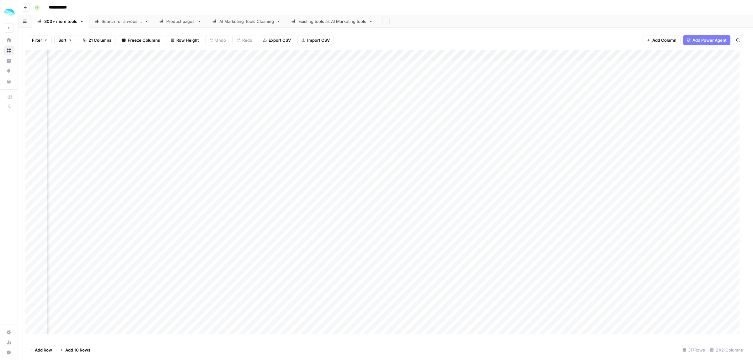
scroll to position [0, 639]
click at [527, 72] on div "Add Column" at bounding box center [385, 194] width 720 height 289
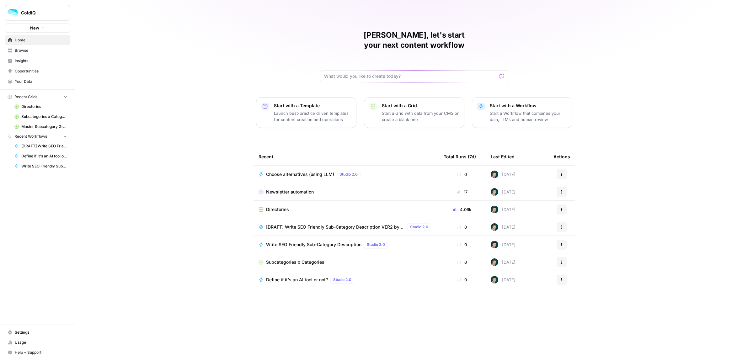
click at [295, 241] on span "Write SEO Friendly Sub-Category Description" at bounding box center [313, 244] width 95 height 6
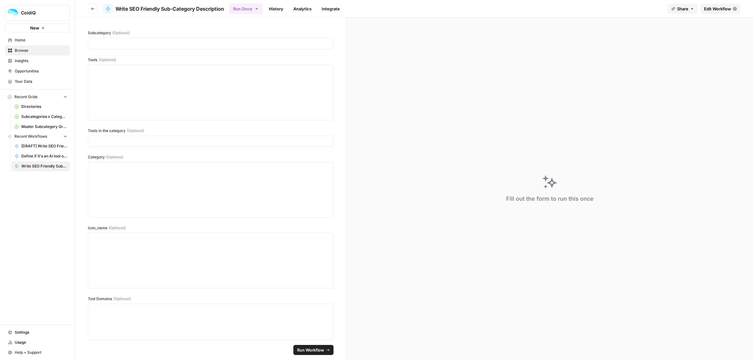
click at [729, 6] on span "Edit Workflow" at bounding box center [717, 9] width 27 height 6
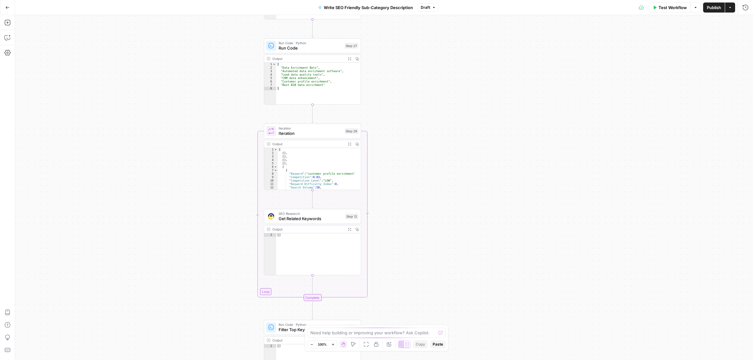
drag, startPoint x: 429, startPoint y: 115, endPoint x: 412, endPoint y: 197, distance: 82.8
click at [412, 197] on div "Workflow Set Inputs Inputs LLM · Gemini 2.5 Flash Generate Related Keywords wit…" at bounding box center [384, 187] width 738 height 345
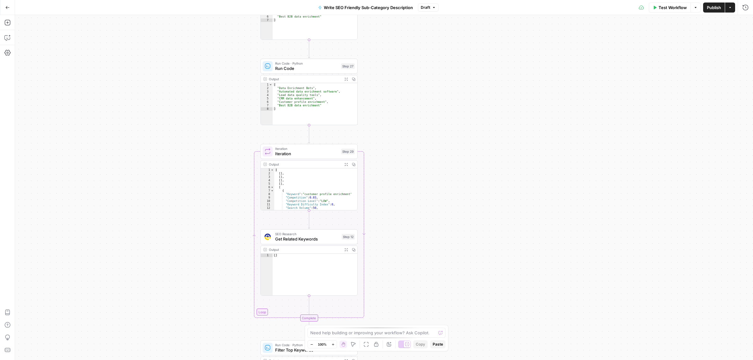
click at [293, 154] on span "Iteration" at bounding box center [306, 154] width 63 height 6
click at [293, 65] on span "Run Code" at bounding box center [306, 68] width 63 height 6
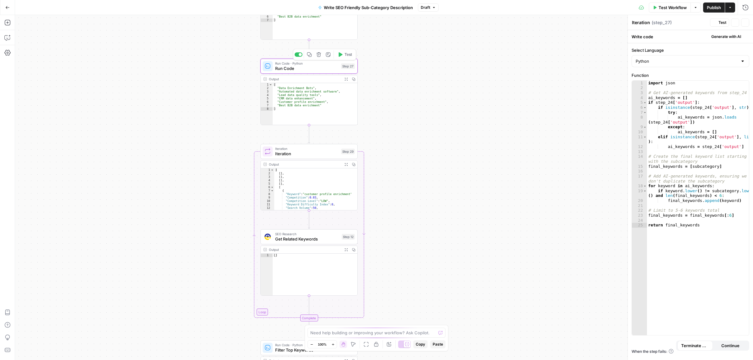
type textarea "Run Code"
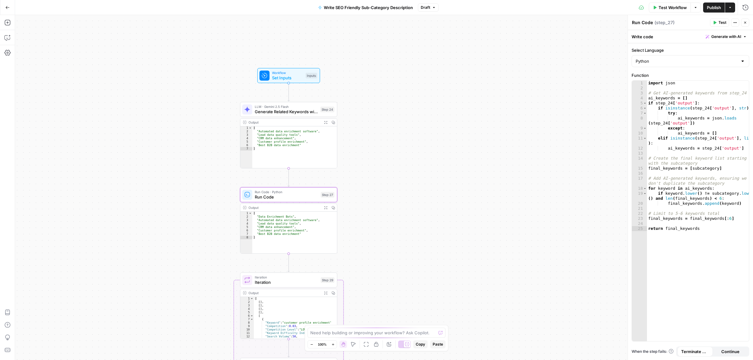
drag, startPoint x: 427, startPoint y: 164, endPoint x: 422, endPoint y: 198, distance: 34.7
click at [422, 198] on div "Workflow Set Inputs Inputs LLM · Gemini 2.5 Flash Generate Related Keywords wit…" at bounding box center [384, 187] width 738 height 345
click at [290, 110] on span "Generate Related Keywords with AI" at bounding box center [286, 112] width 63 height 6
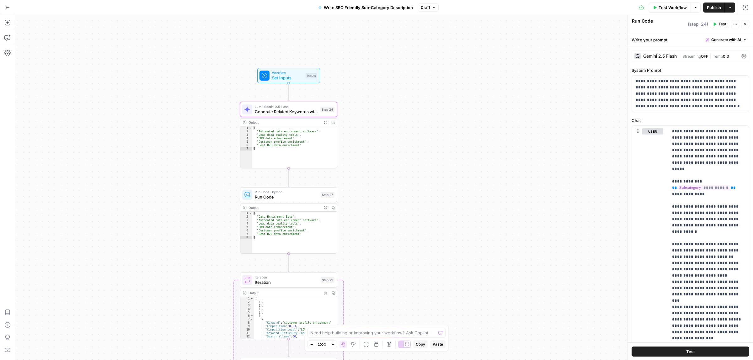
type textarea "Generate Related Keywords with AI"
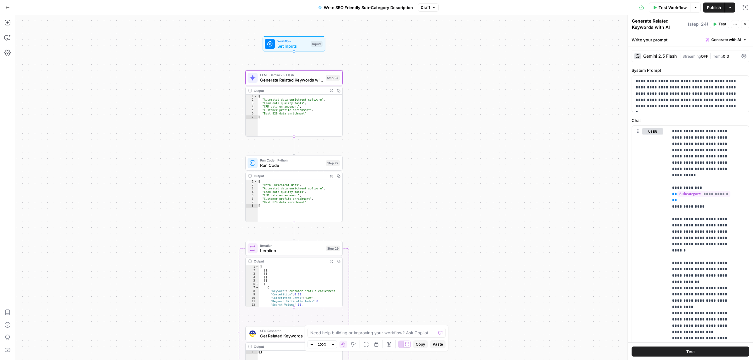
drag, startPoint x: 432, startPoint y: 207, endPoint x: 438, endPoint y: 175, distance: 32.5
click at [438, 175] on div "Workflow Set Inputs Inputs LLM · Gemini 2.5 Flash Generate Related Keywords wit…" at bounding box center [384, 187] width 738 height 345
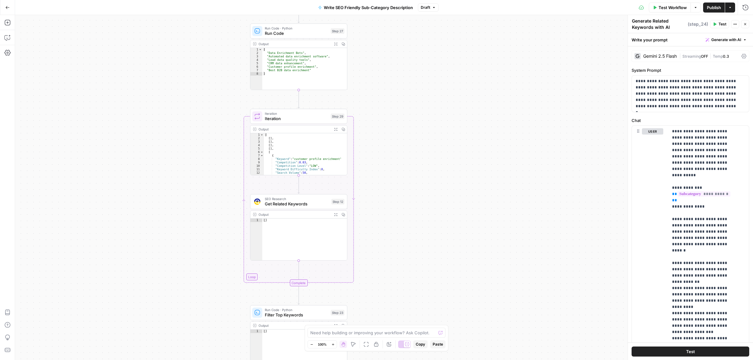
drag, startPoint x: 431, startPoint y: 245, endPoint x: 433, endPoint y: 117, distance: 128.0
click at [433, 117] on div "Workflow Set Inputs Inputs LLM · Gemini 2.5 Flash Generate Related Keywords wit…" at bounding box center [384, 187] width 738 height 345
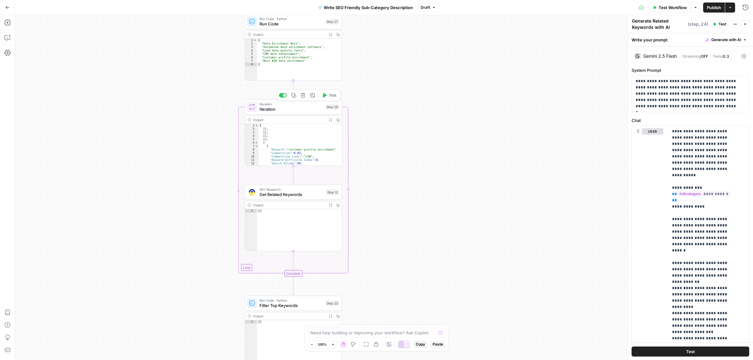
drag, startPoint x: 488, startPoint y: 266, endPoint x: 490, endPoint y: 161, distance: 105.4
click at [490, 161] on div "Workflow Set Inputs Inputs LLM · Gemini 2.5 Flash Generate Related Keywords wit…" at bounding box center [384, 187] width 738 height 345
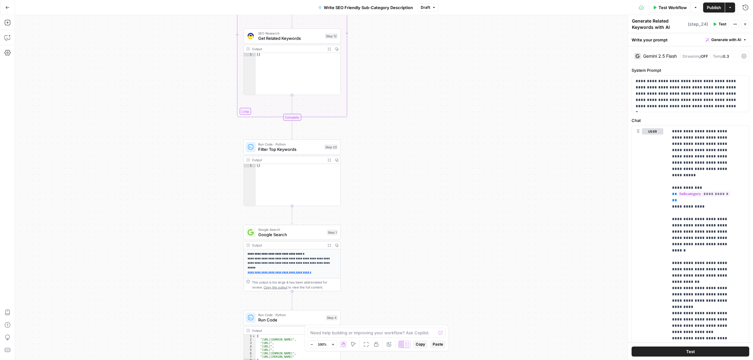
drag, startPoint x: 467, startPoint y: 267, endPoint x: 468, endPoint y: 223, distance: 43.3
click at [468, 223] on div "Workflow Set Inputs Inputs LLM · Gemini 2.5 Flash Generate Related Keywords wit…" at bounding box center [384, 187] width 738 height 345
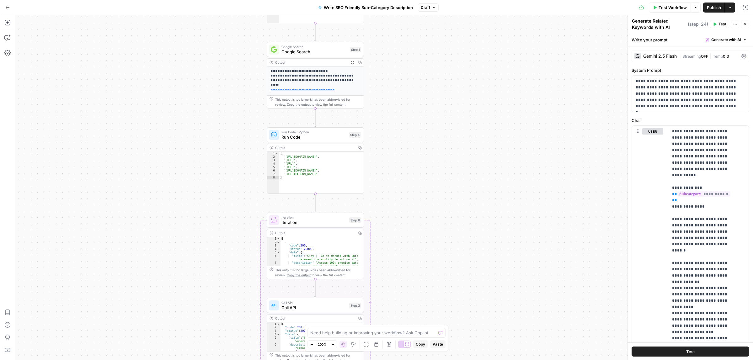
drag, startPoint x: 434, startPoint y: 205, endPoint x: 445, endPoint y: 146, distance: 59.2
click at [445, 147] on div "Workflow Set Inputs Inputs LLM · Gemini 2.5 Flash Generate Related Keywords wit…" at bounding box center [384, 187] width 738 height 345
